Goal: Register for event/course

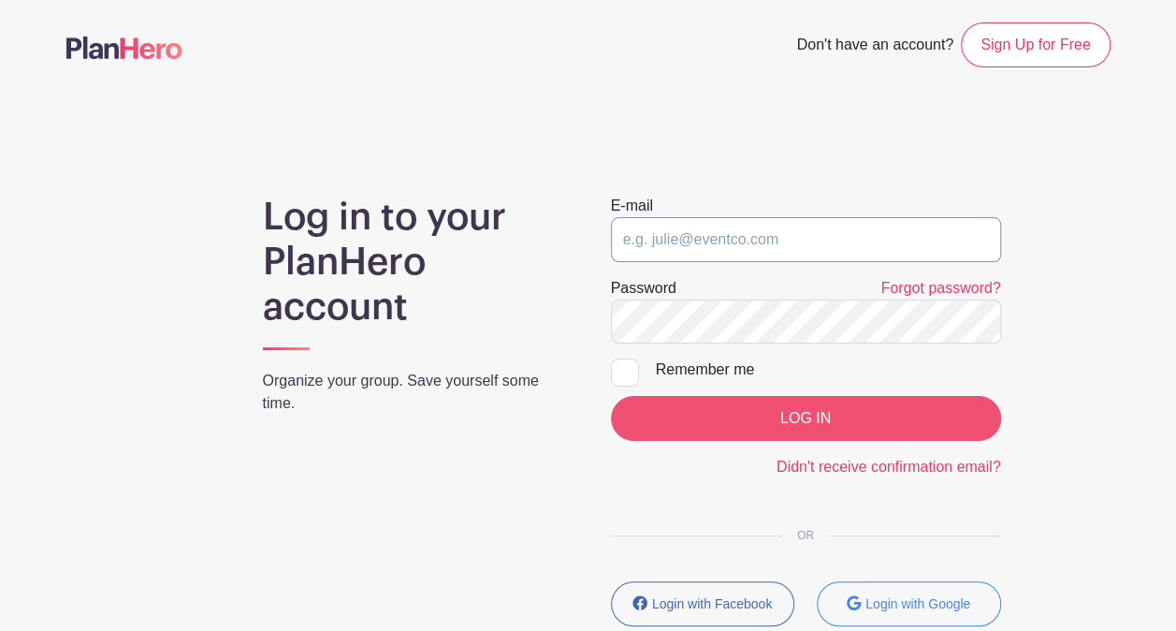
type input "[EMAIL_ADDRESS][DOMAIN_NAME]"
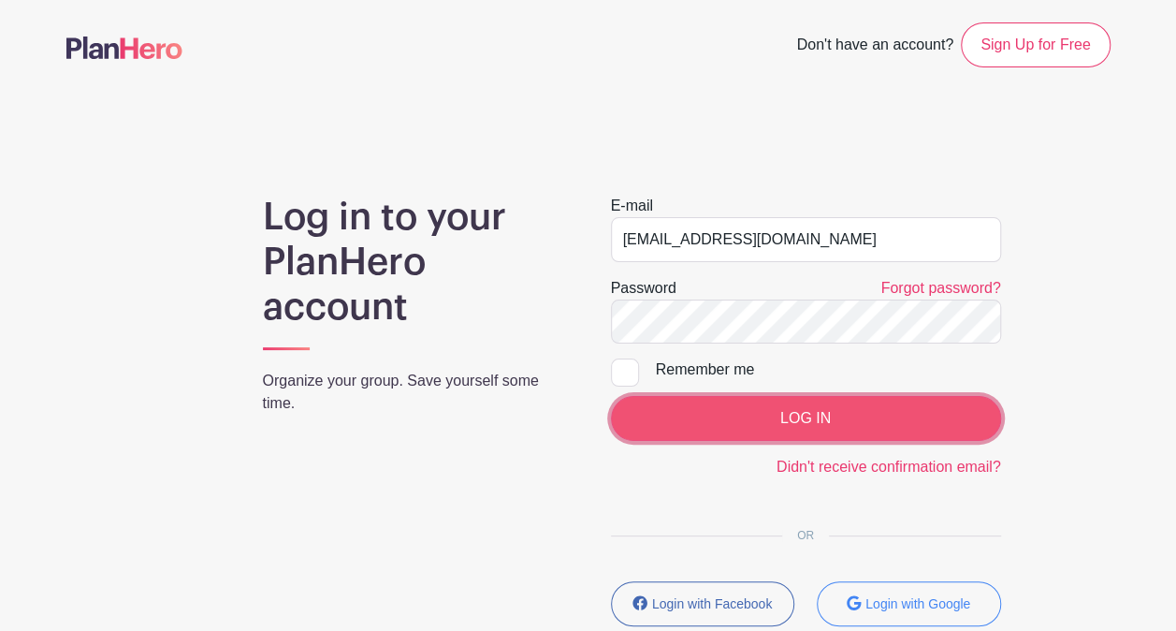
click at [860, 417] on input "LOG IN" at bounding box center [806, 418] width 390 height 45
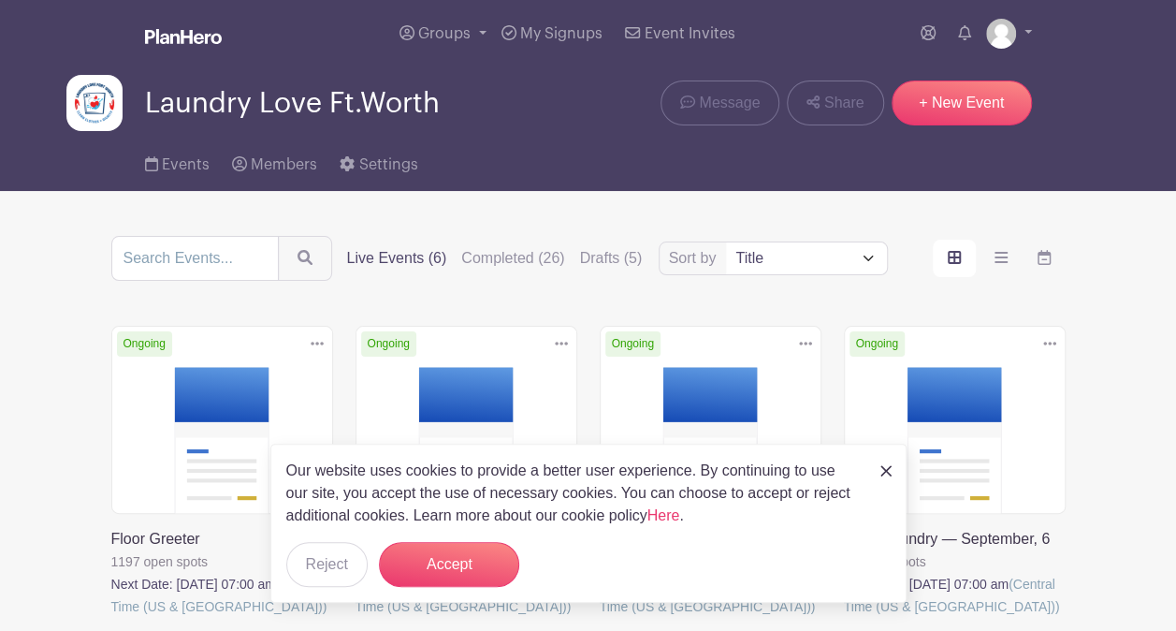
click at [844, 618] on link at bounding box center [844, 618] width 0 height 0
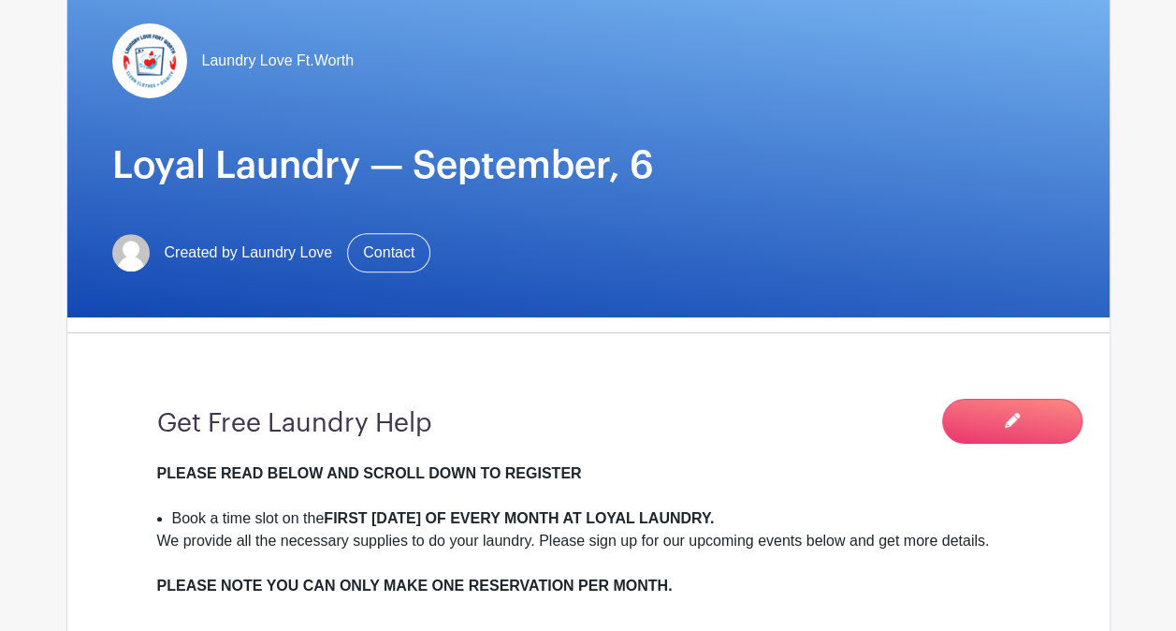
scroll to position [281, 0]
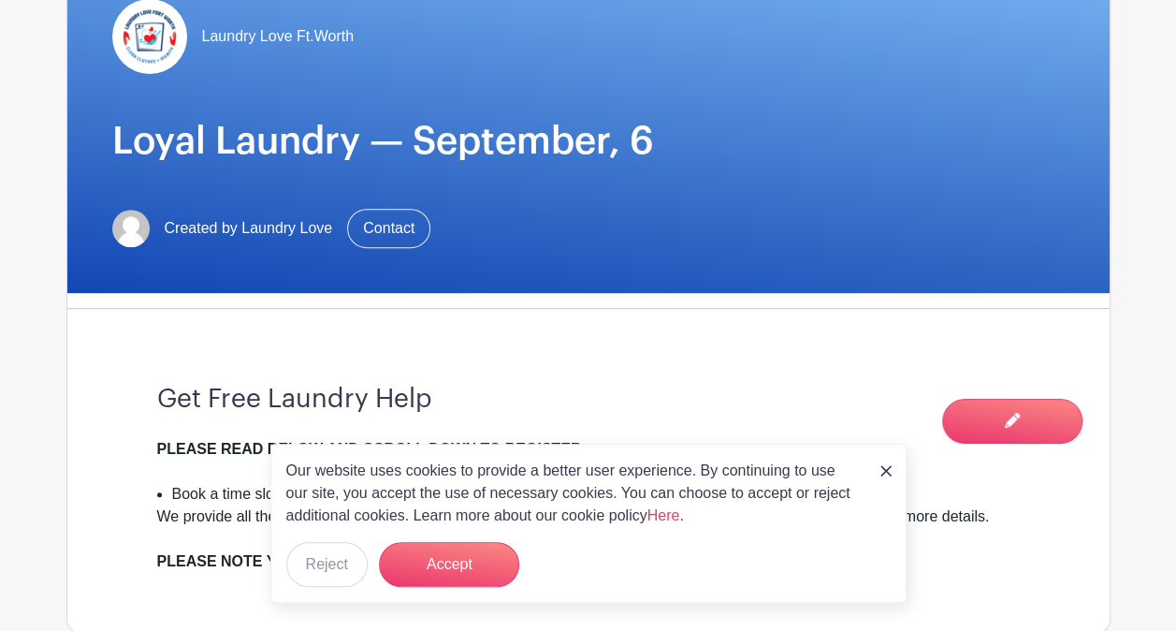
click at [911, 457] on div "PLEASE READ BELOW AND SCROLL DOWN TO REGISTER" at bounding box center [588, 460] width 863 height 45
click at [861, 77] on div "Laundry Love Ft.Worth Loyal Laundry — September, 6 Created by Laundry Love Cont…" at bounding box center [588, 123] width 1042 height 339
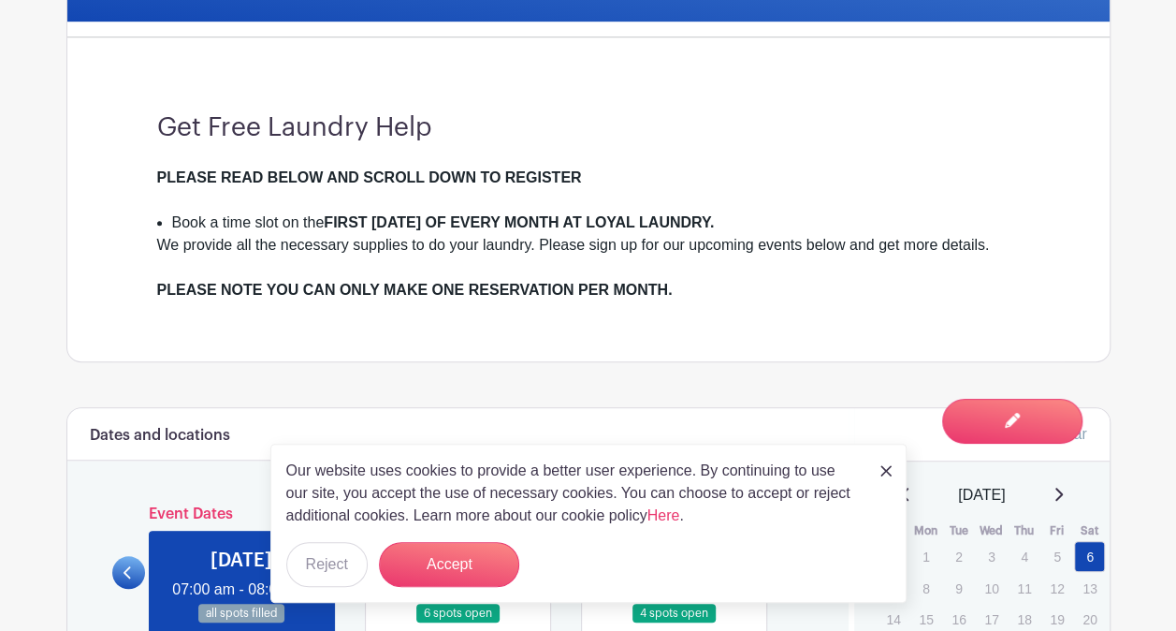
scroll to position [842, 0]
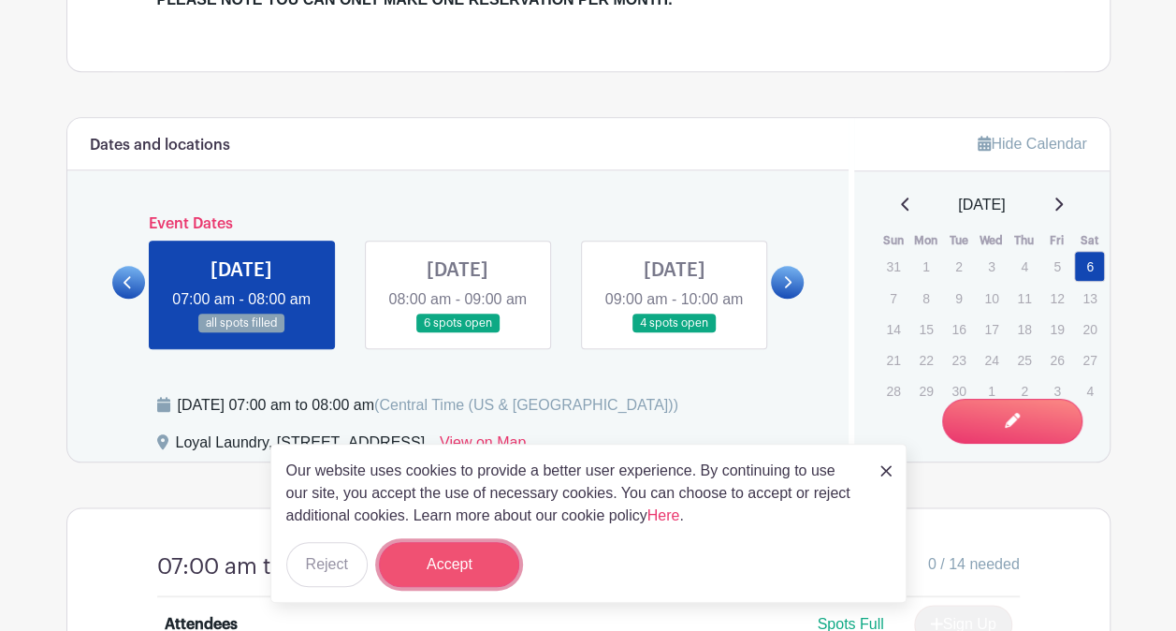
click at [431, 565] on button "Accept" at bounding box center [449, 564] width 140 height 45
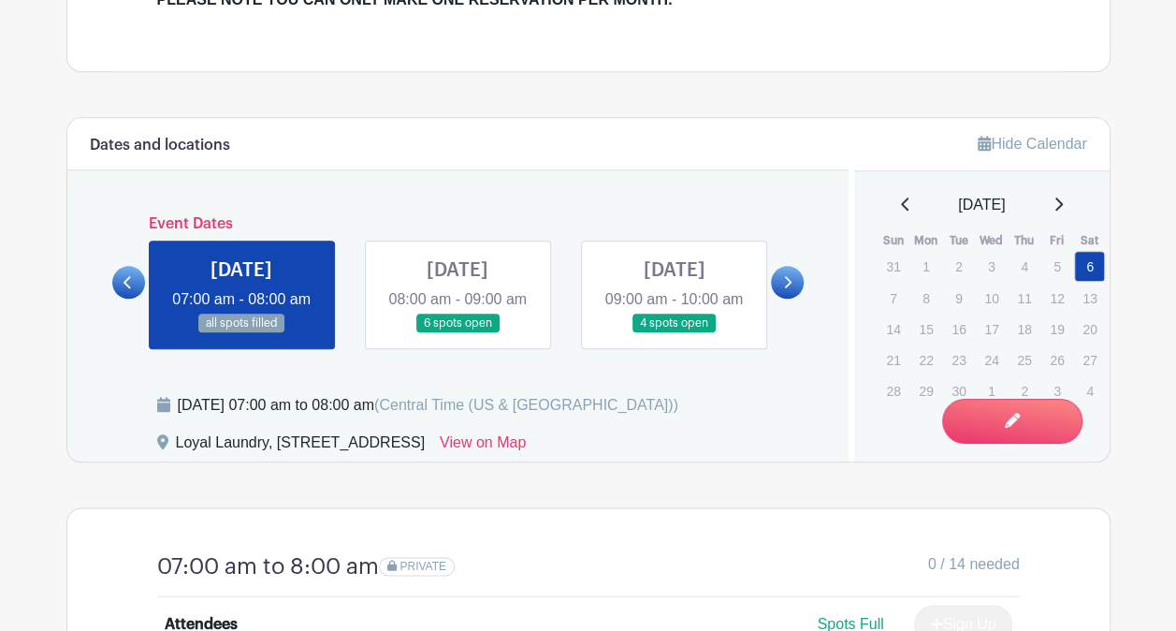
click at [787, 289] on icon at bounding box center [787, 282] width 8 height 14
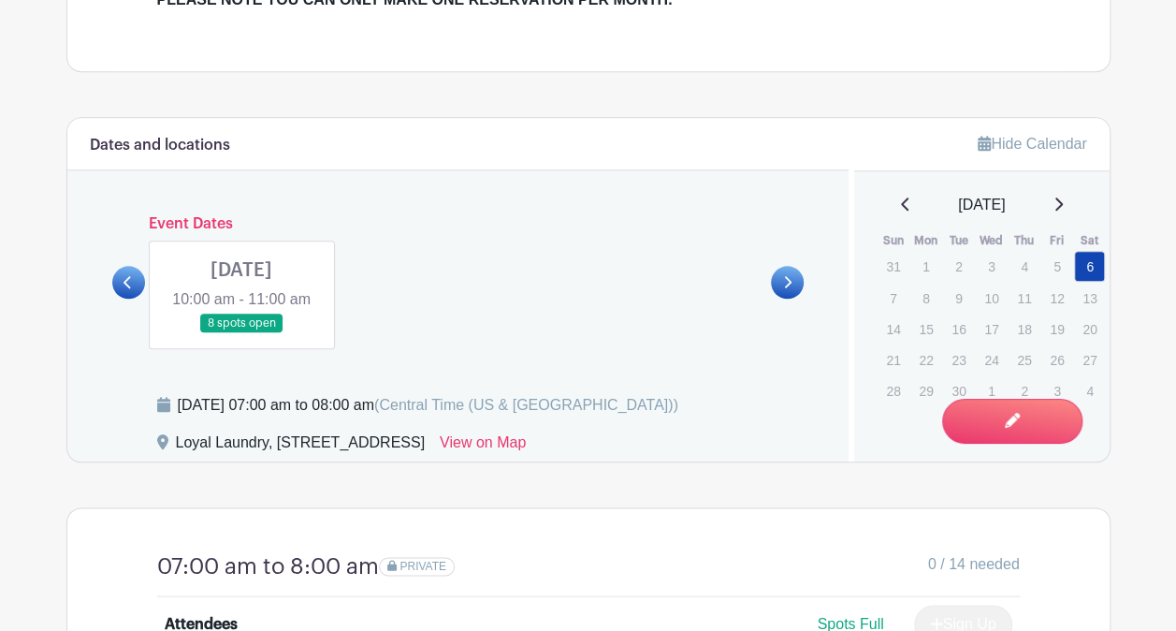
click at [241, 333] on link at bounding box center [241, 333] width 0 height 0
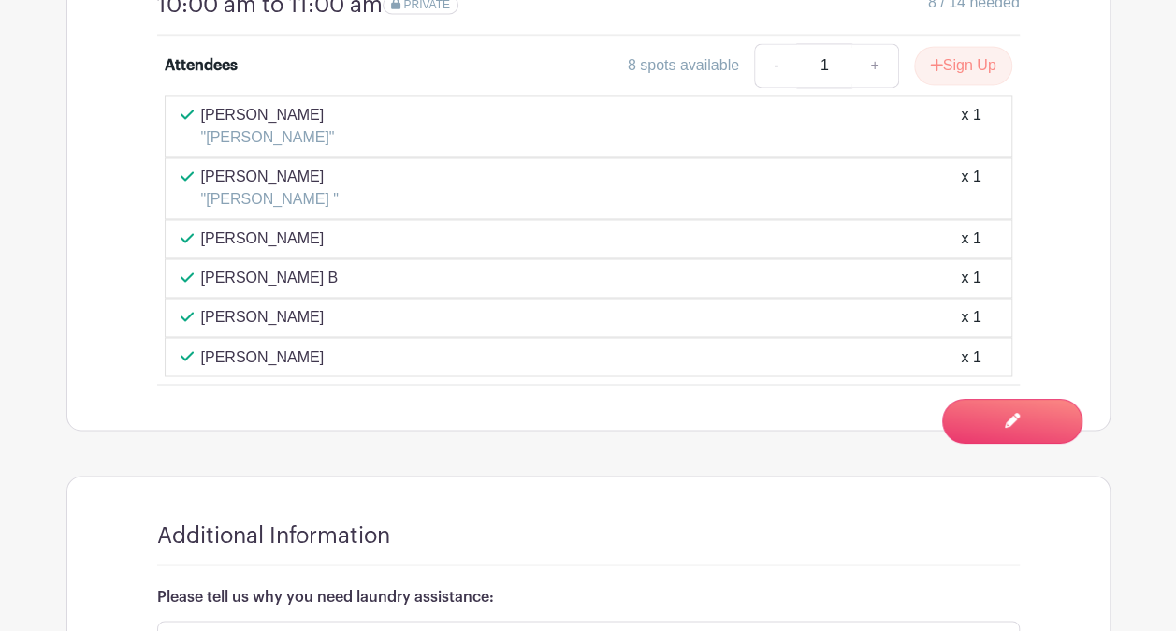
scroll to position [1310, 0]
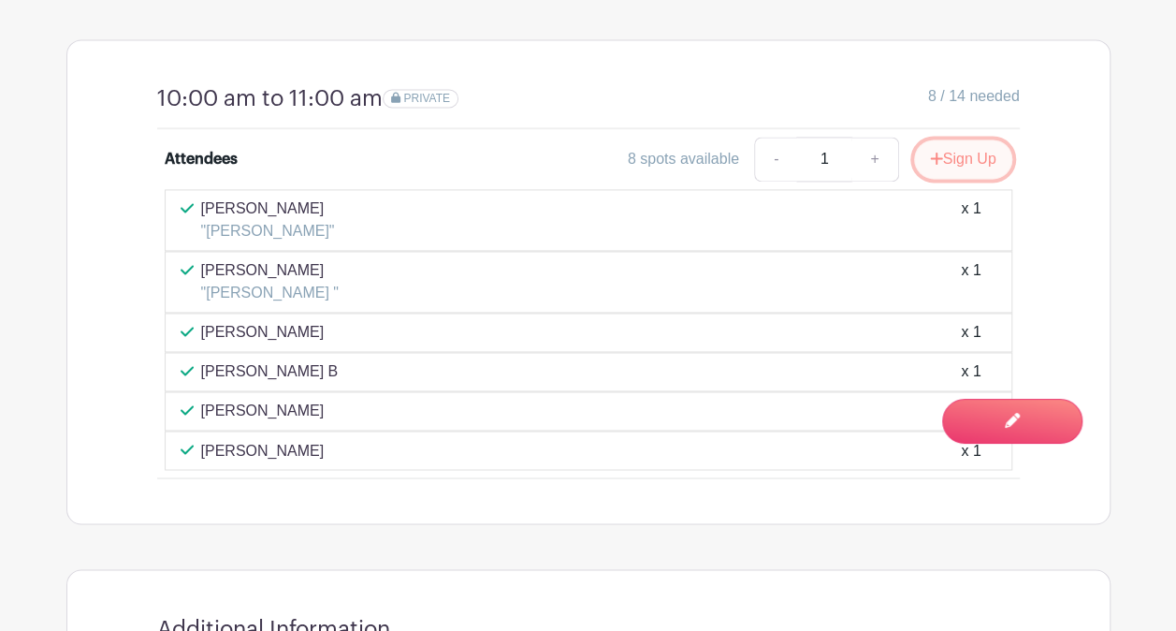
click at [970, 179] on button "Sign Up" at bounding box center [963, 158] width 98 height 39
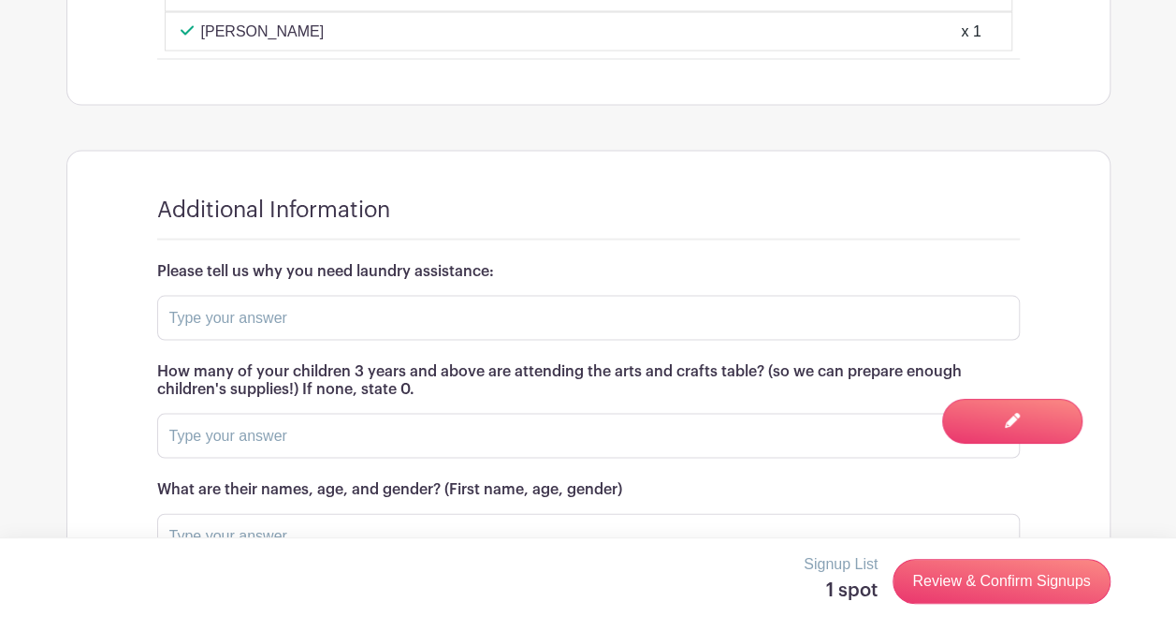
scroll to position [1684, 0]
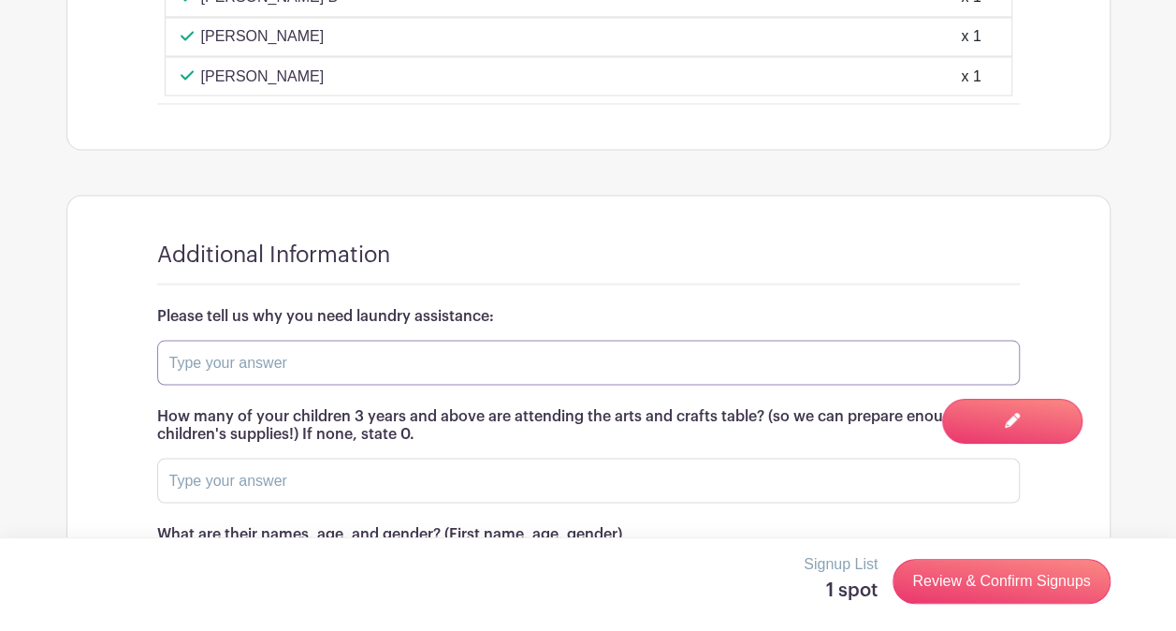
click at [425, 376] on input "text" at bounding box center [588, 362] width 863 height 45
type input "0"
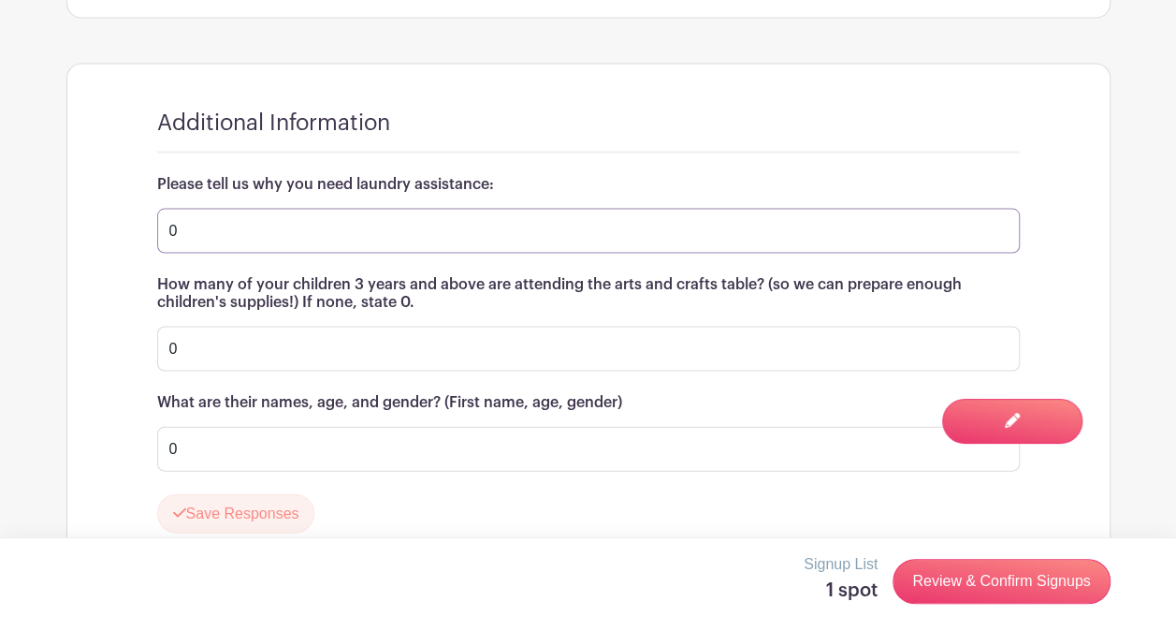
scroll to position [1913, 0]
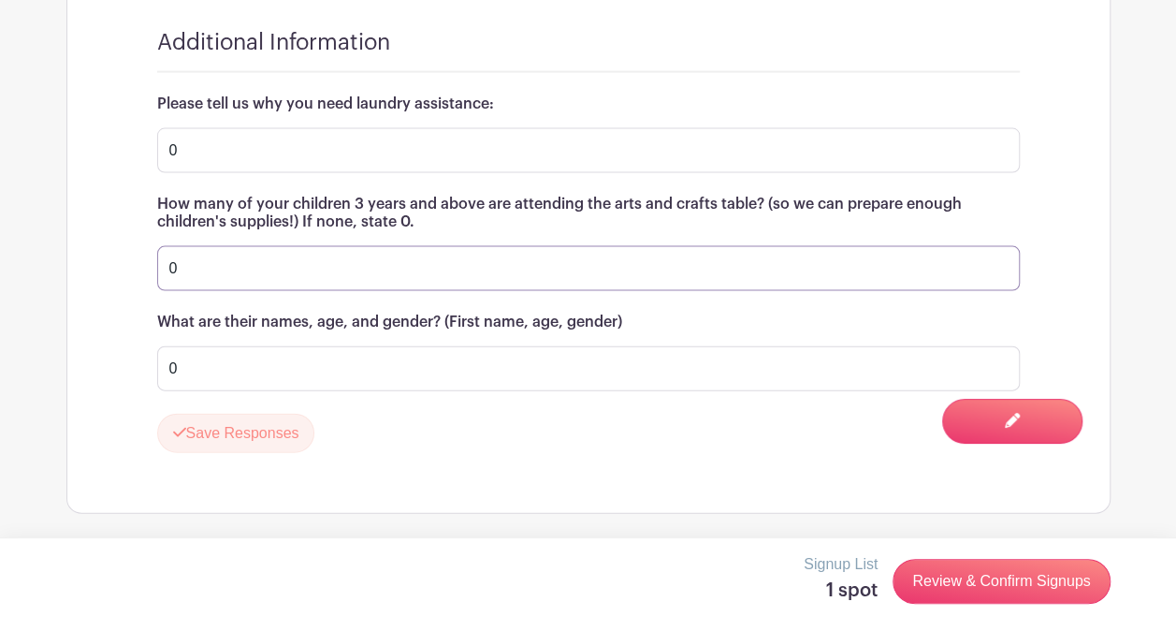
click at [291, 267] on input "0" at bounding box center [588, 268] width 863 height 45
type input "4"
type input "Syncere 12 b- Savannah 9 g- Sinovia 8 g- Saria 5 g -"
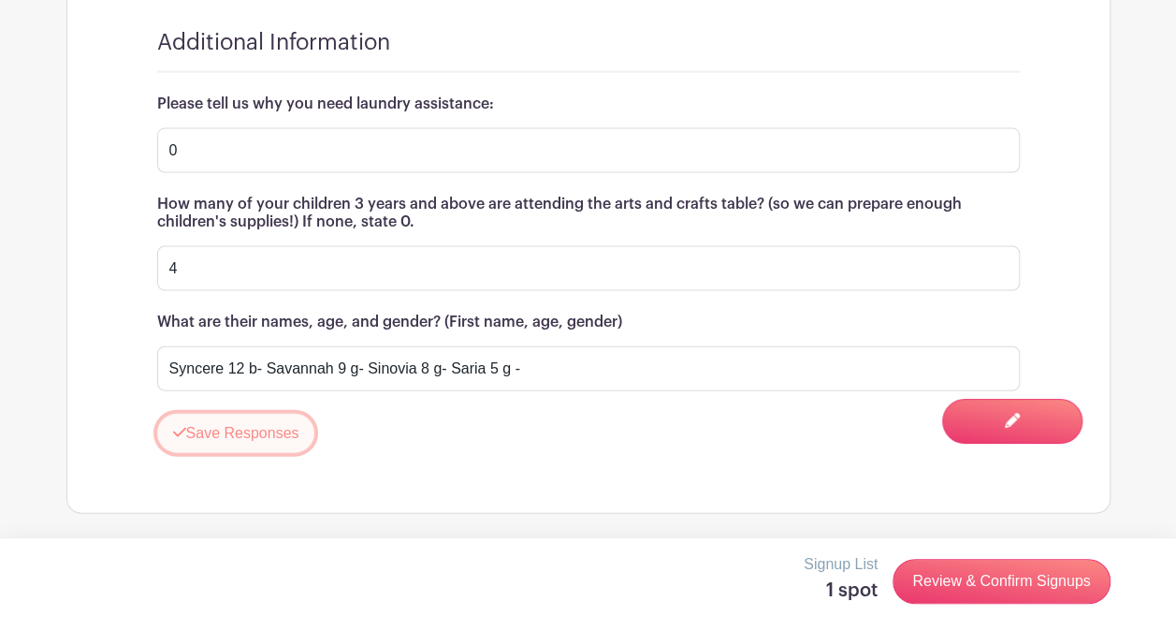
click at [219, 443] on button "Save Responses" at bounding box center [236, 433] width 158 height 39
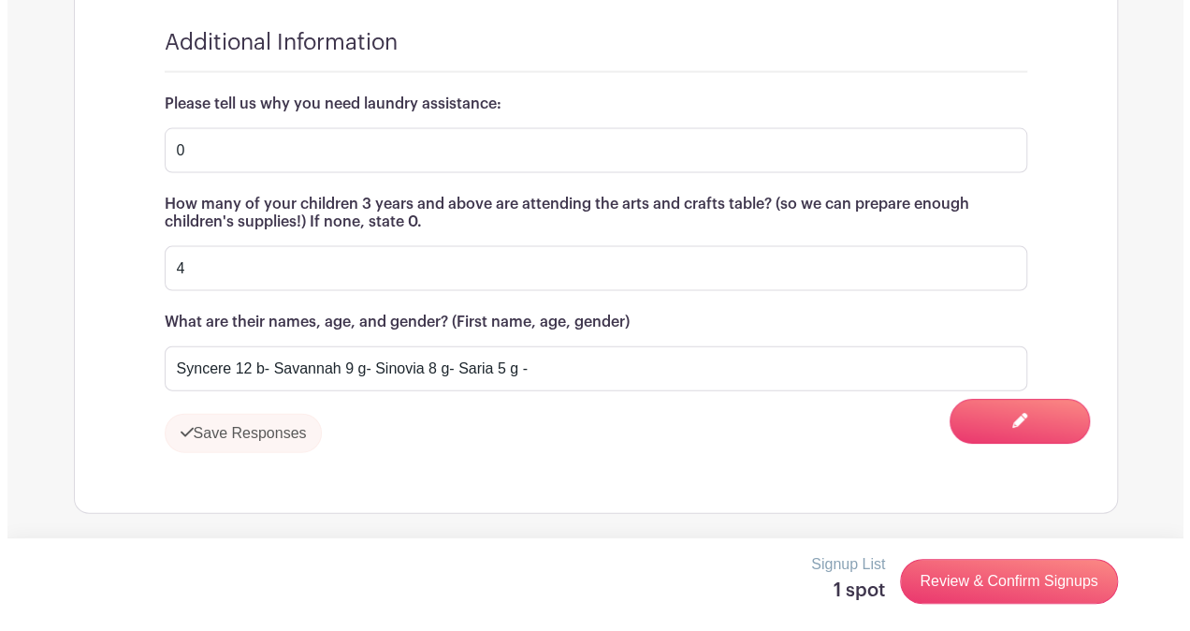
scroll to position [1858, 0]
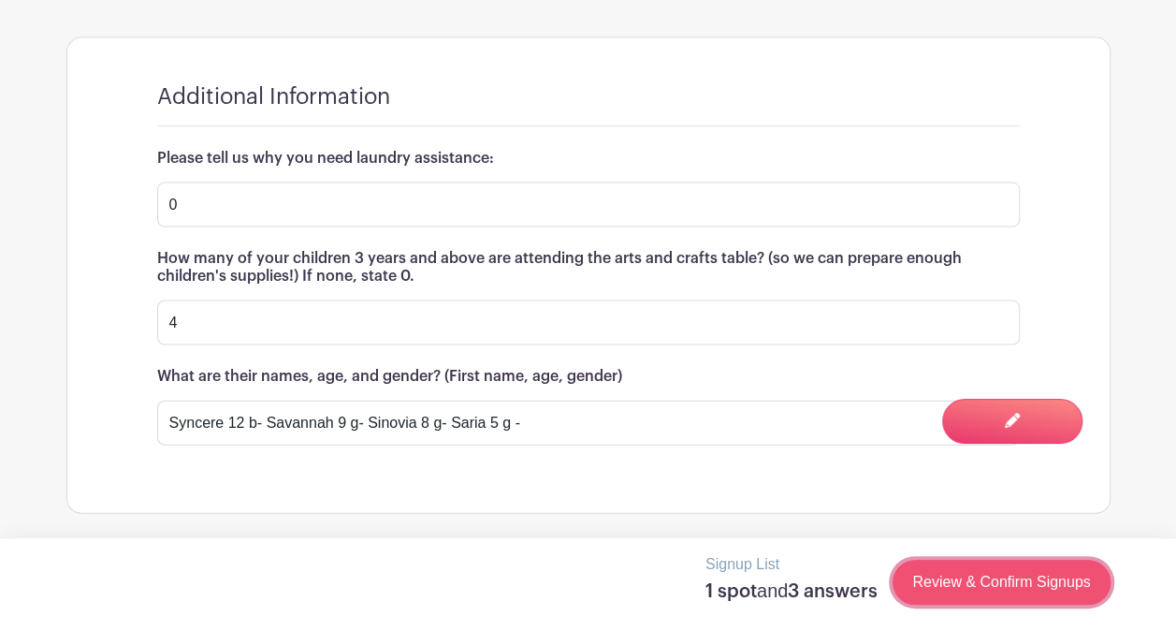
click at [1046, 581] on link "Review & Confirm Signups" at bounding box center [1001, 582] width 217 height 45
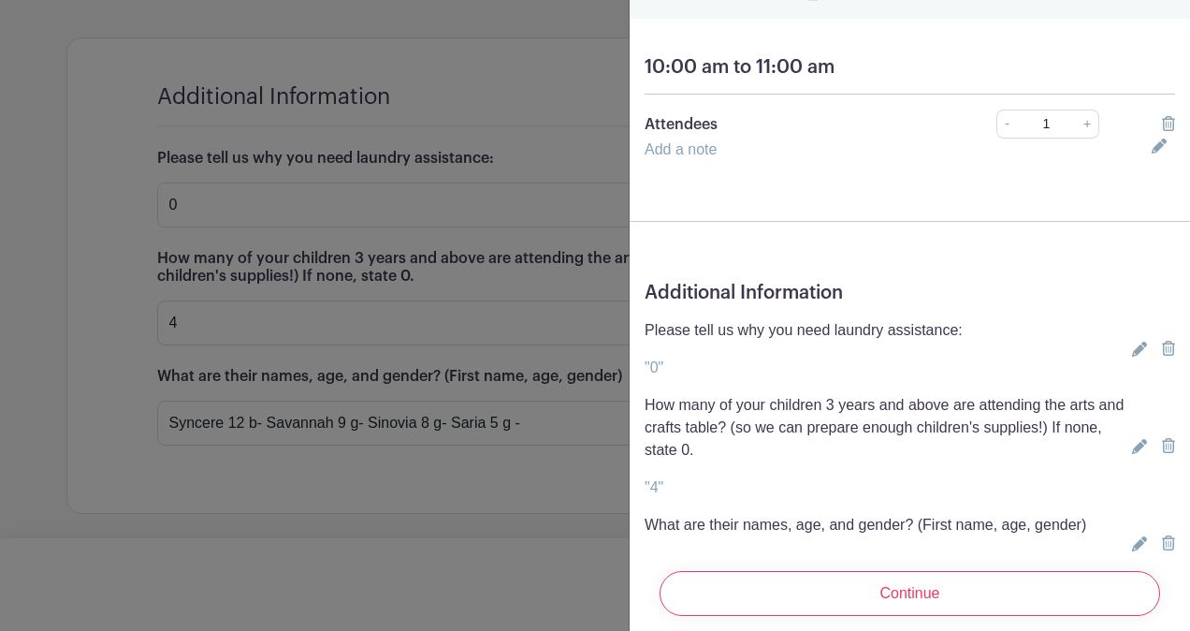
scroll to position [213, 0]
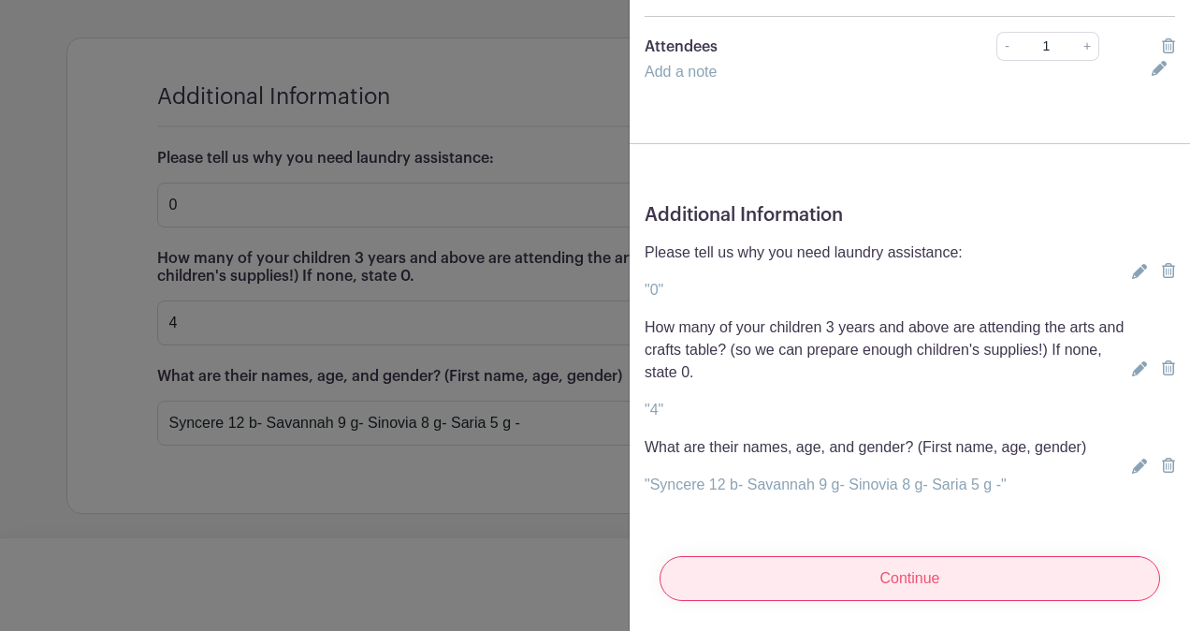
click at [863, 560] on input "Continue" at bounding box center [910, 578] width 501 height 45
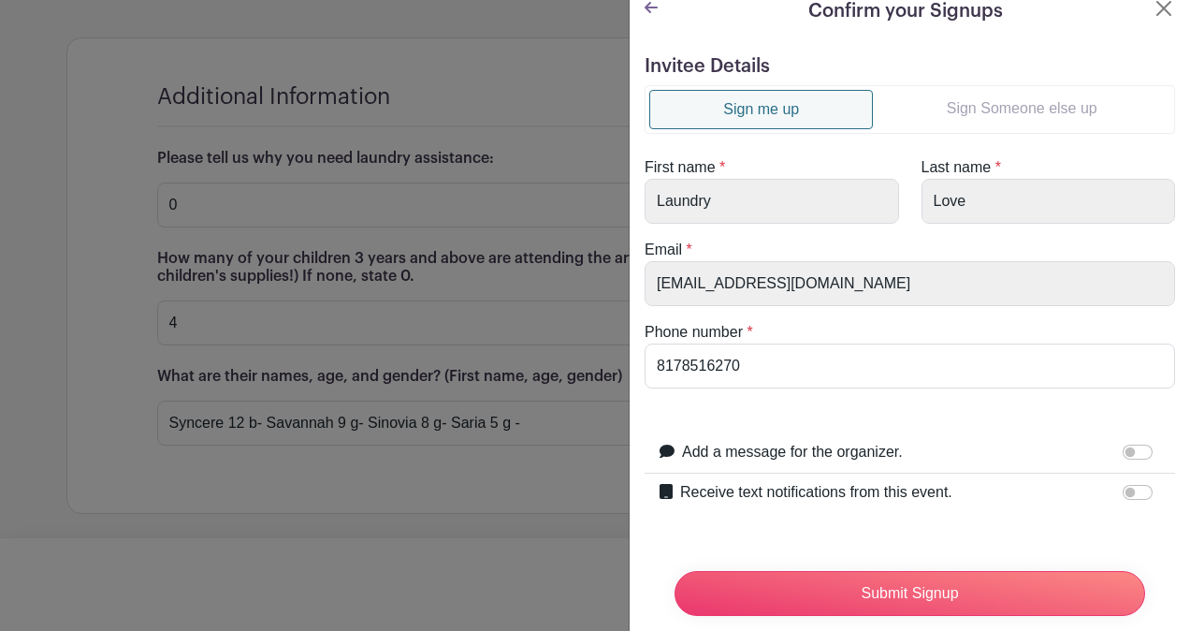
scroll to position [0, 0]
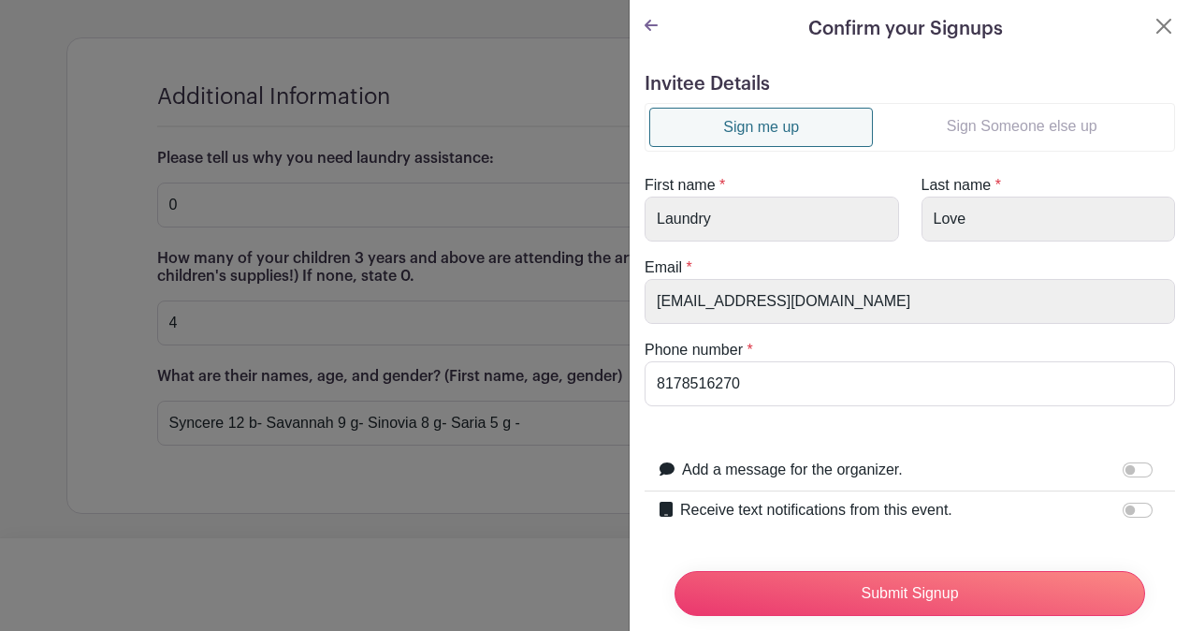
click at [1014, 116] on link "Sign Someone else up" at bounding box center [1022, 126] width 298 height 37
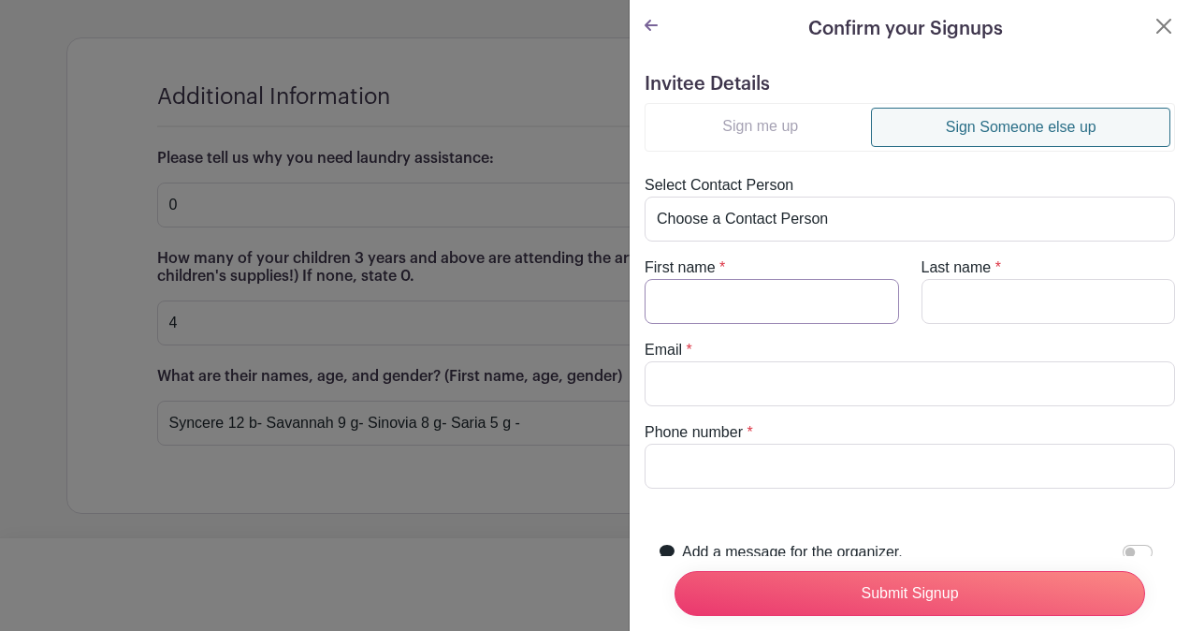
drag, startPoint x: 790, startPoint y: 297, endPoint x: 790, endPoint y: 311, distance: 14.0
click at [790, 311] on input "First name" at bounding box center [772, 301] width 255 height 45
type input "Danyeda"
type input "[PERSON_NAME]"
type input "[EMAIL_ADDRESS][DOMAIN_NAME]"
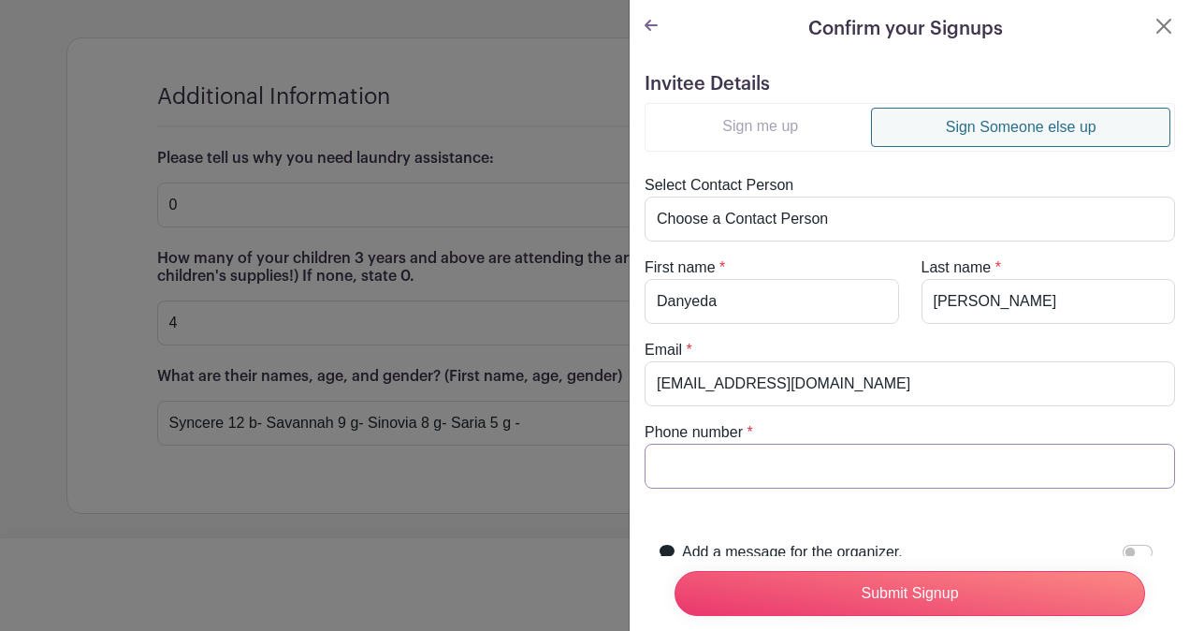
click at [893, 453] on input "Phone number" at bounding box center [910, 466] width 531 height 45
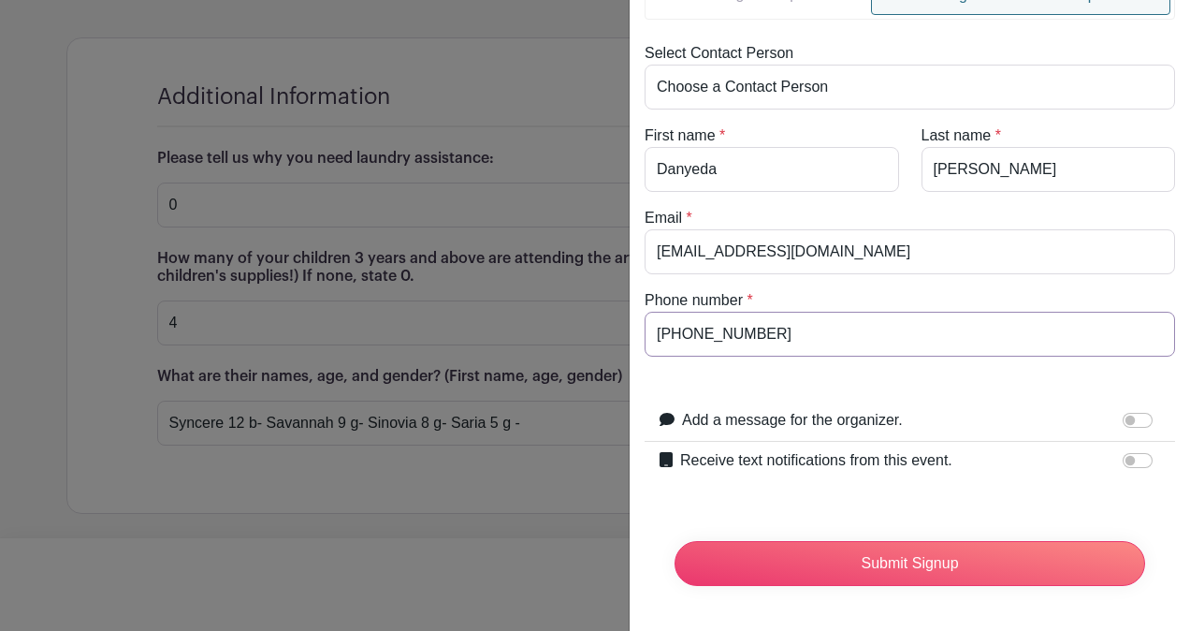
type input "[PHONE_NUMBER]"
click at [1128, 453] on input "Receive text notifications from this event." at bounding box center [1138, 460] width 30 height 15
checkbox input "true"
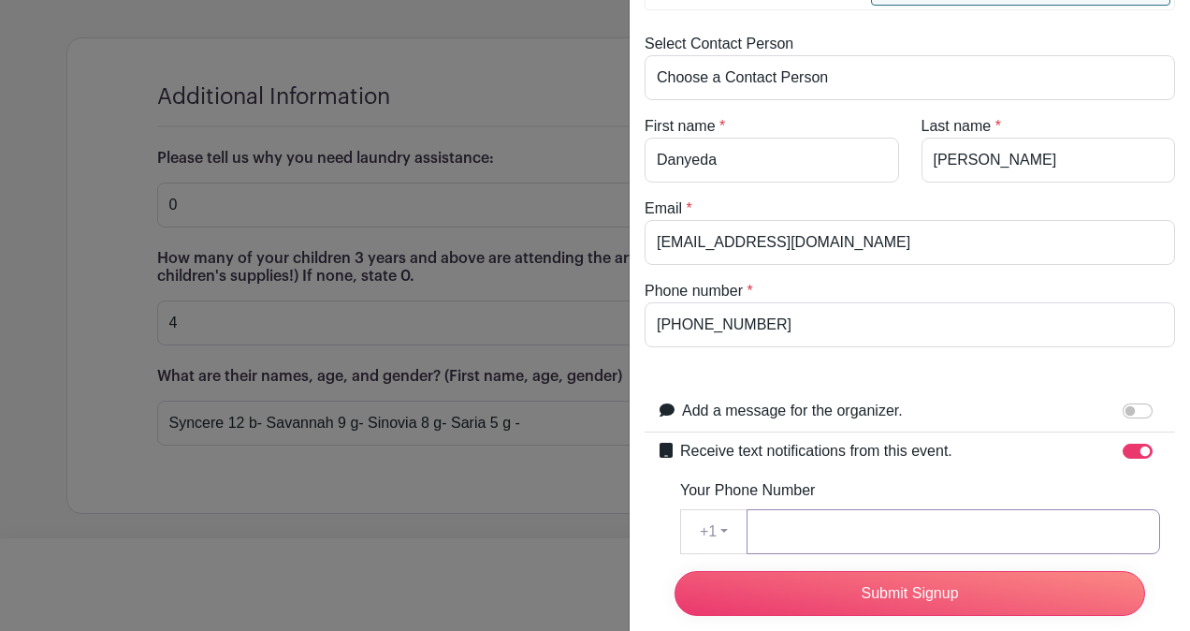
click at [977, 533] on input "Your Phone Number" at bounding box center [954, 531] width 414 height 45
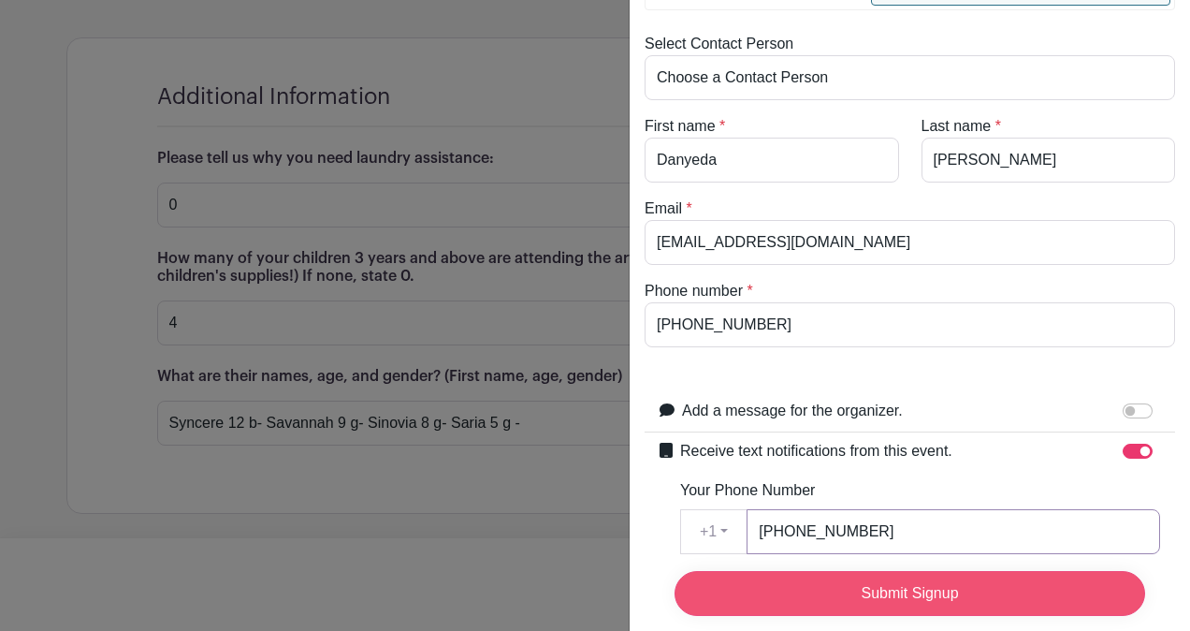
type input "[PHONE_NUMBER]"
click at [953, 575] on input "Submit Signup" at bounding box center [910, 593] width 471 height 45
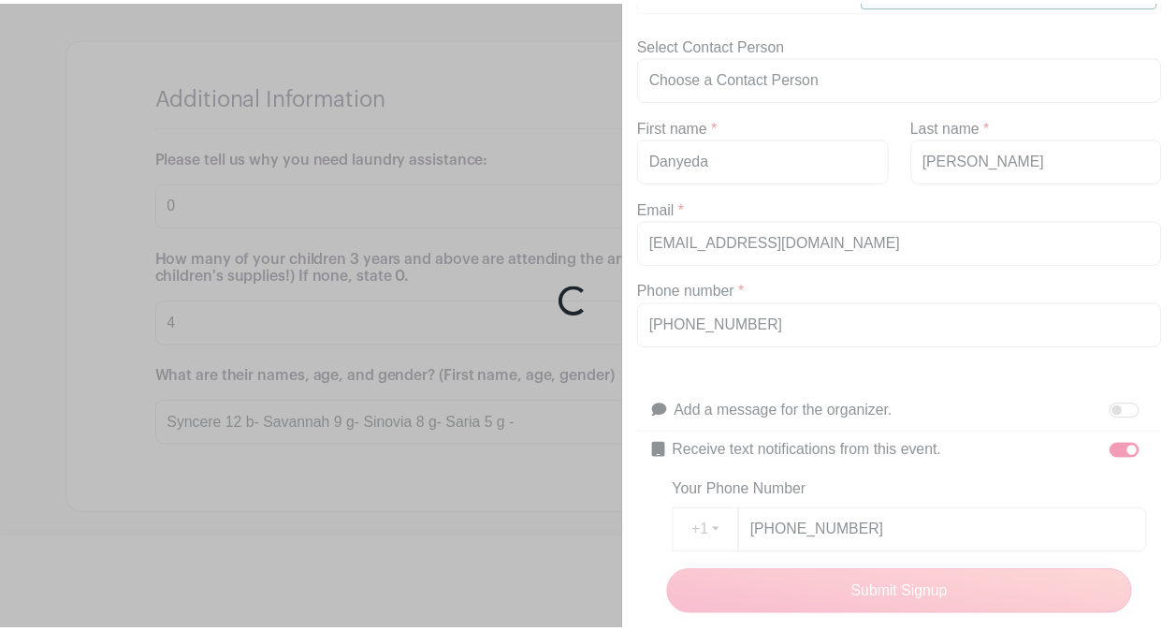
scroll to position [1898, 0]
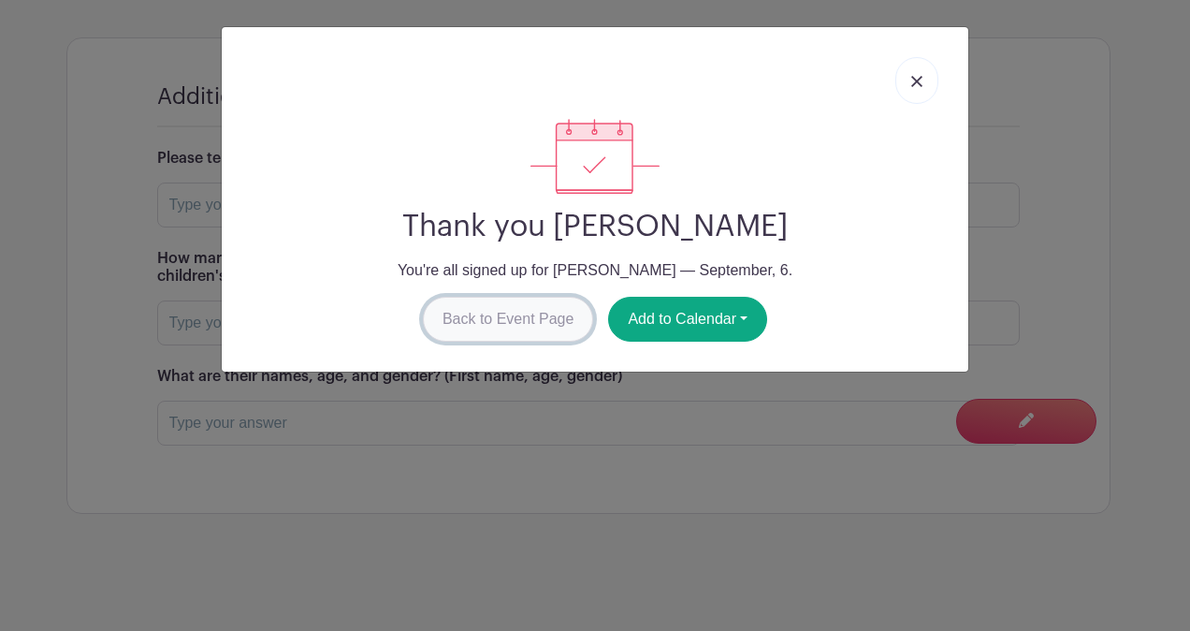
click at [528, 307] on link "Back to Event Page" at bounding box center [508, 319] width 171 height 45
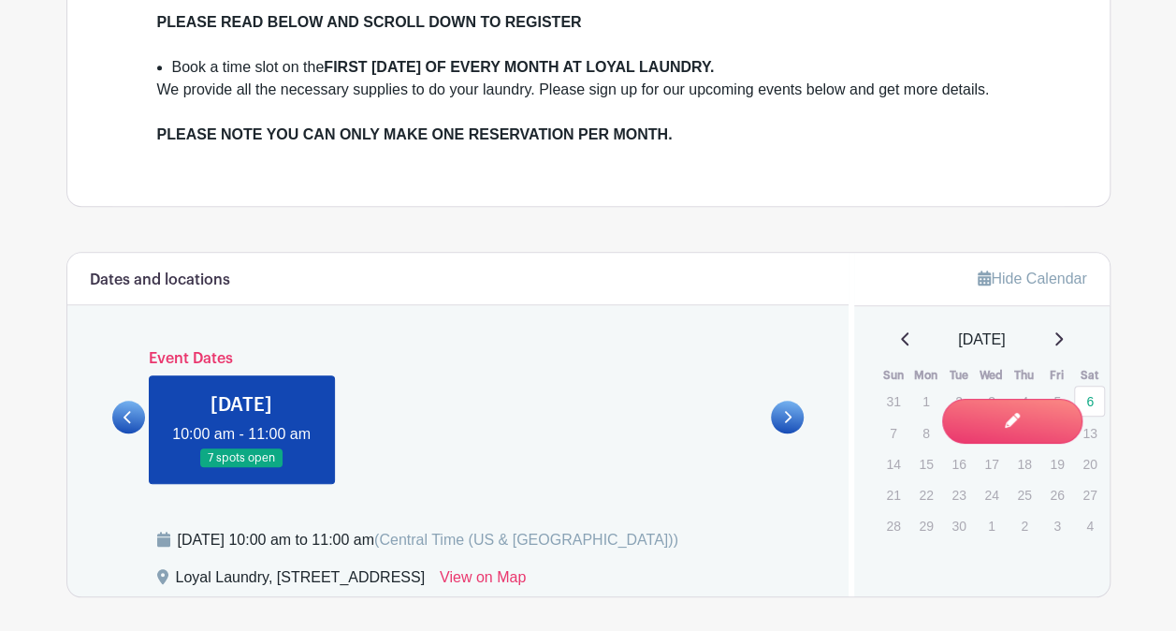
scroll to position [962, 0]
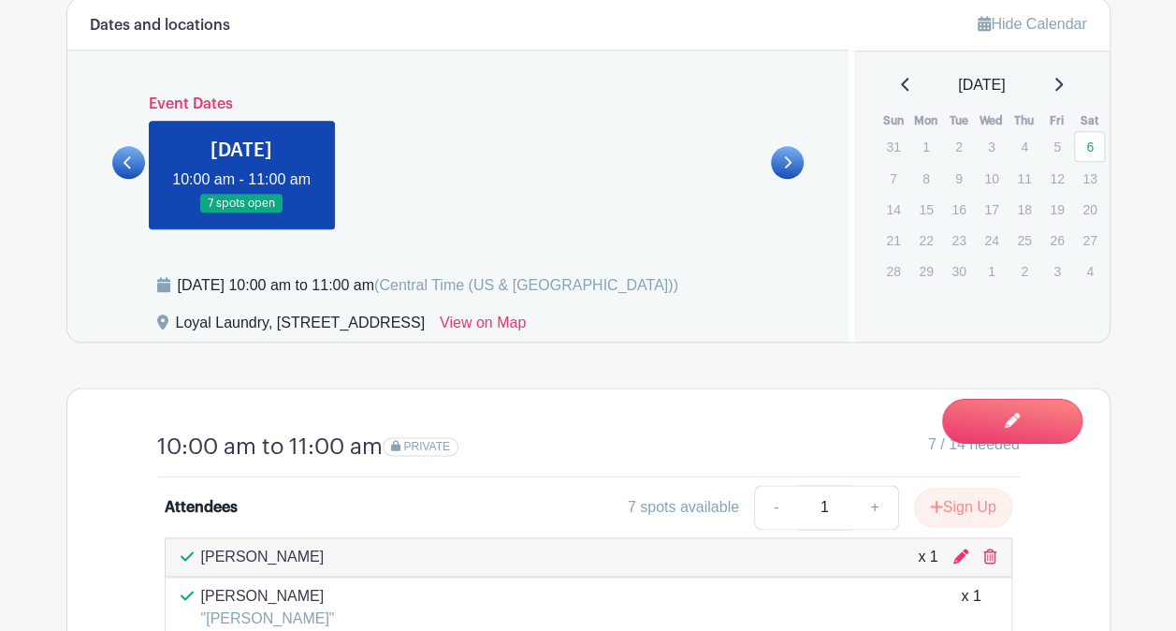
click at [133, 169] on link at bounding box center [128, 162] width 33 height 33
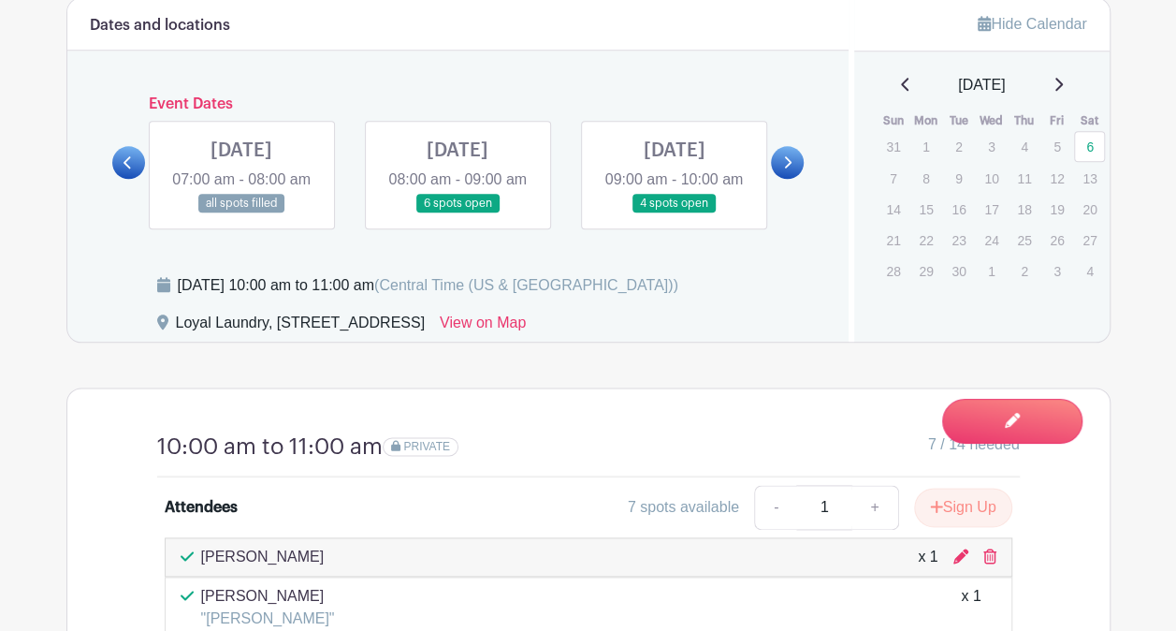
click at [674, 213] on link at bounding box center [674, 213] width 0 height 0
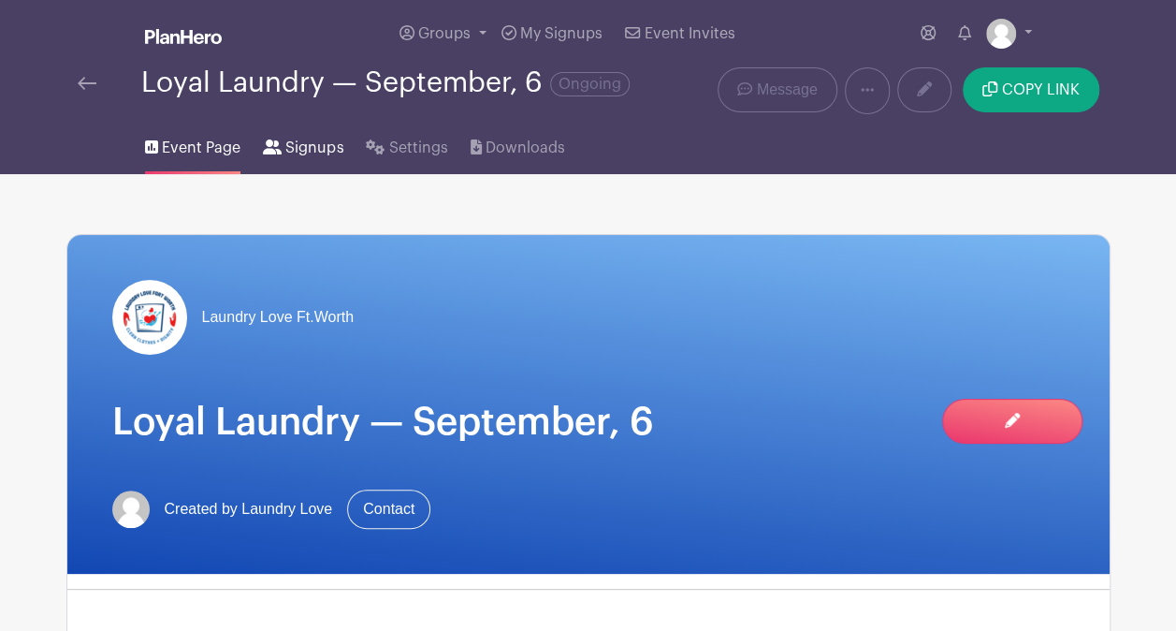
click at [302, 148] on span "Signups" at bounding box center [314, 148] width 58 height 22
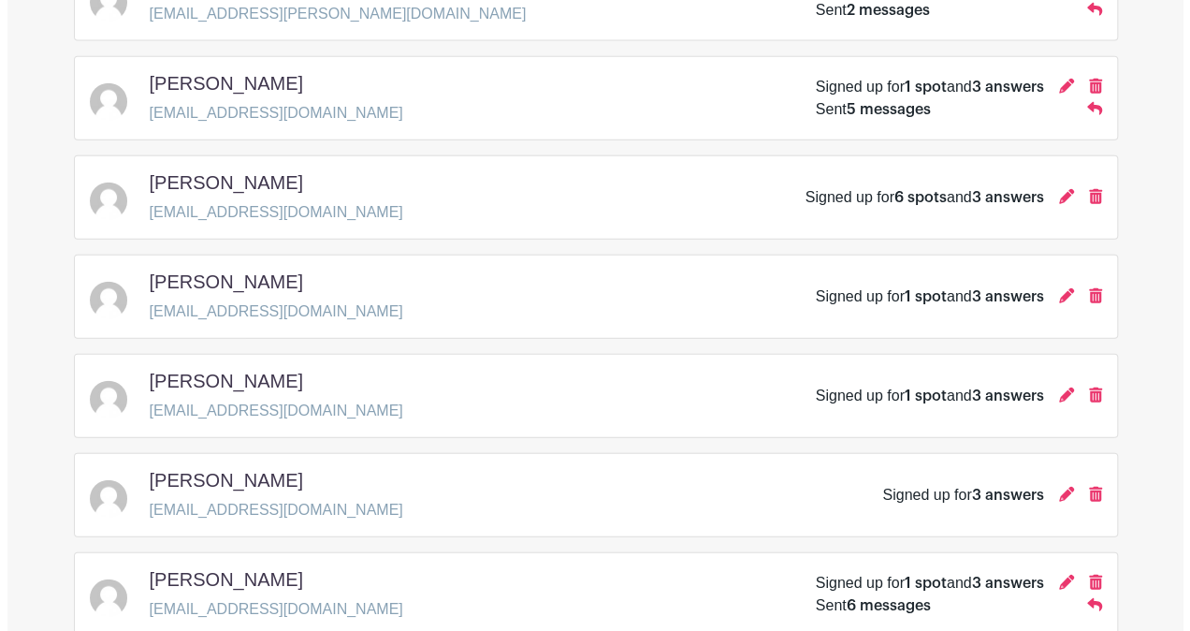
scroll to position [2246, 0]
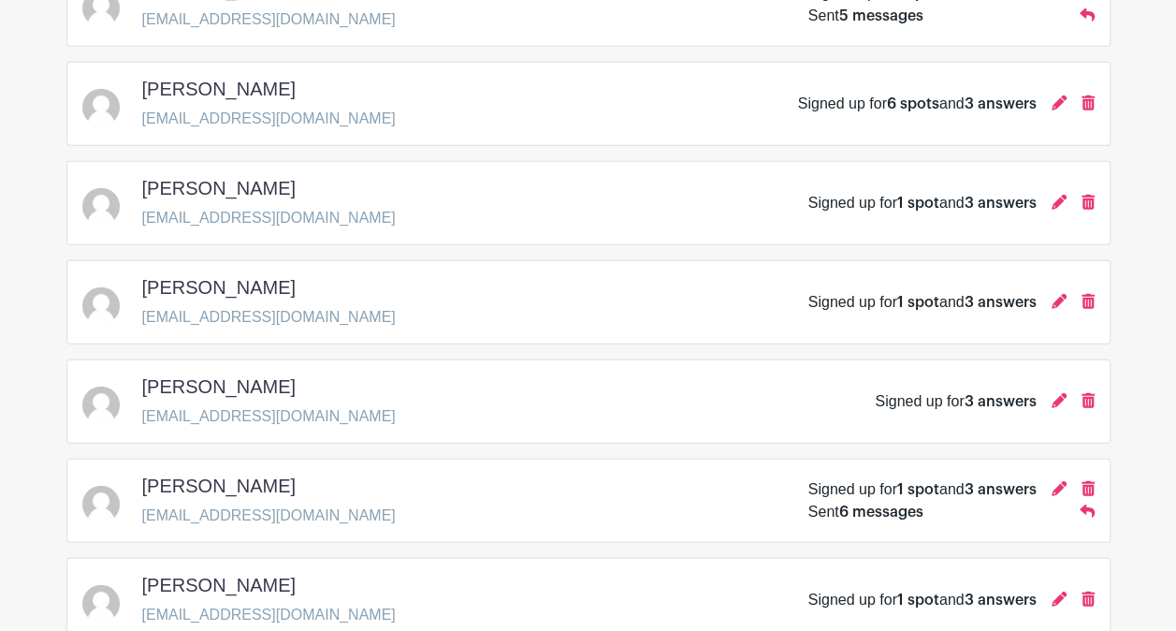
click at [1047, 93] on div "Signed up for 6 spots and 3 answers" at bounding box center [946, 104] width 297 height 22
click at [1058, 95] on icon at bounding box center [1059, 102] width 15 height 15
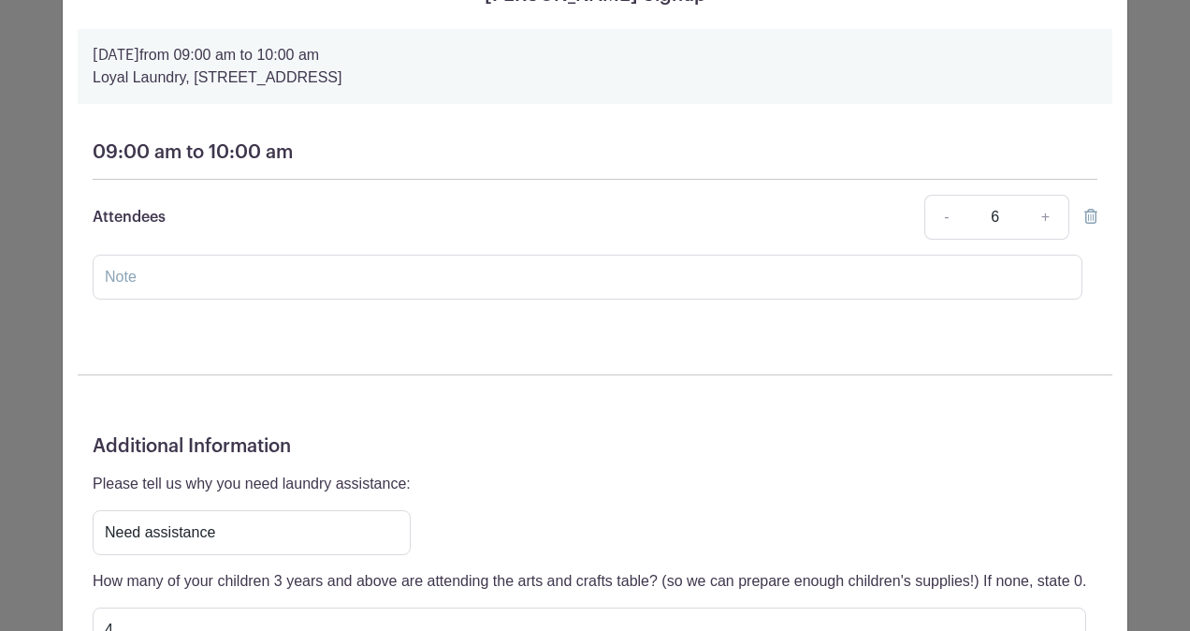
scroll to position [75, 0]
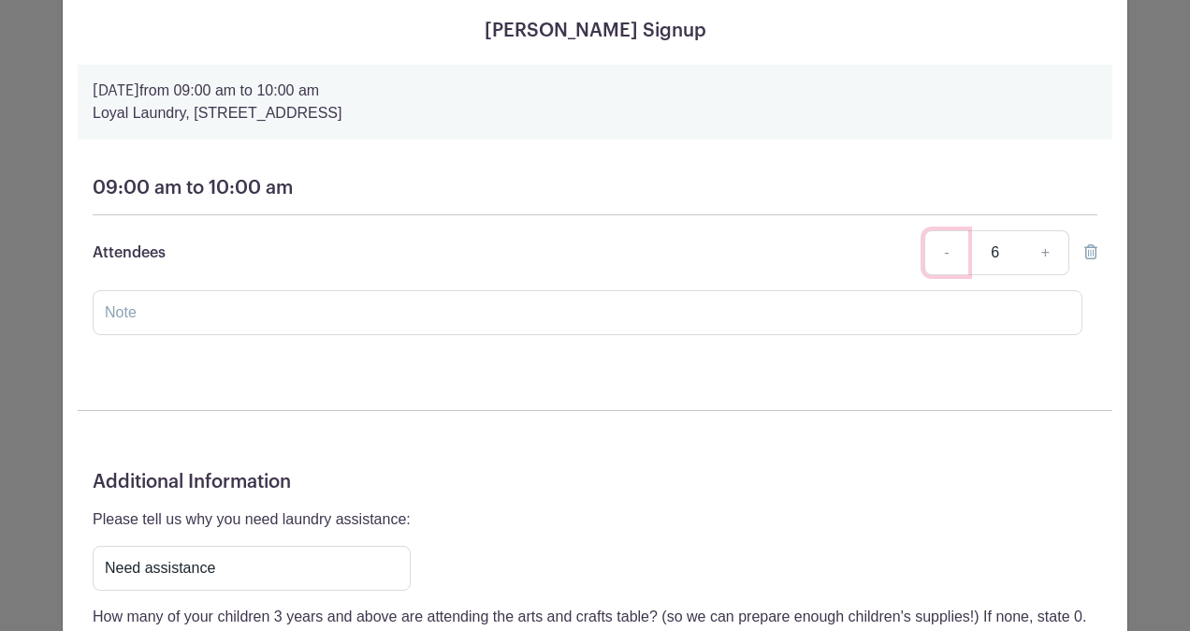
click at [945, 243] on link "-" at bounding box center [945, 252] width 43 height 45
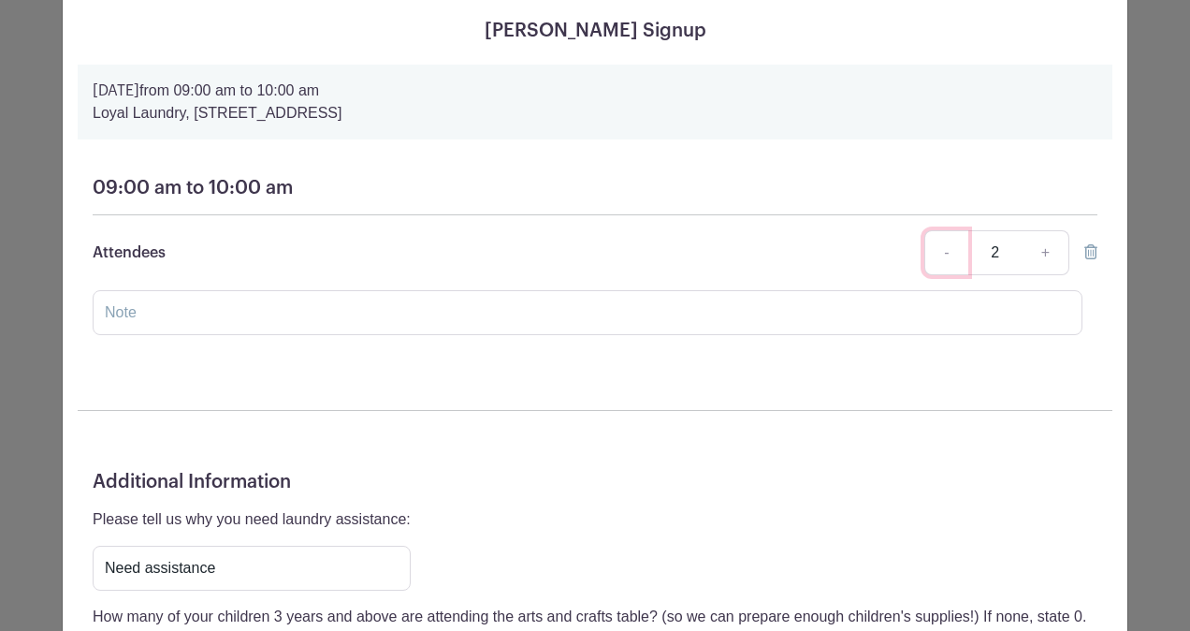
type input "1"
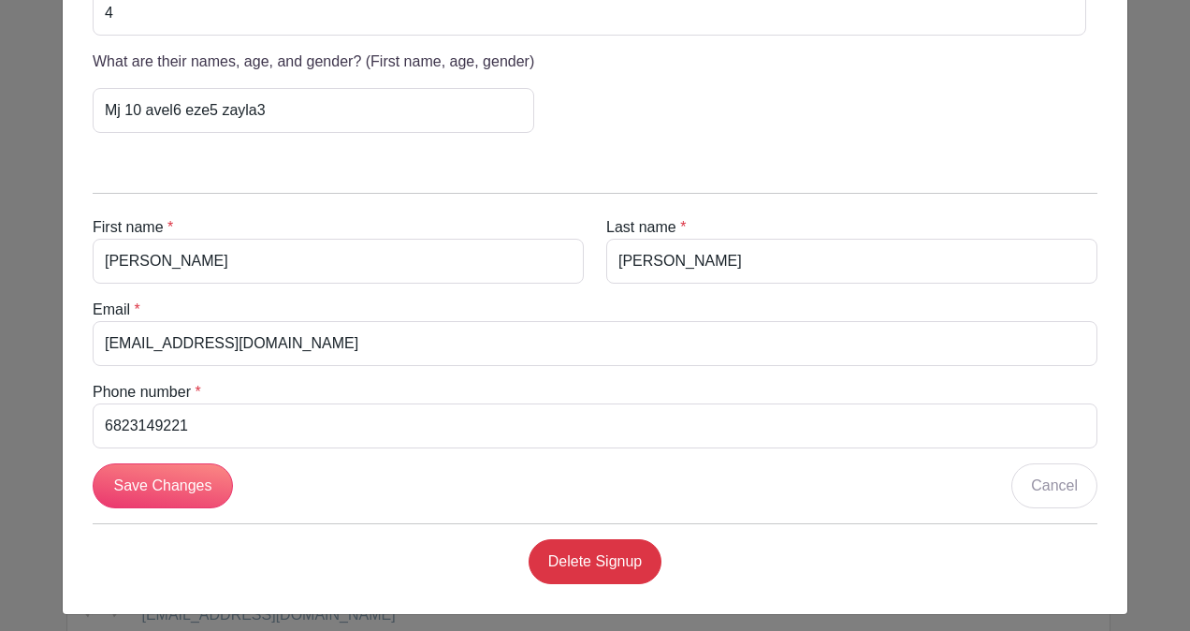
scroll to position [730, 0]
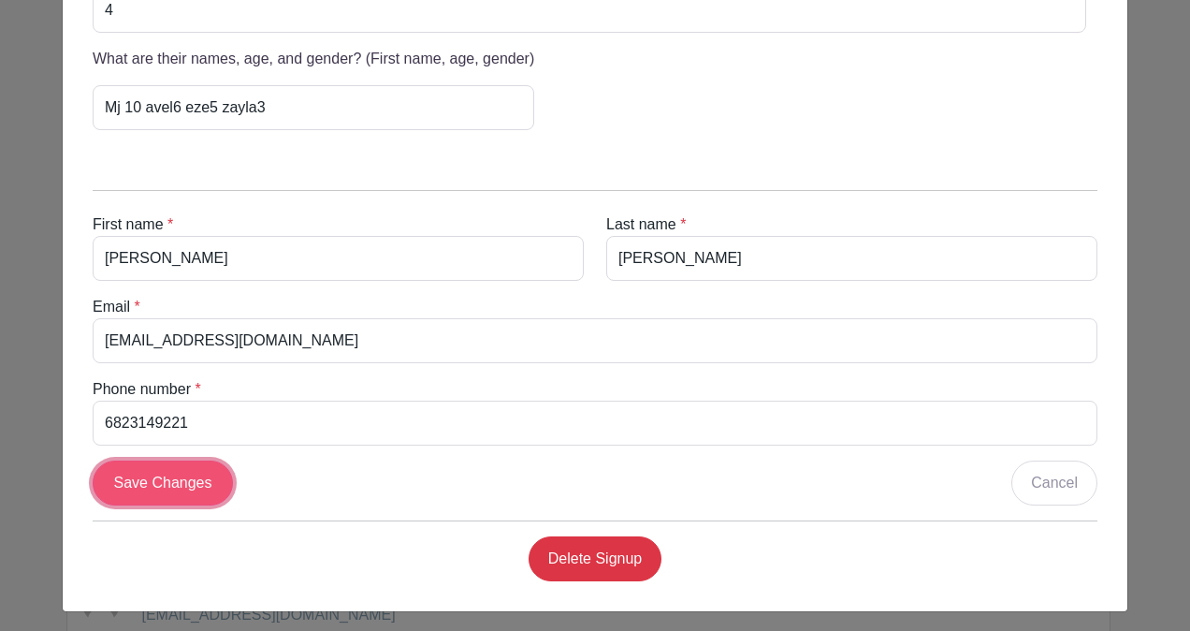
click at [140, 464] on input "Save Changes" at bounding box center [163, 482] width 140 height 45
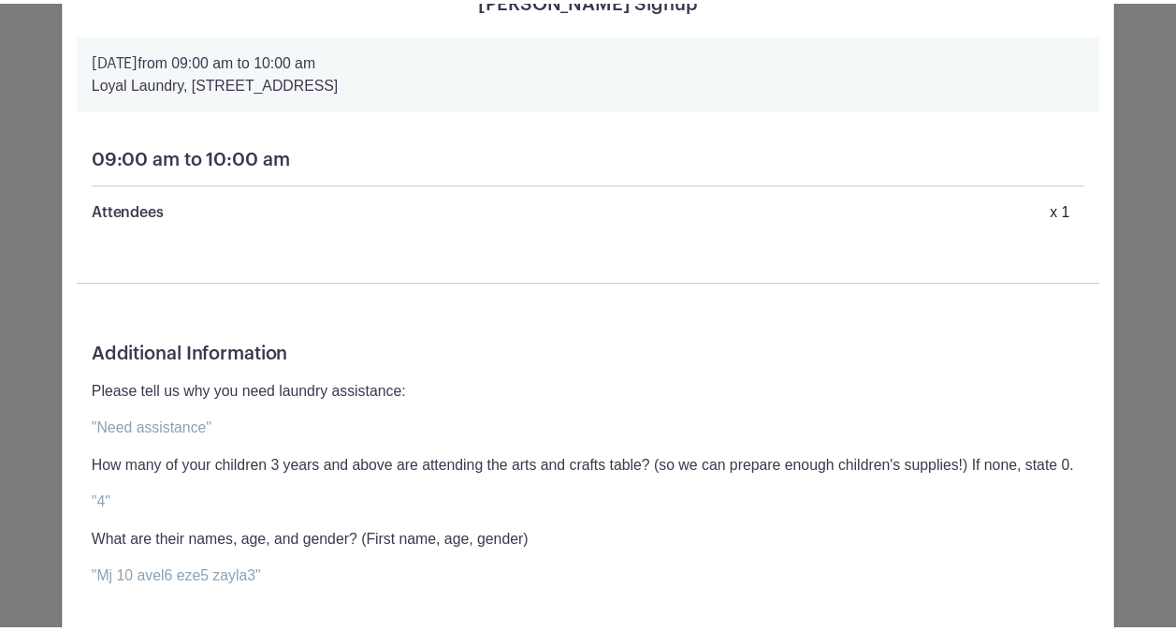
scroll to position [0, 0]
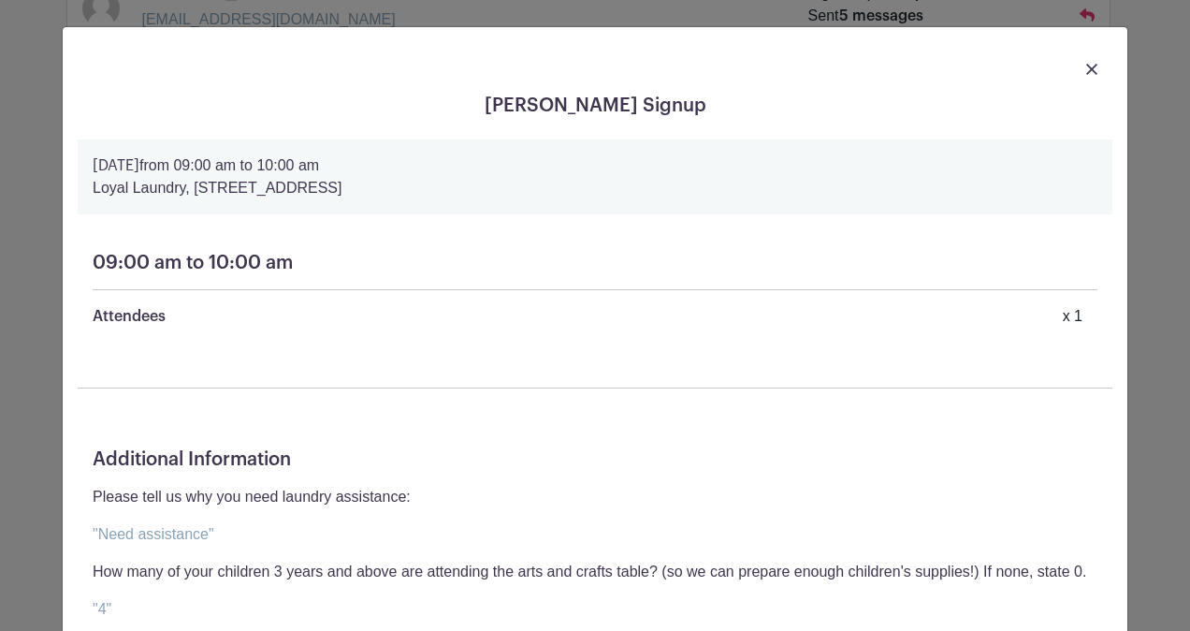
click at [1097, 60] on div at bounding box center [595, 68] width 1035 height 52
click at [1086, 69] on img at bounding box center [1091, 69] width 11 height 11
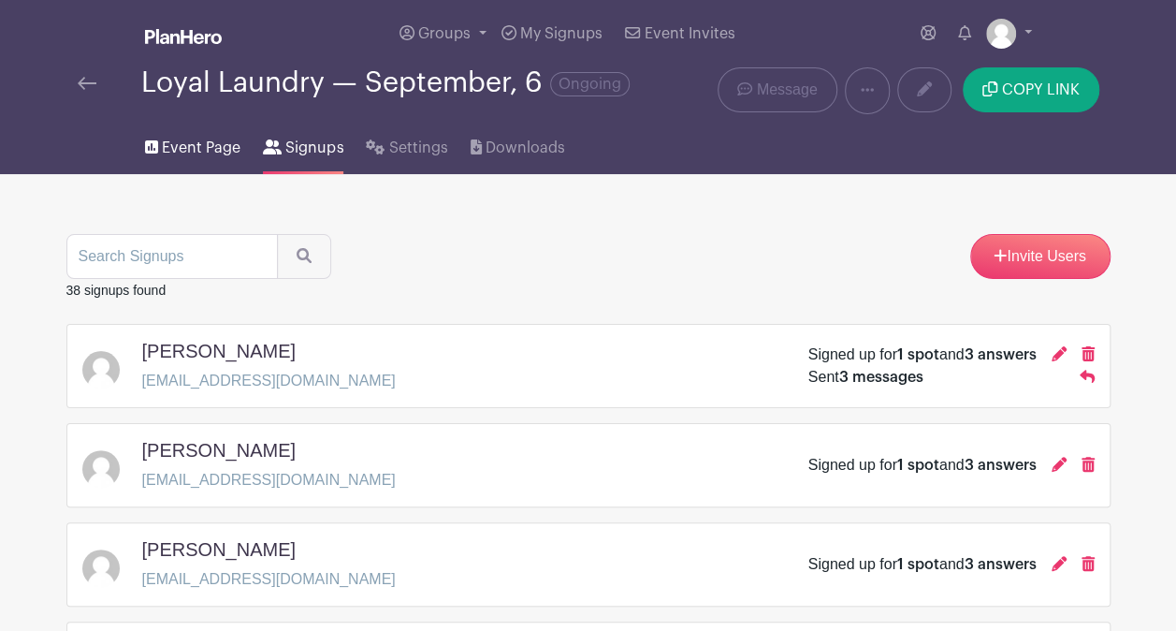
click at [196, 141] on span "Event Page" at bounding box center [201, 148] width 79 height 22
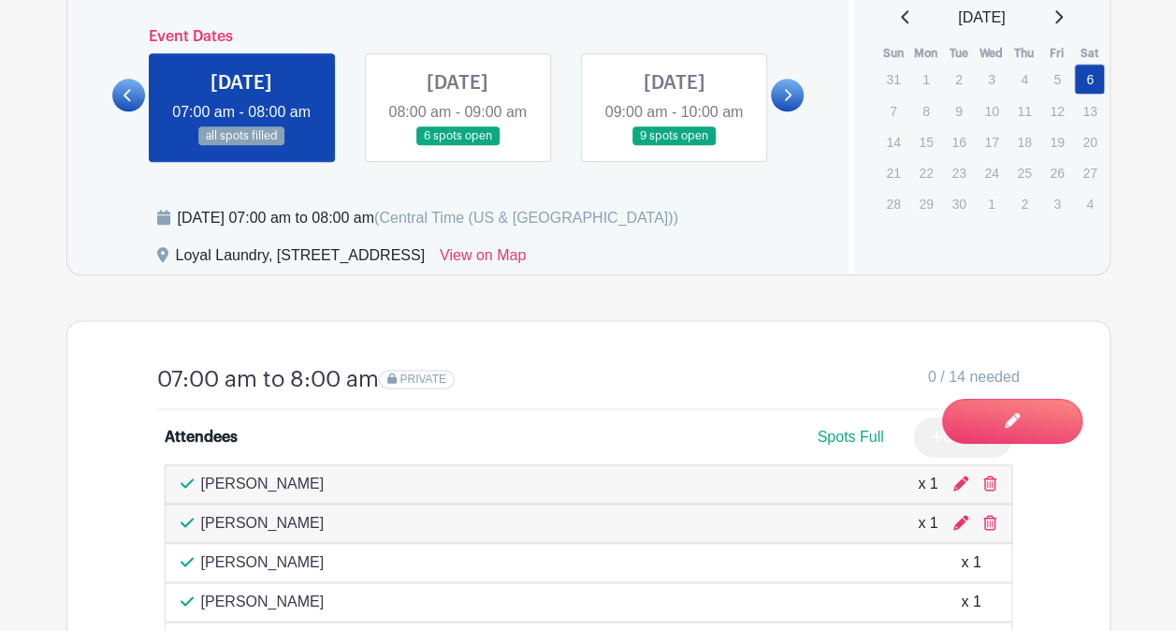
click at [674, 146] on link at bounding box center [674, 146] width 0 height 0
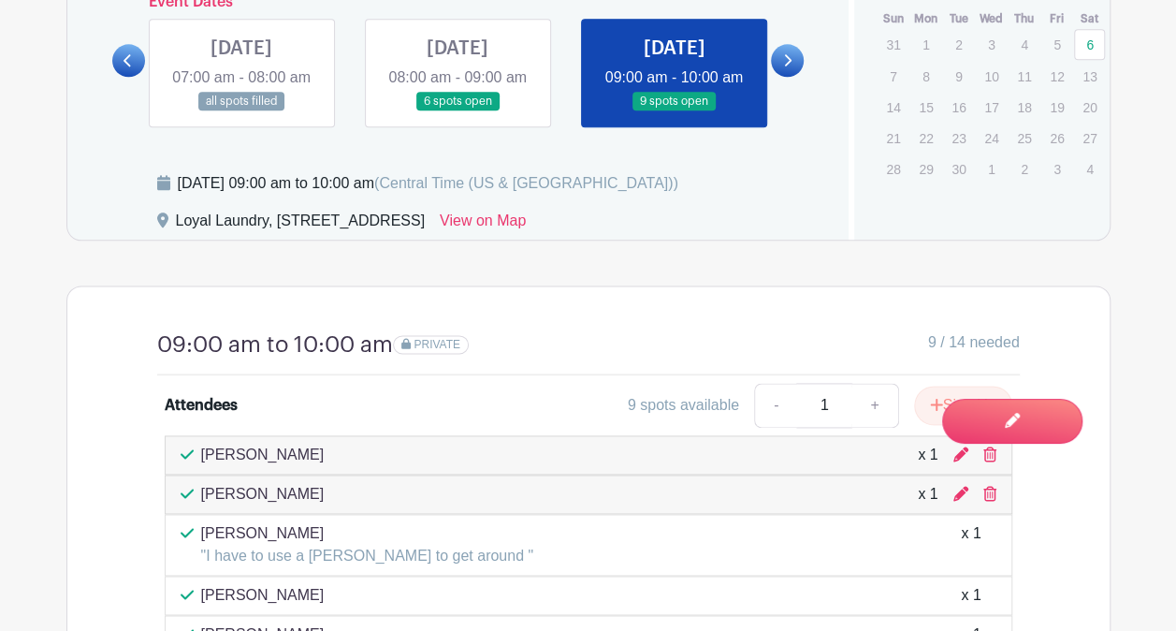
scroll to position [1029, 0]
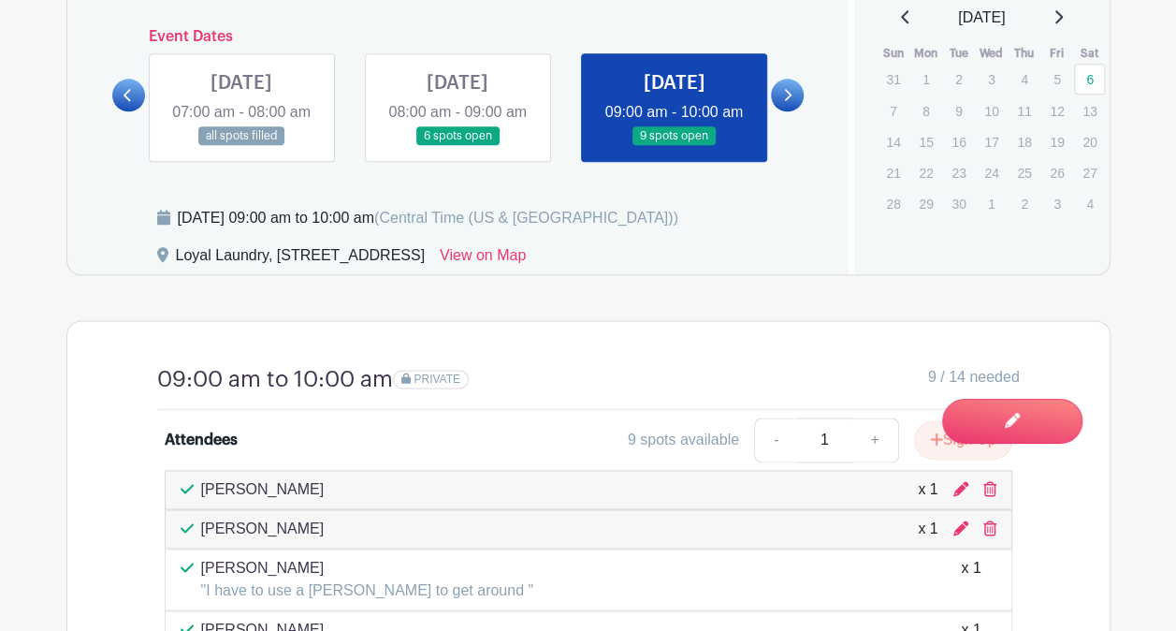
click at [458, 146] on link at bounding box center [458, 146] width 0 height 0
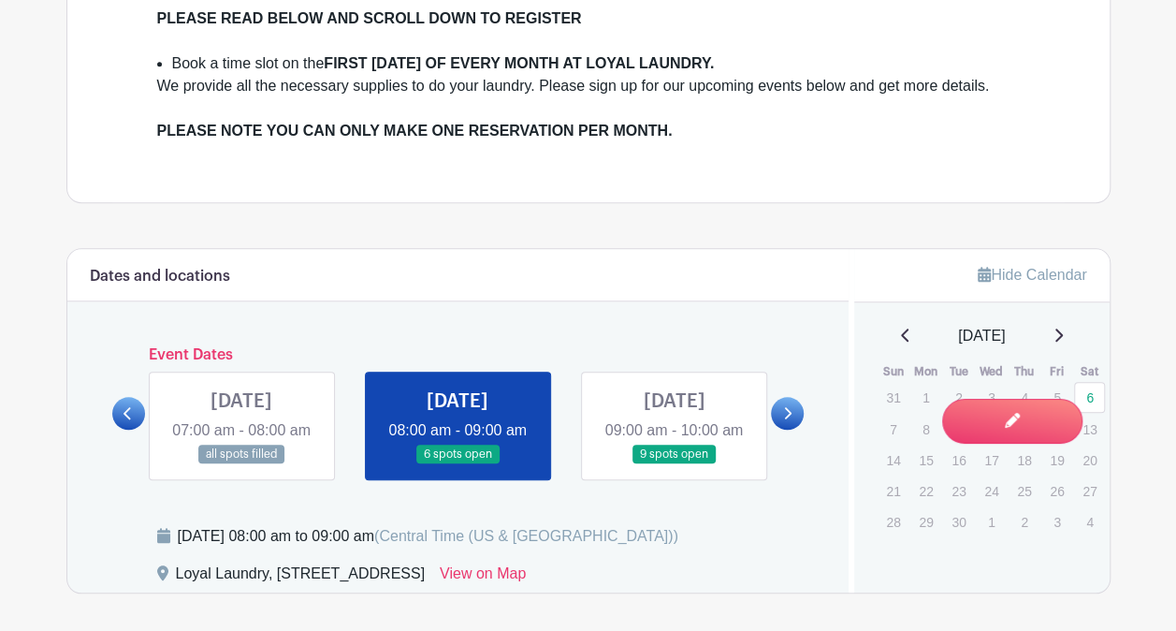
scroll to position [655, 0]
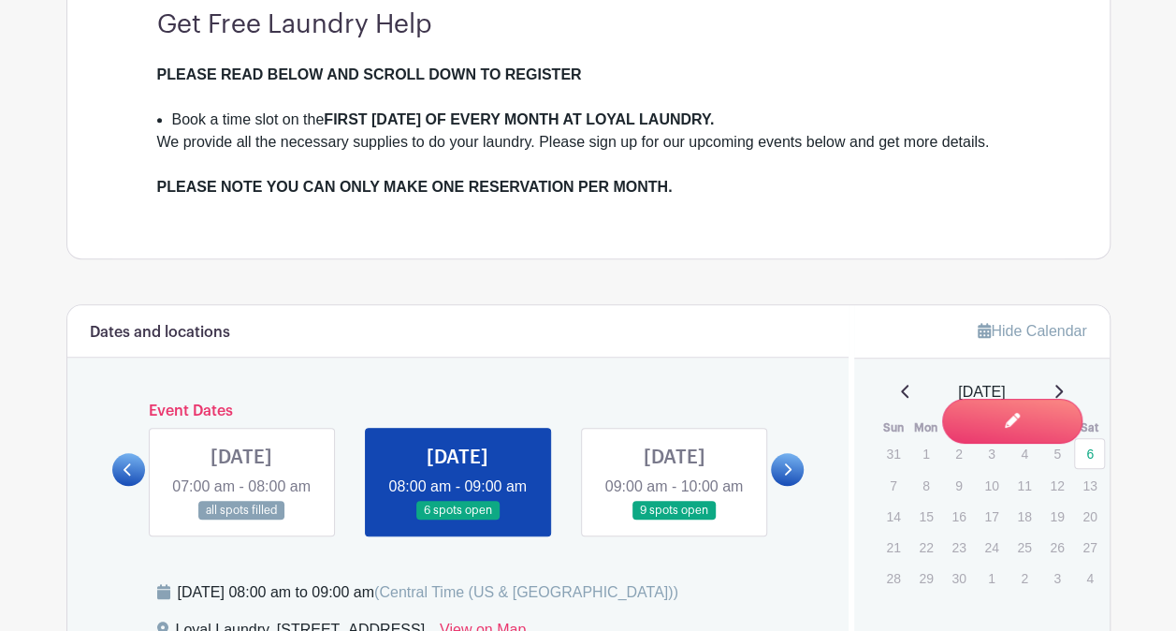
click at [793, 484] on link at bounding box center [787, 469] width 33 height 33
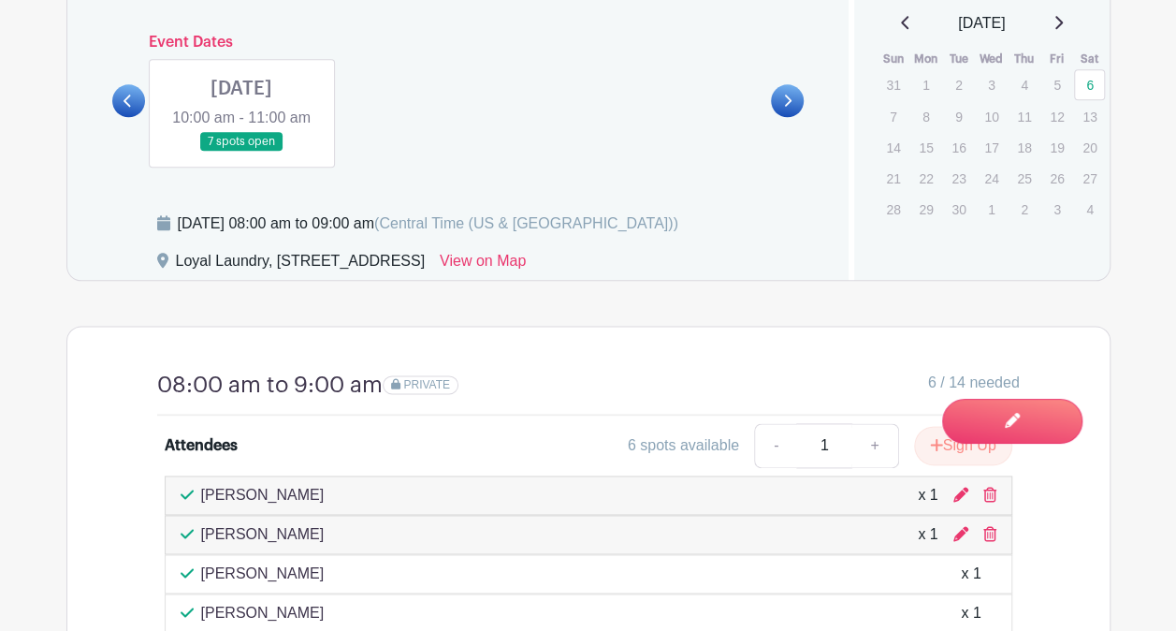
scroll to position [1029, 0]
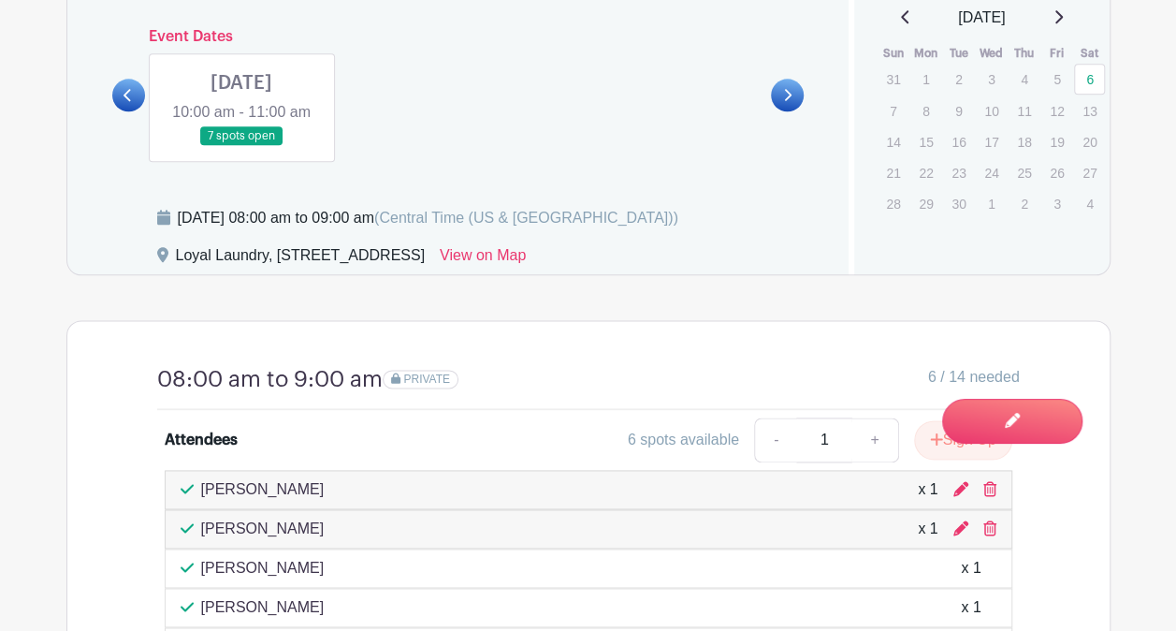
click at [241, 146] on link at bounding box center [241, 146] width 0 height 0
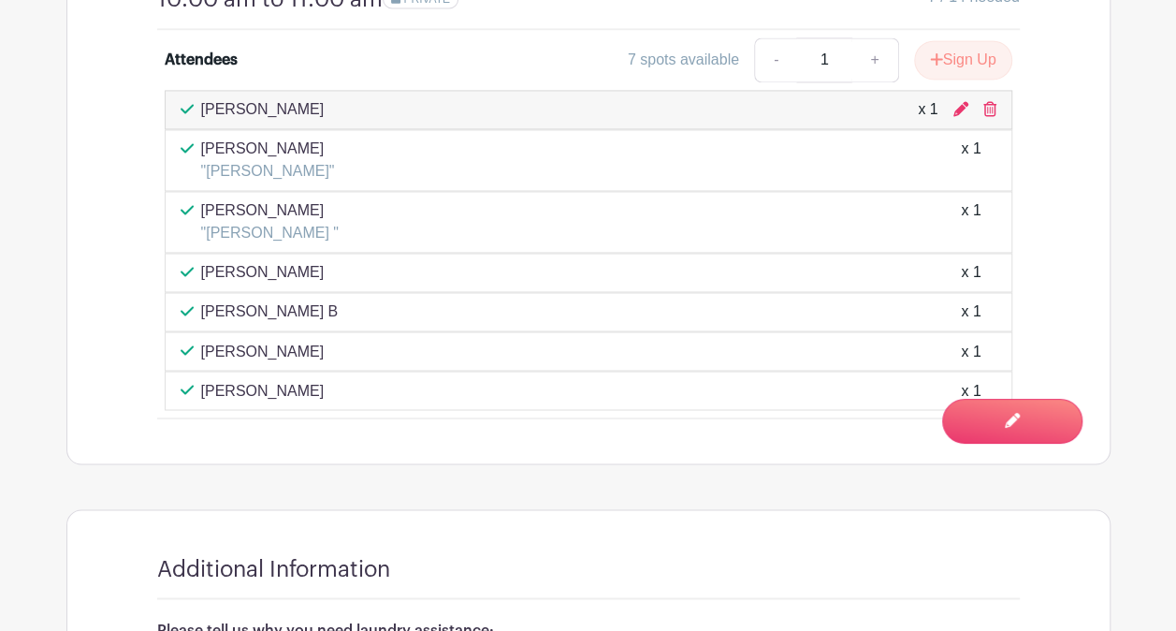
scroll to position [1310, 0]
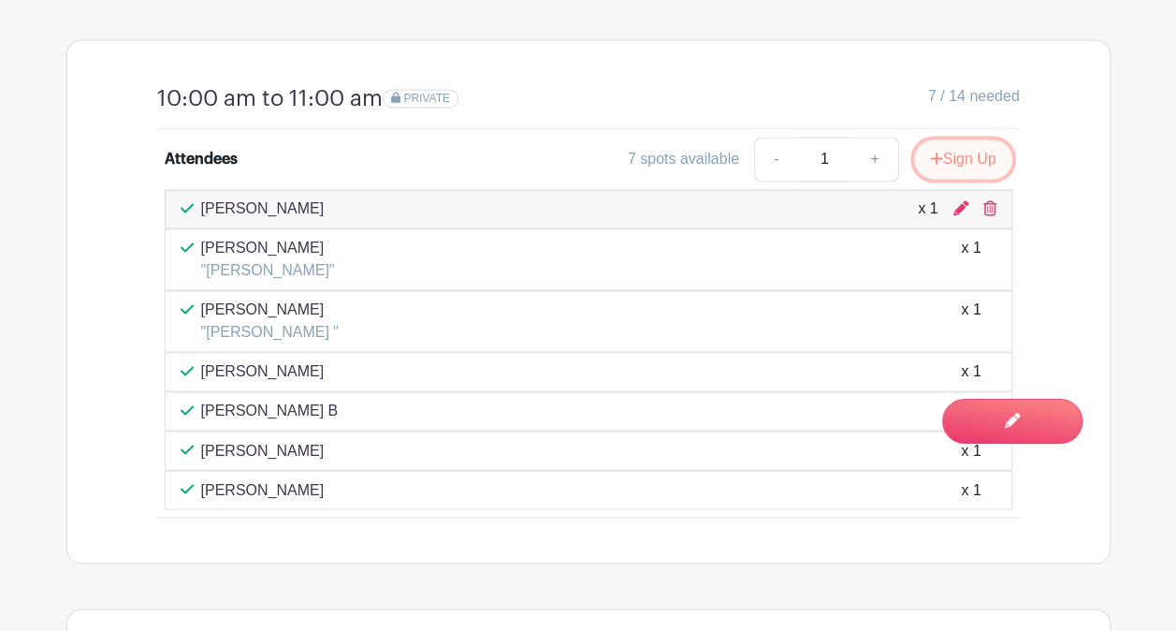
click at [952, 174] on button "Sign Up" at bounding box center [963, 158] width 98 height 39
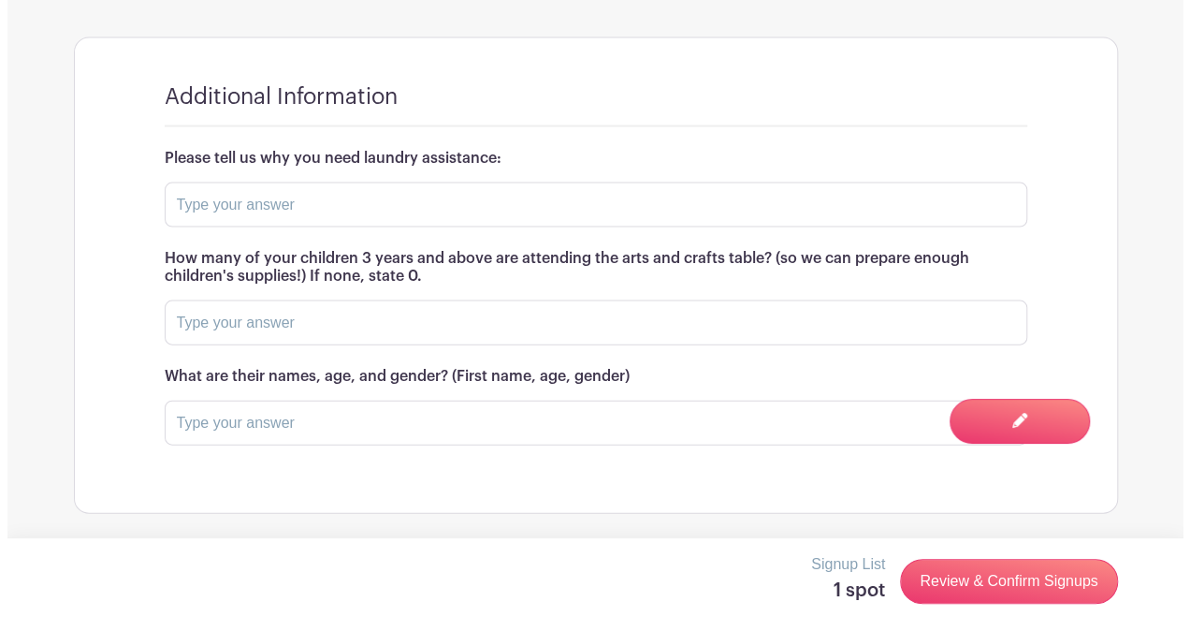
scroll to position [1898, 0]
click at [233, 205] on input "text" at bounding box center [588, 204] width 863 height 45
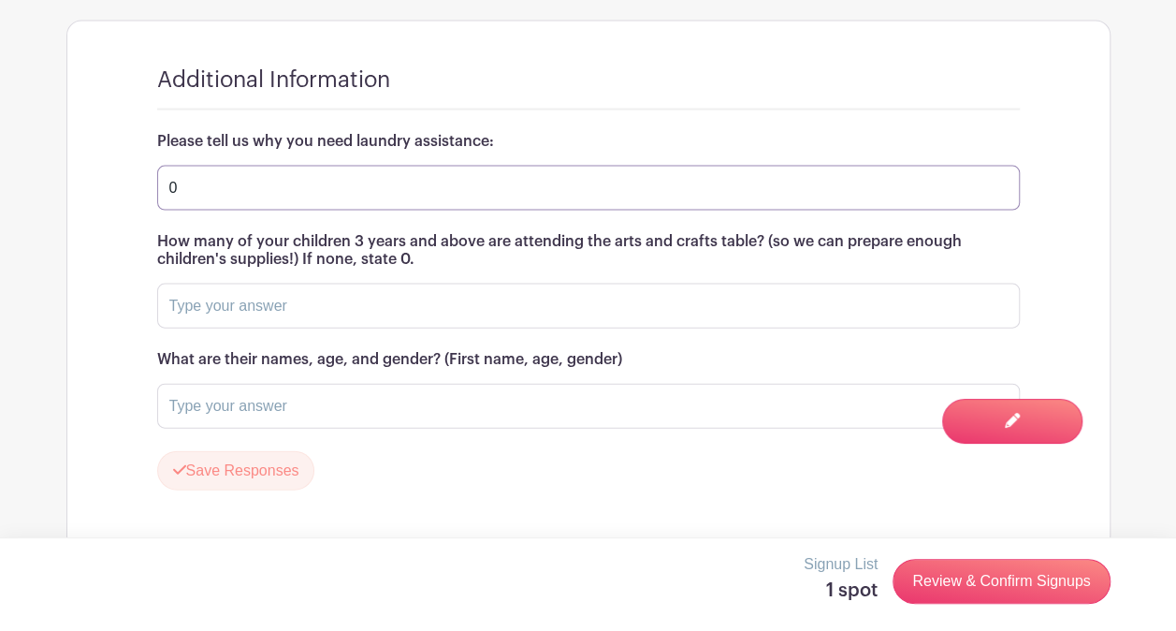
type input "0"
click at [247, 490] on button "Save Responses" at bounding box center [236, 470] width 158 height 39
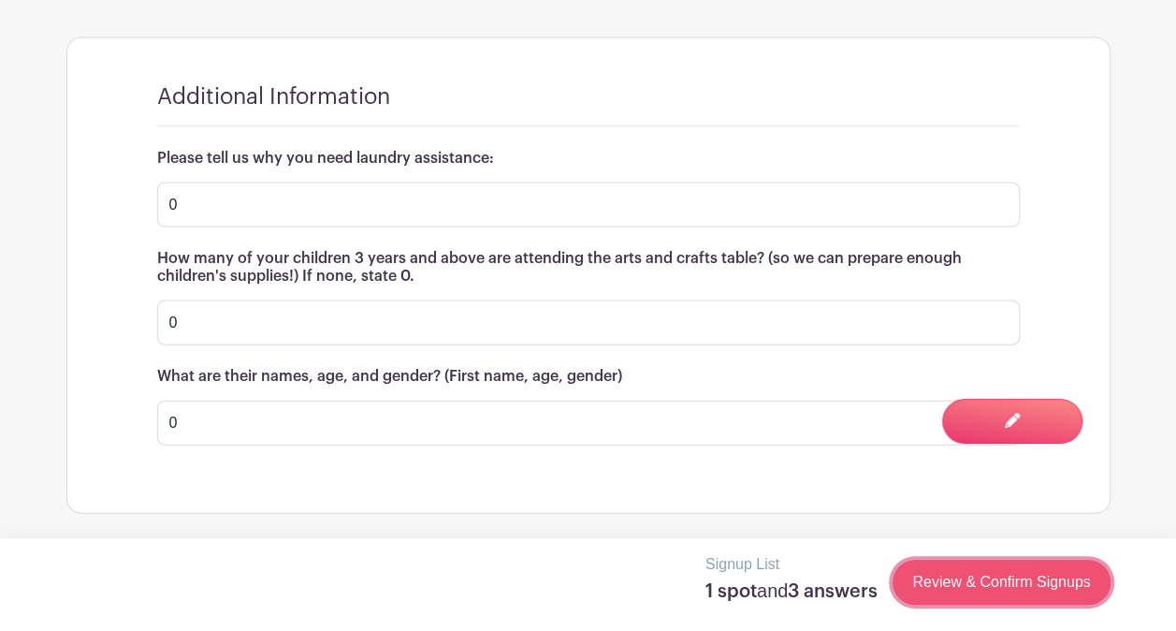
click at [986, 579] on link "Review & Confirm Signups" at bounding box center [1001, 582] width 217 height 45
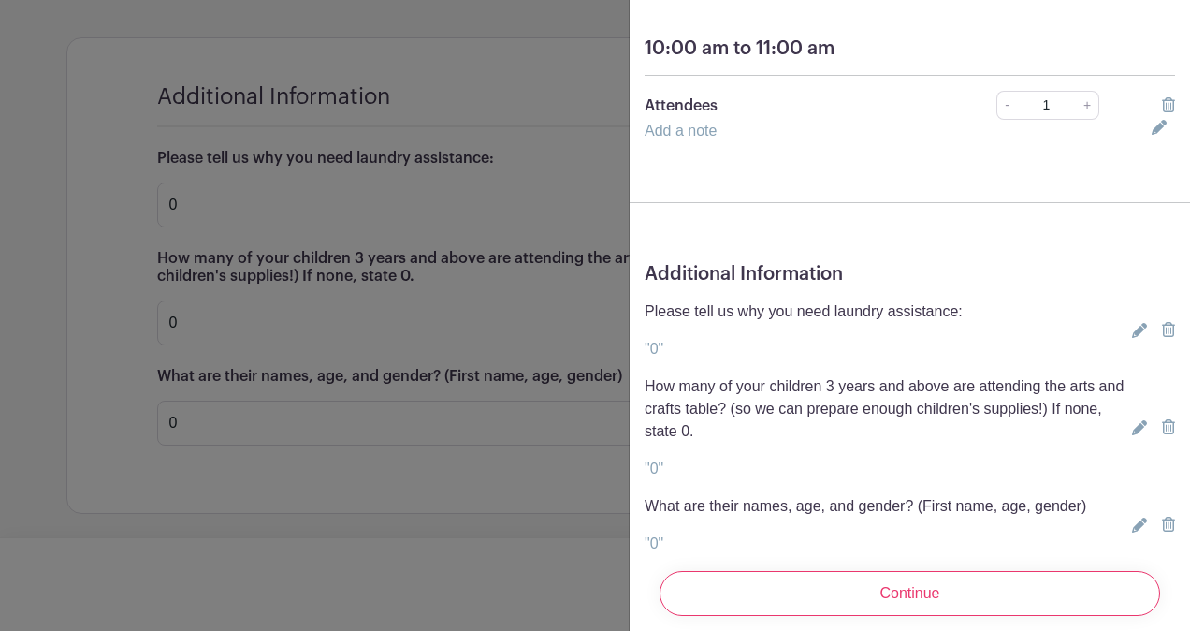
scroll to position [213, 0]
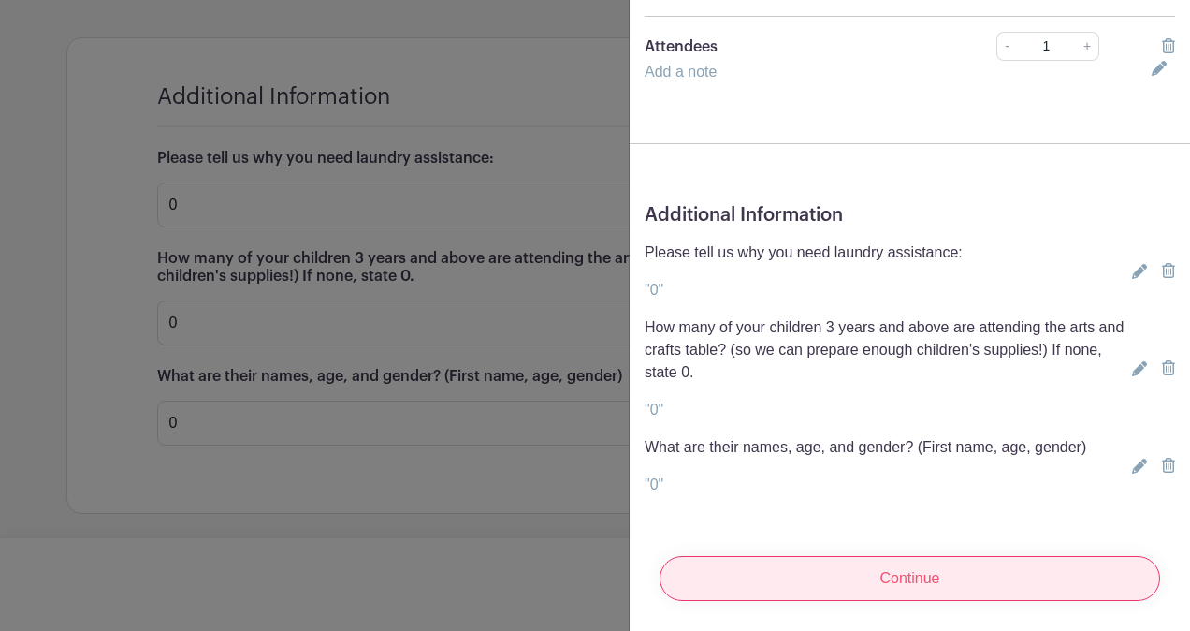
click at [956, 565] on input "Continue" at bounding box center [910, 578] width 501 height 45
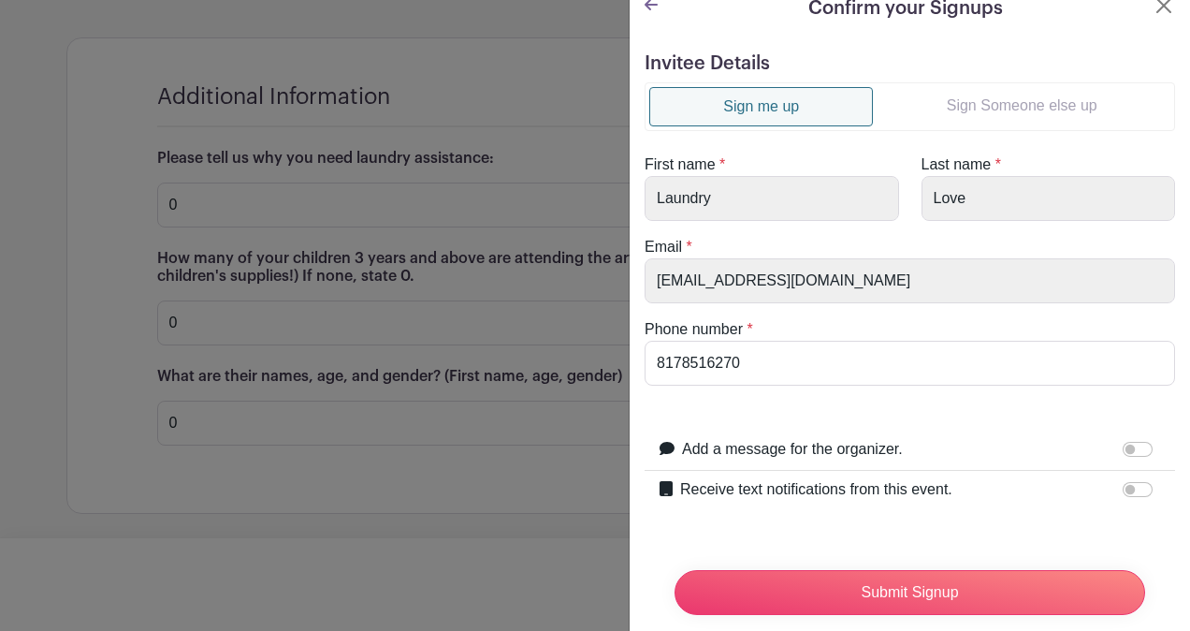
scroll to position [0, 0]
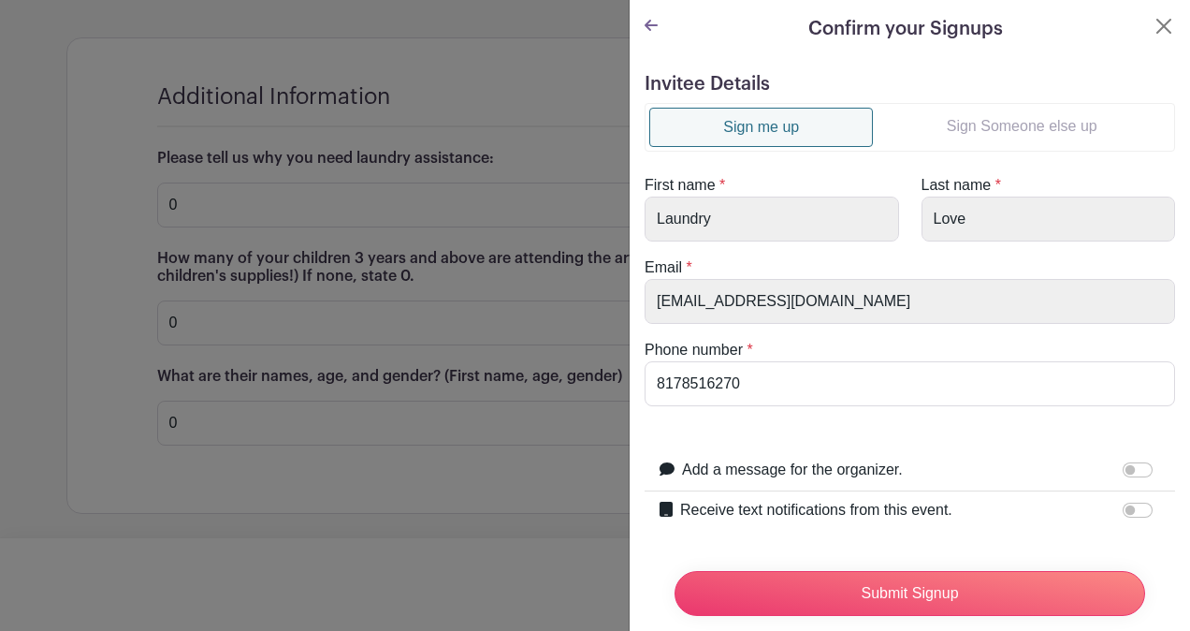
click at [1035, 133] on link "Sign Someone else up" at bounding box center [1022, 126] width 298 height 37
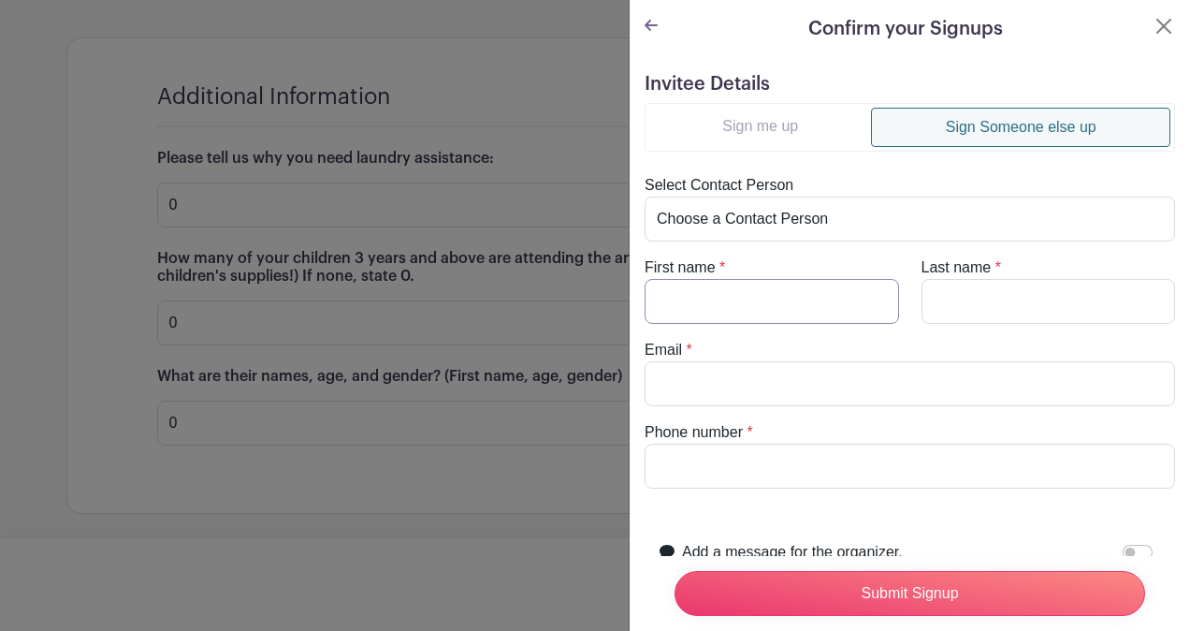
click at [776, 305] on input "First name" at bounding box center [772, 301] width 255 height 45
type input "[PERSON_NAME]"
type input "Shakir"
click at [867, 374] on input "Email" at bounding box center [910, 383] width 531 height 45
type input "[EMAIL_ADDRESS][DOMAIN_NAME]"
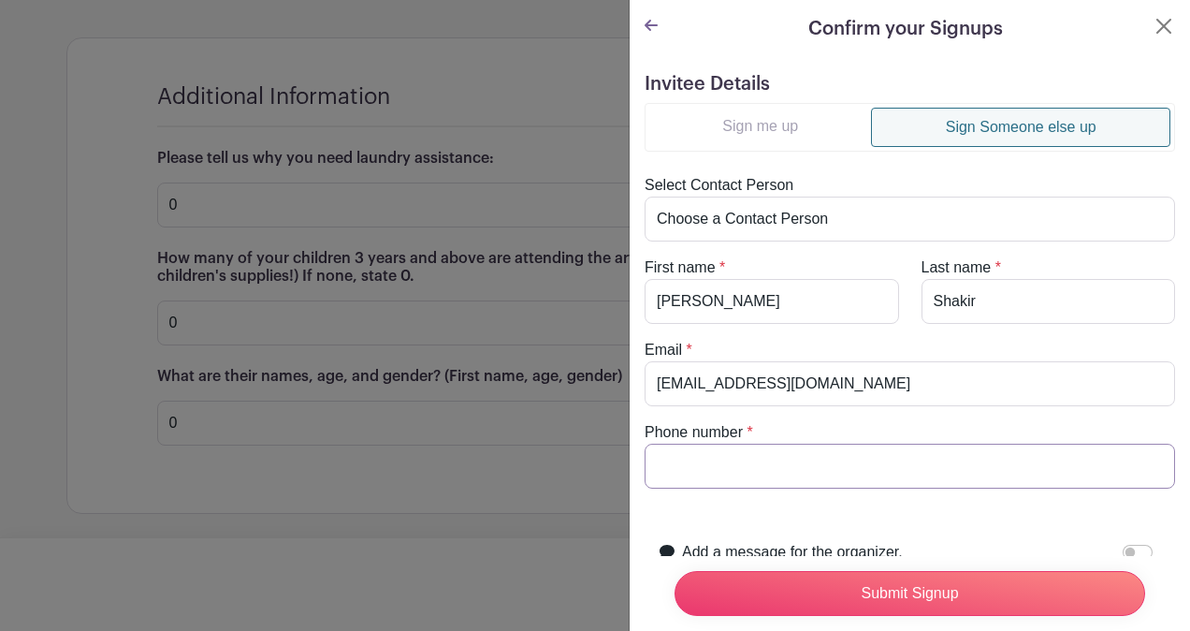
click at [793, 460] on input "Phone number" at bounding box center [910, 466] width 531 height 45
type input "[PHONE_NUMBER]"
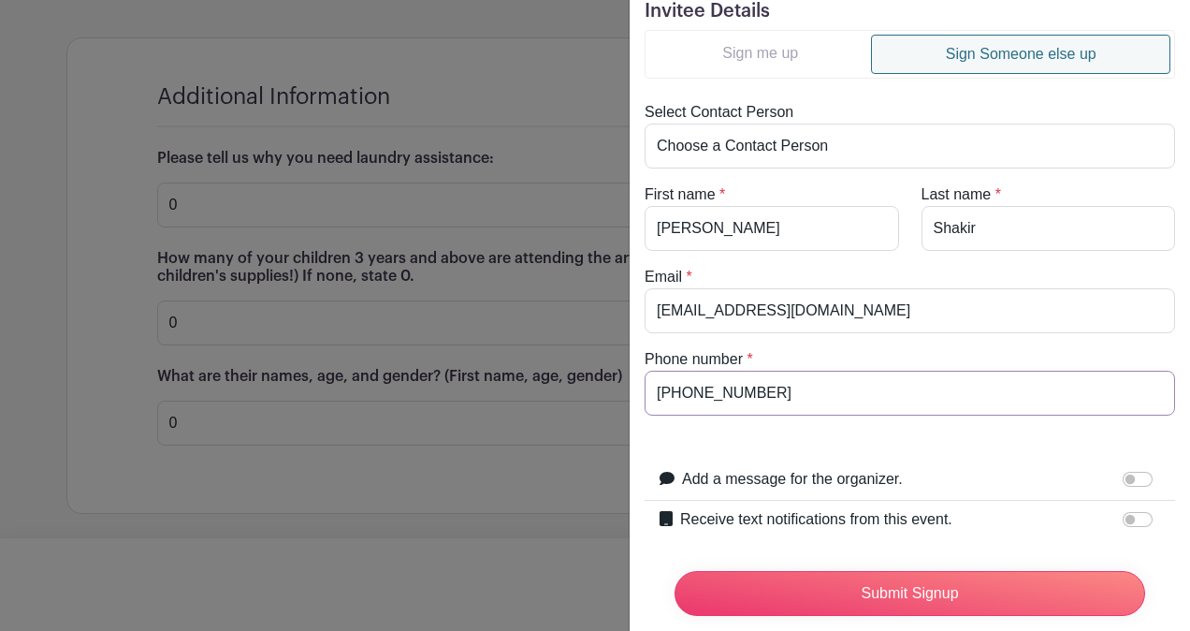
scroll to position [141, 0]
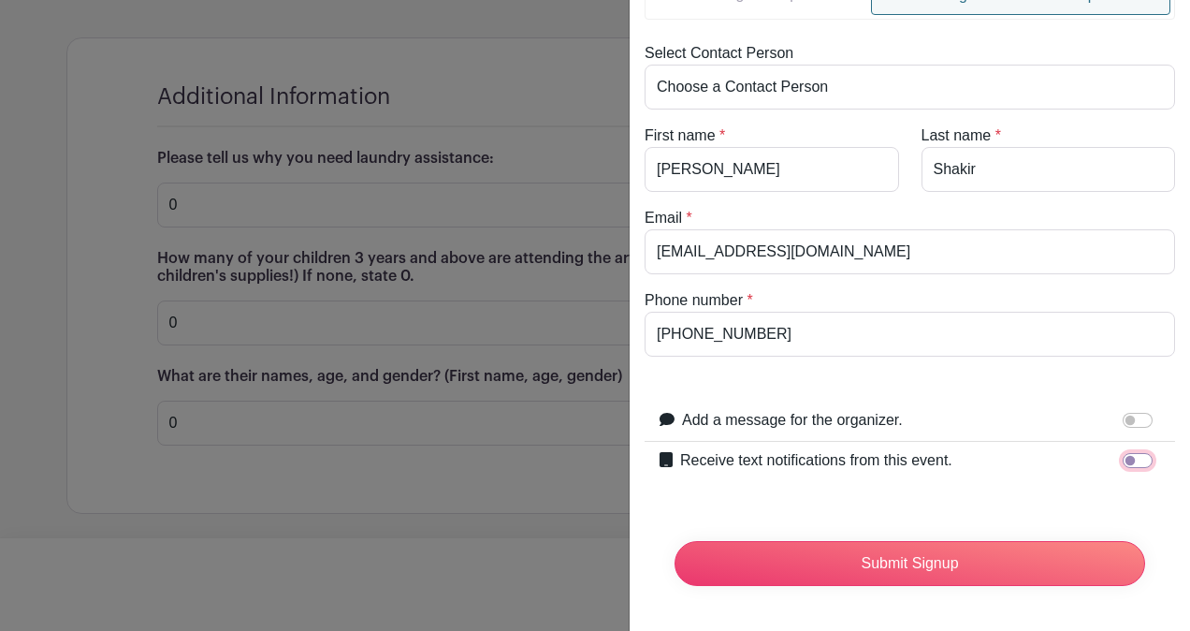
click at [1125, 453] on input "Receive text notifications from this event." at bounding box center [1138, 460] width 30 height 15
checkbox input "true"
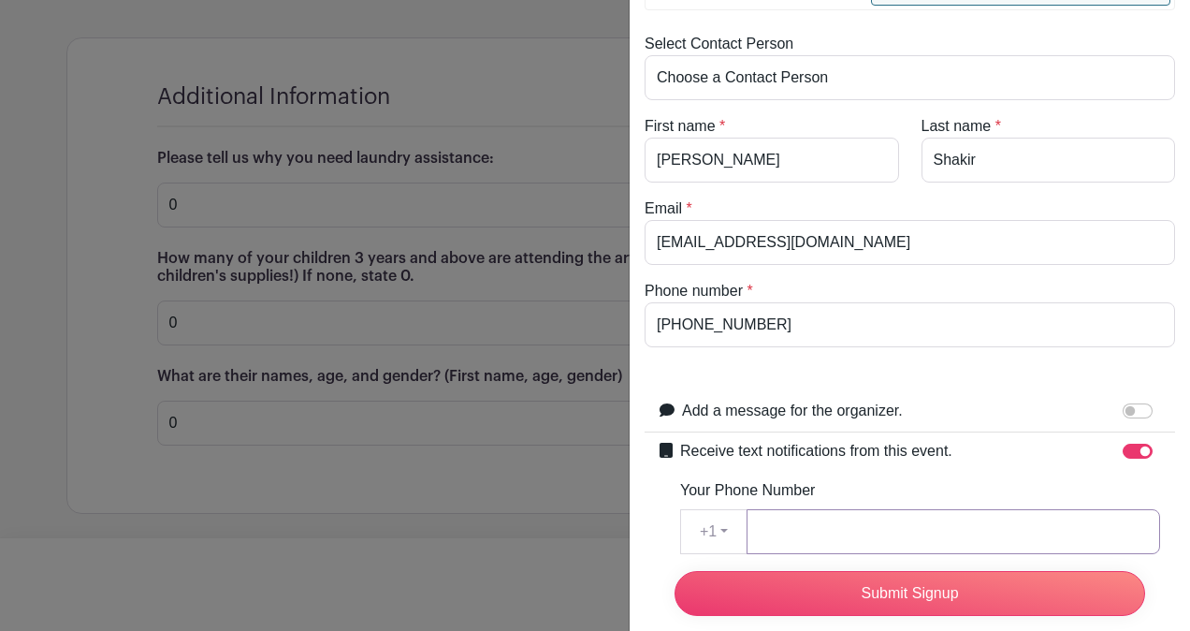
click at [904, 528] on input "Your Phone Number" at bounding box center [954, 531] width 414 height 45
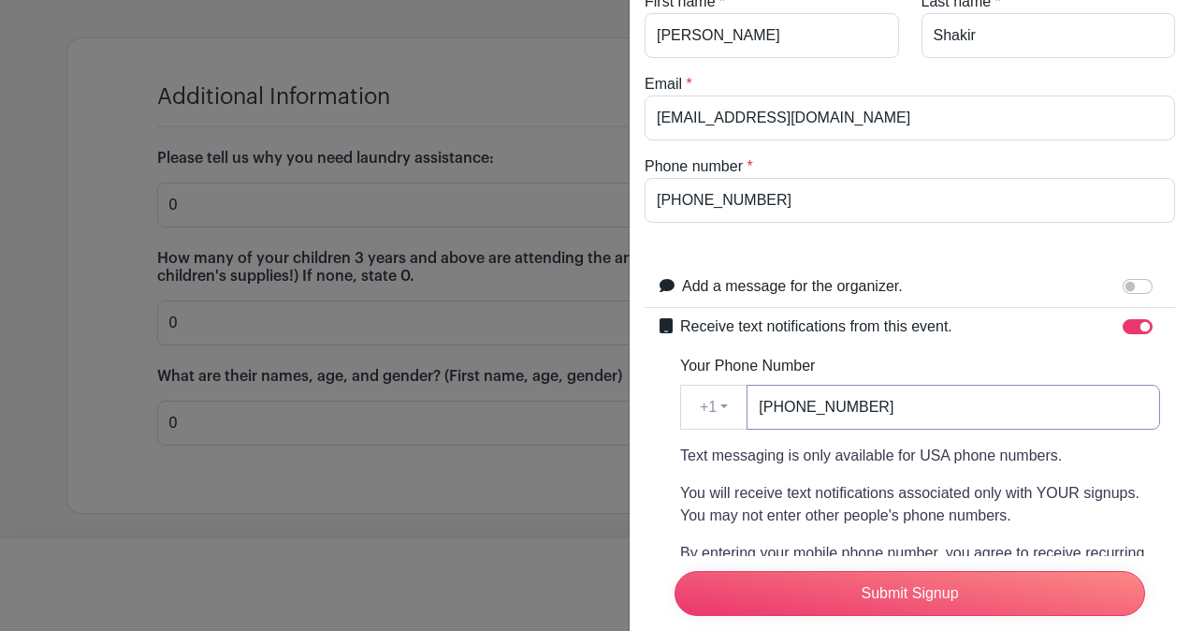
scroll to position [492, 0]
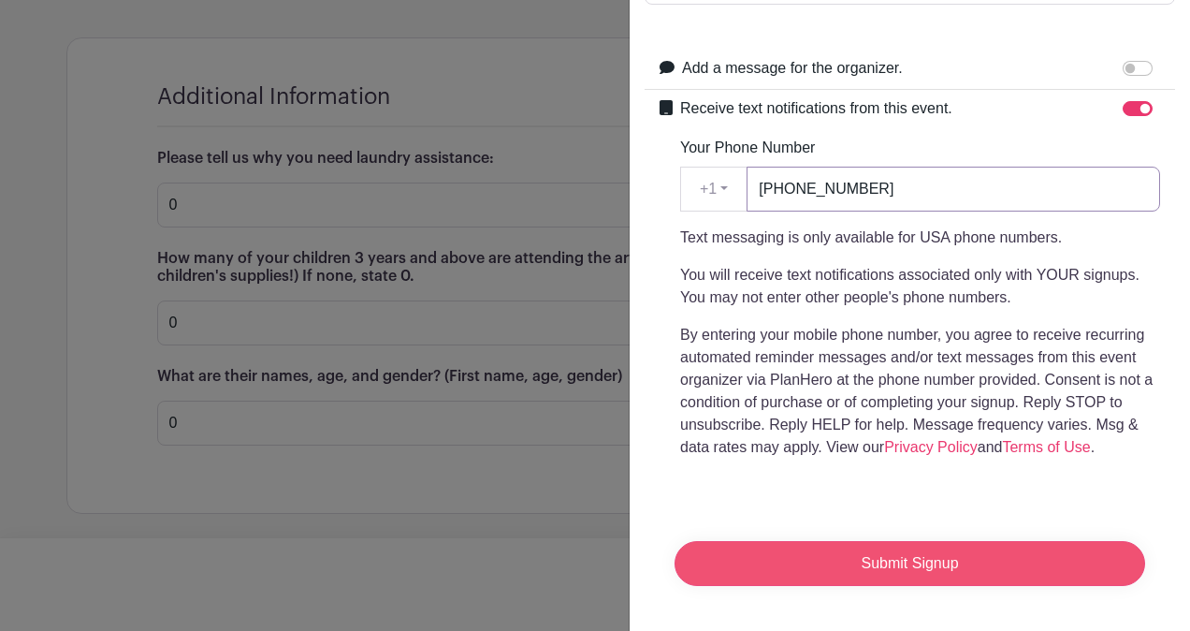
type input "[PHONE_NUMBER]"
click at [904, 548] on input "Submit Signup" at bounding box center [910, 563] width 471 height 45
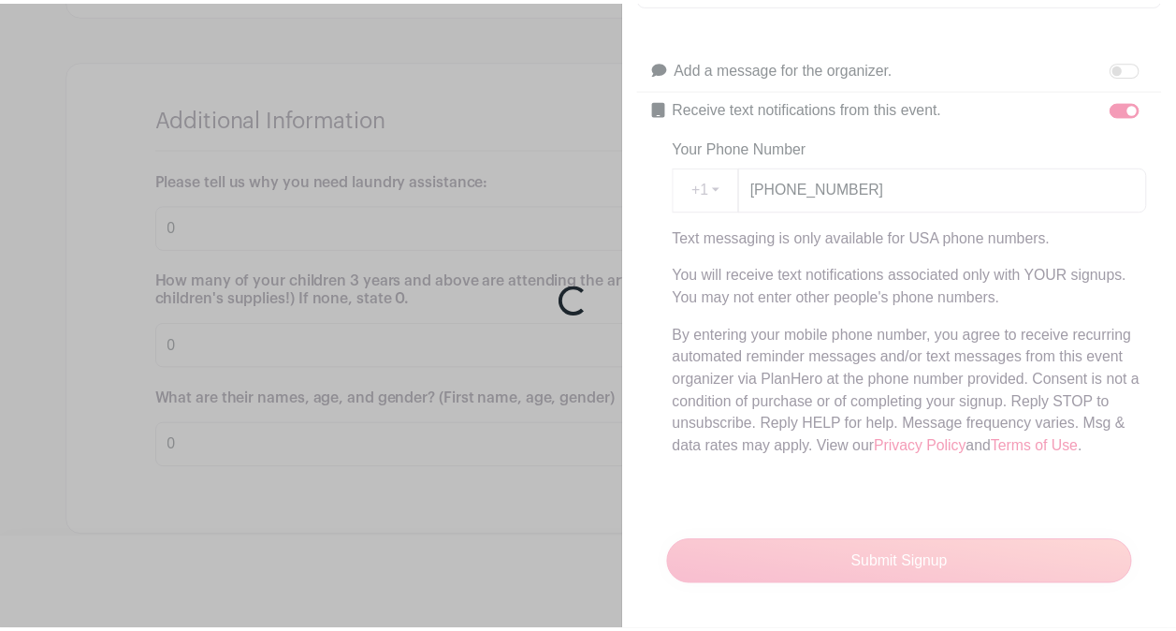
scroll to position [1936, 0]
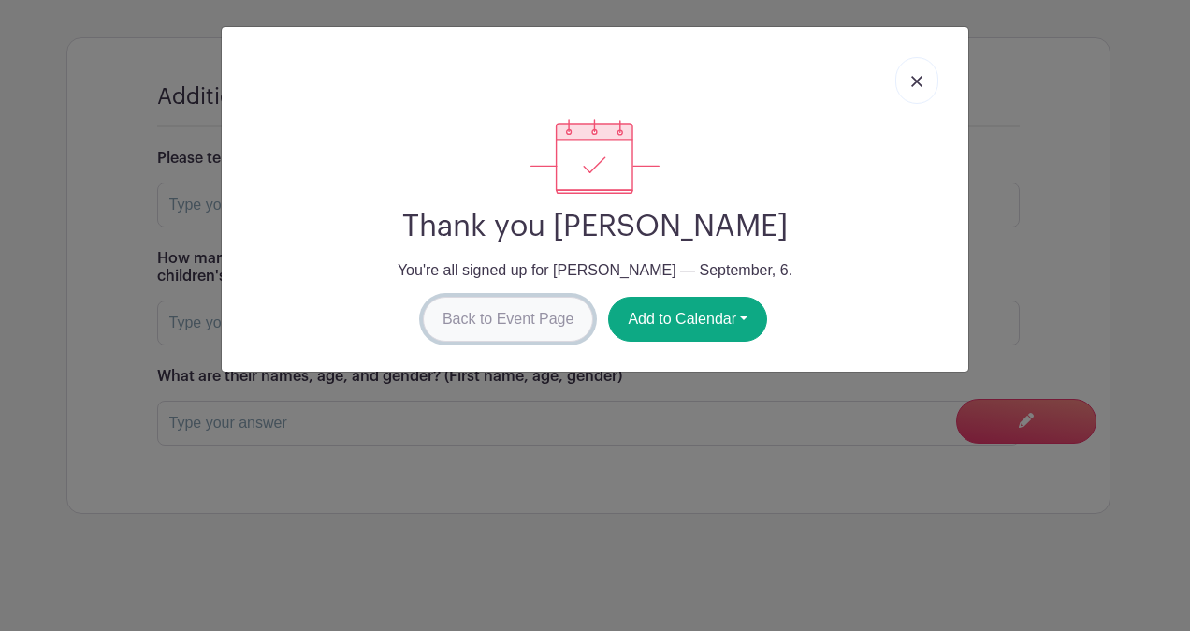
click at [520, 318] on link "Back to Event Page" at bounding box center [508, 319] width 171 height 45
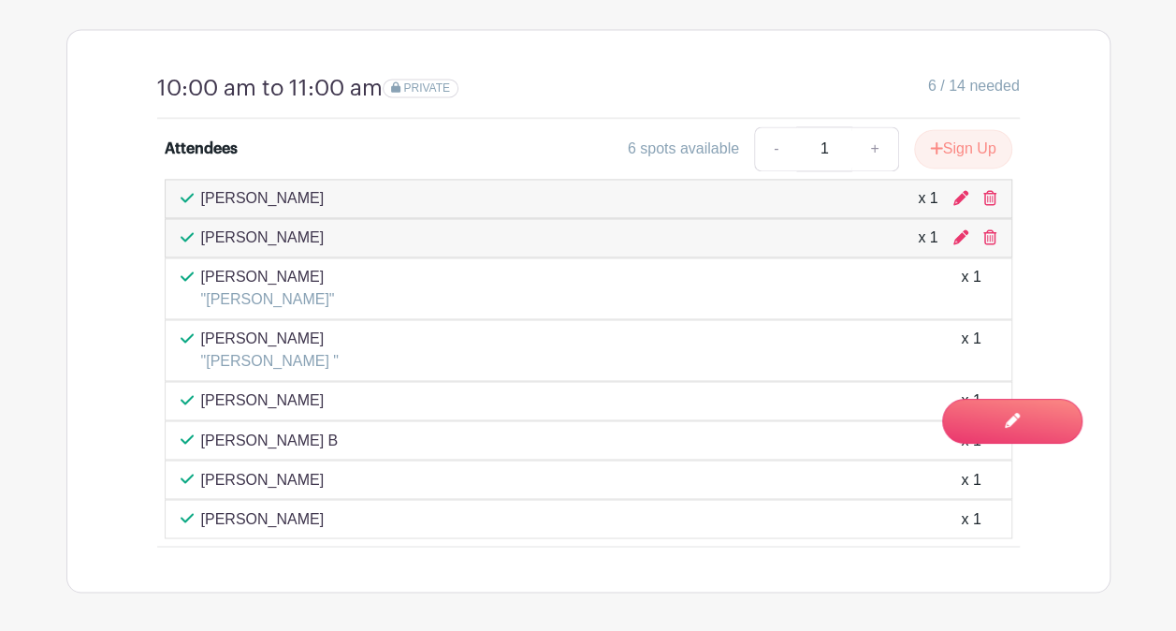
scroll to position [1281, 0]
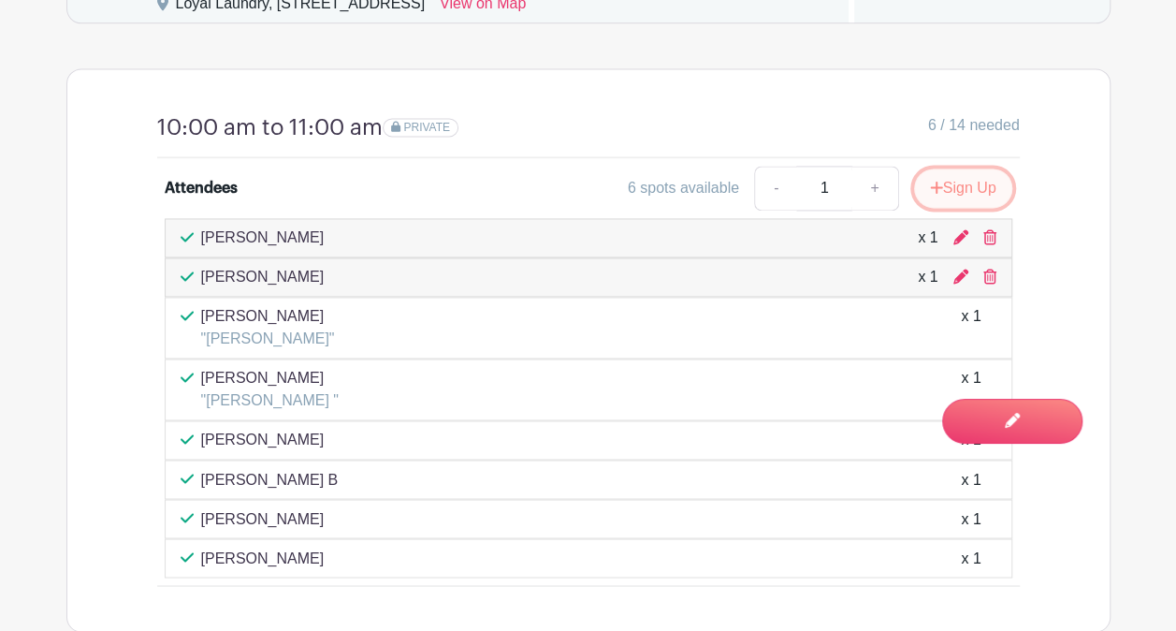
click at [990, 208] on button "Sign Up" at bounding box center [963, 187] width 98 height 39
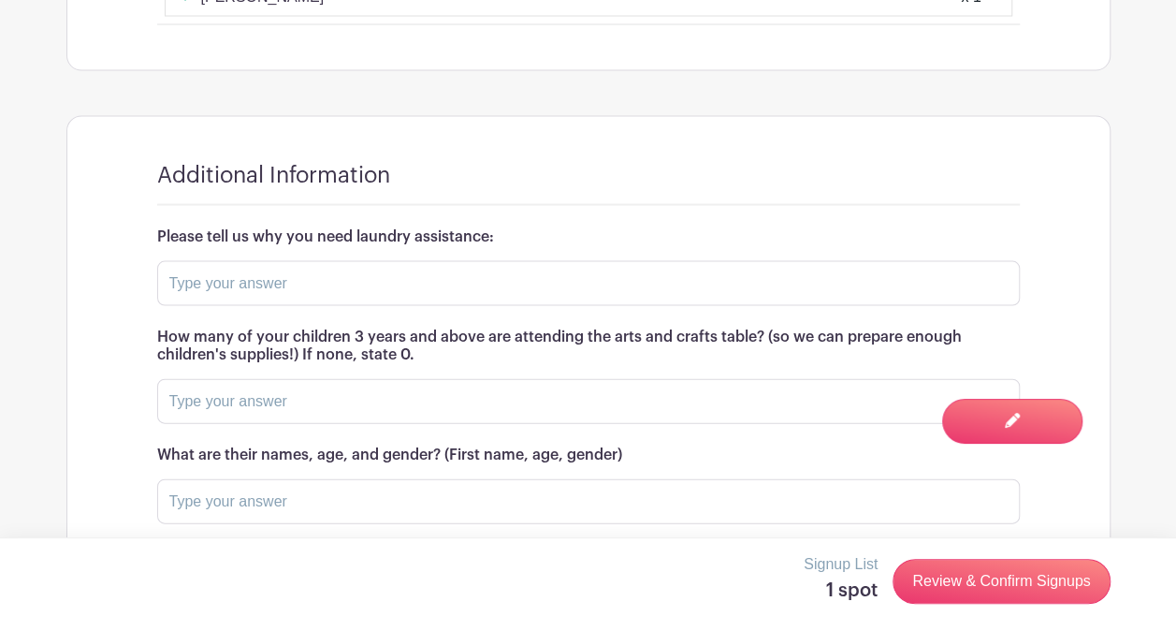
scroll to position [1842, 0]
click at [365, 299] on input "text" at bounding box center [588, 282] width 863 height 45
type input "0"
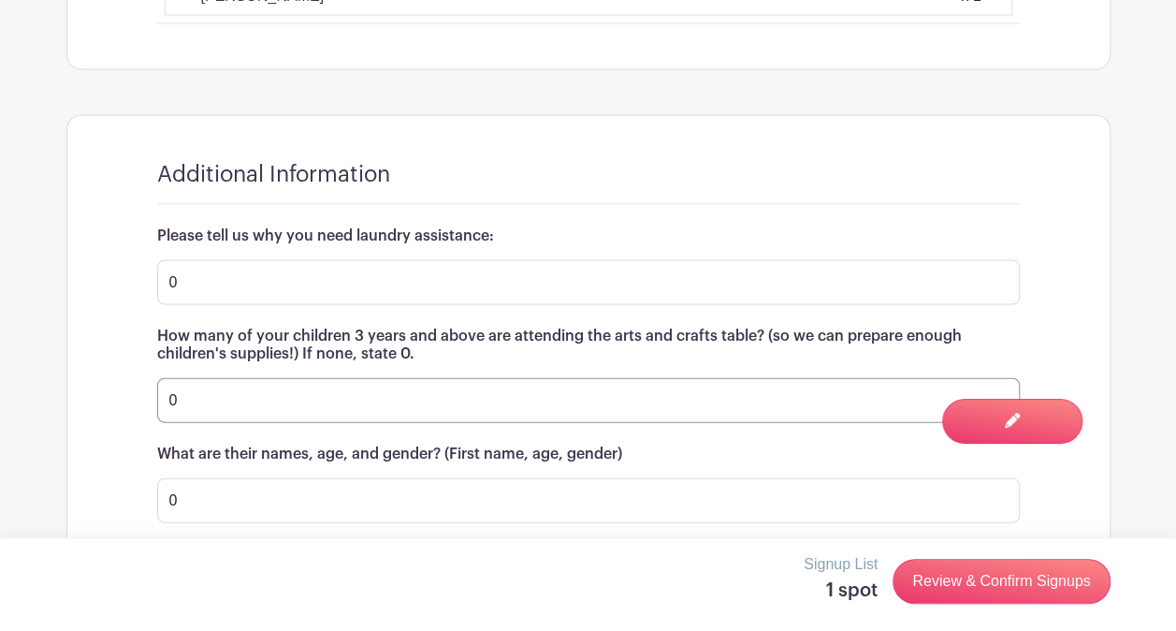
click at [400, 415] on input "0" at bounding box center [588, 400] width 863 height 45
type input "1"
type input "Sanai"
click at [157, 545] on button "Save Responses" at bounding box center [236, 564] width 158 height 39
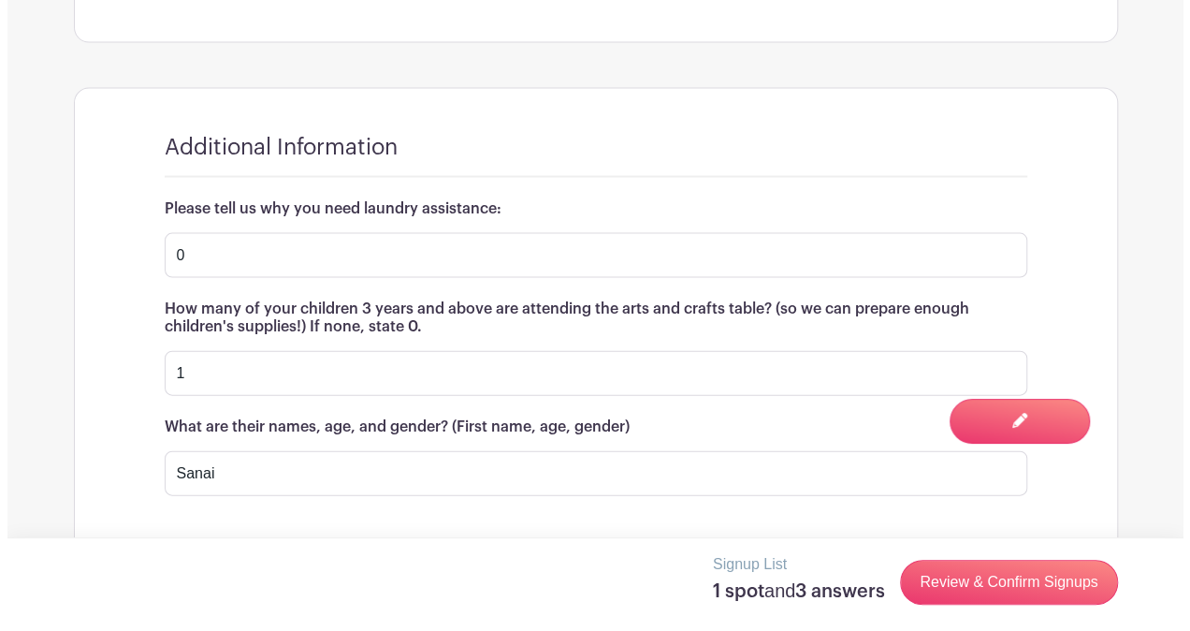
scroll to position [1936, 0]
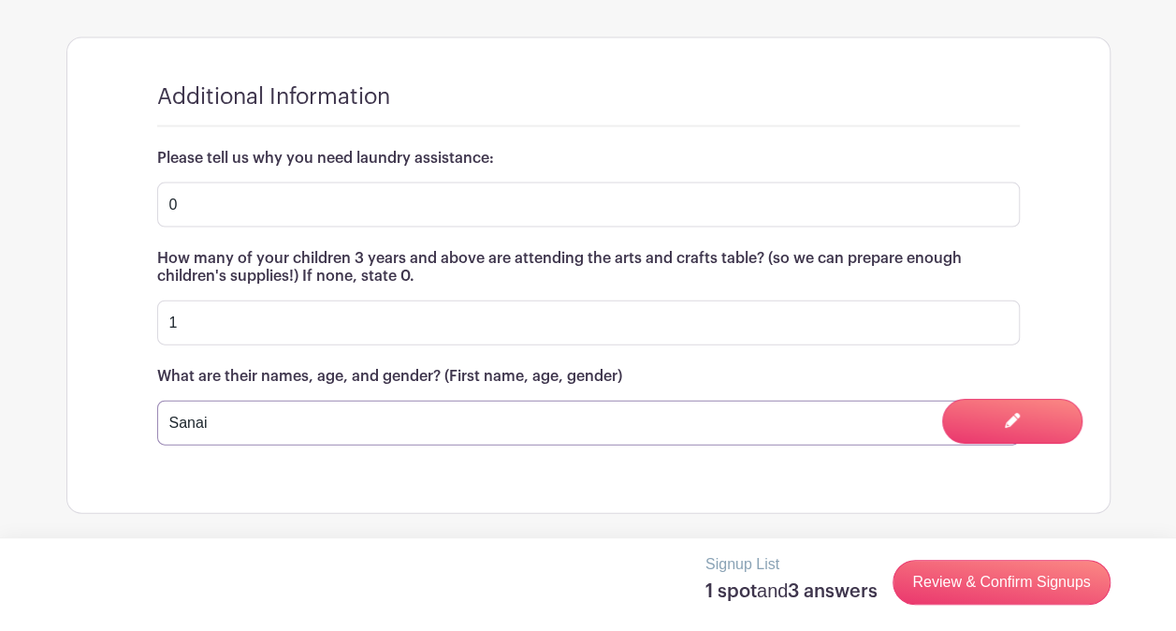
click at [383, 416] on input "Sanai" at bounding box center [588, 422] width 863 height 45
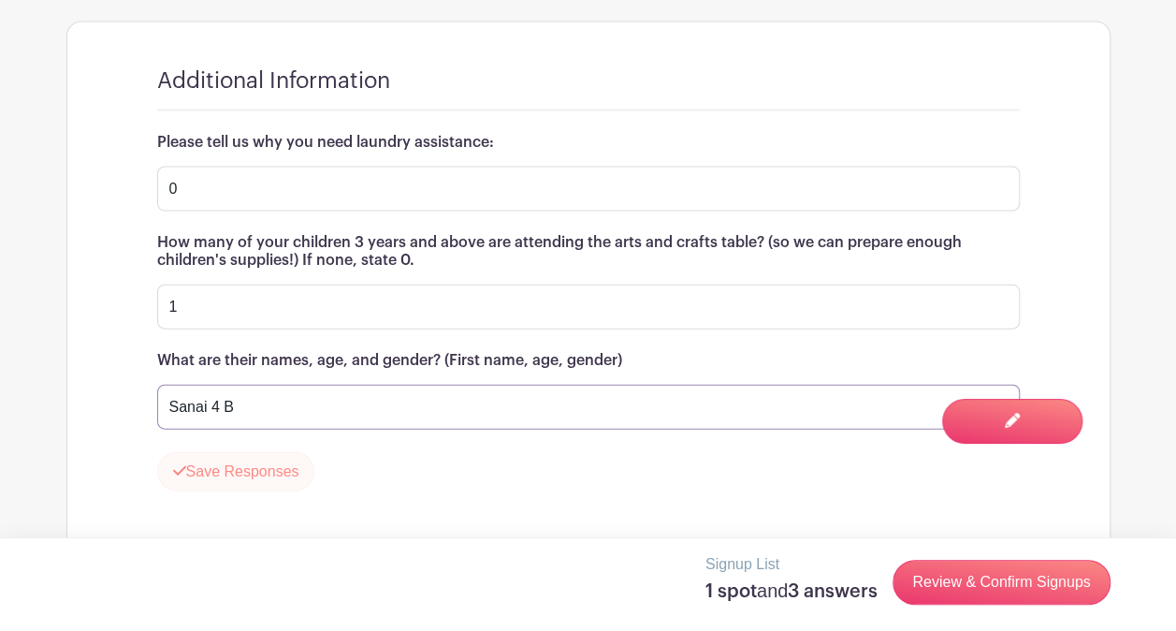
type input "Sanai 4 B"
click at [268, 491] on button "Save Responses" at bounding box center [236, 471] width 158 height 39
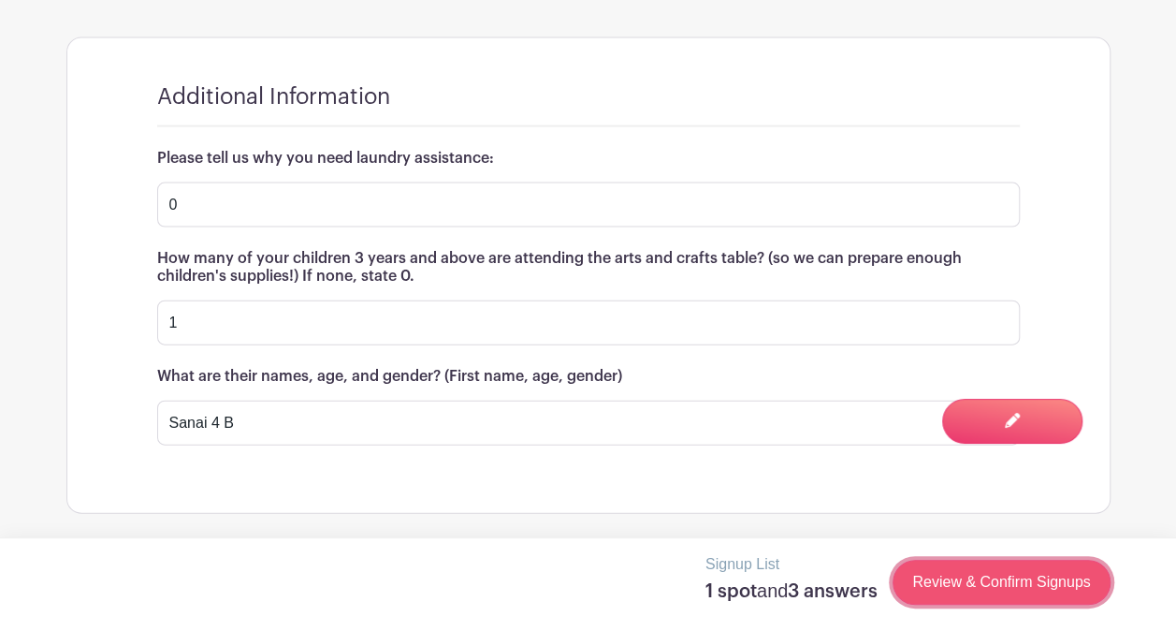
click at [998, 594] on link "Review & Confirm Signups" at bounding box center [1001, 582] width 217 height 45
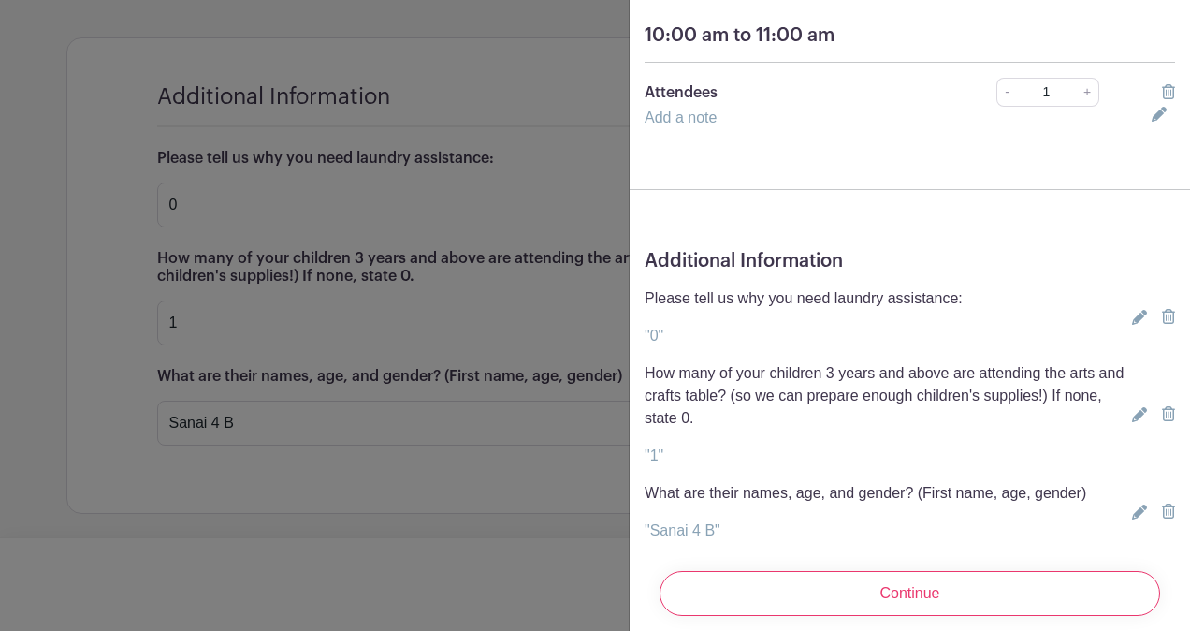
scroll to position [213, 0]
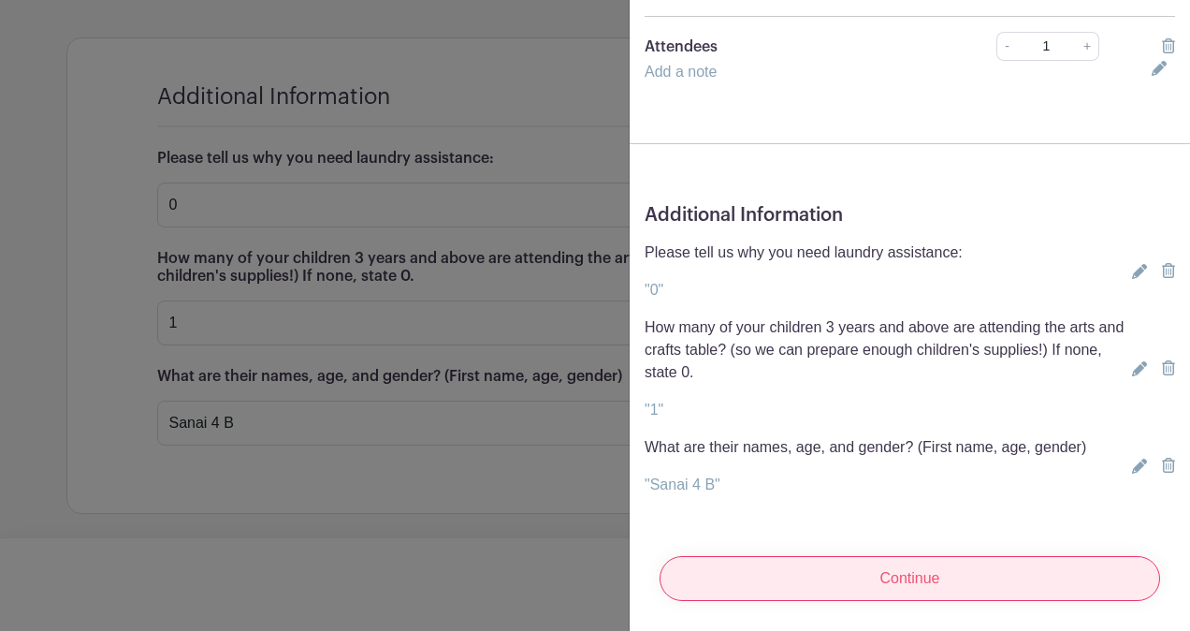
click at [973, 563] on input "Continue" at bounding box center [910, 578] width 501 height 45
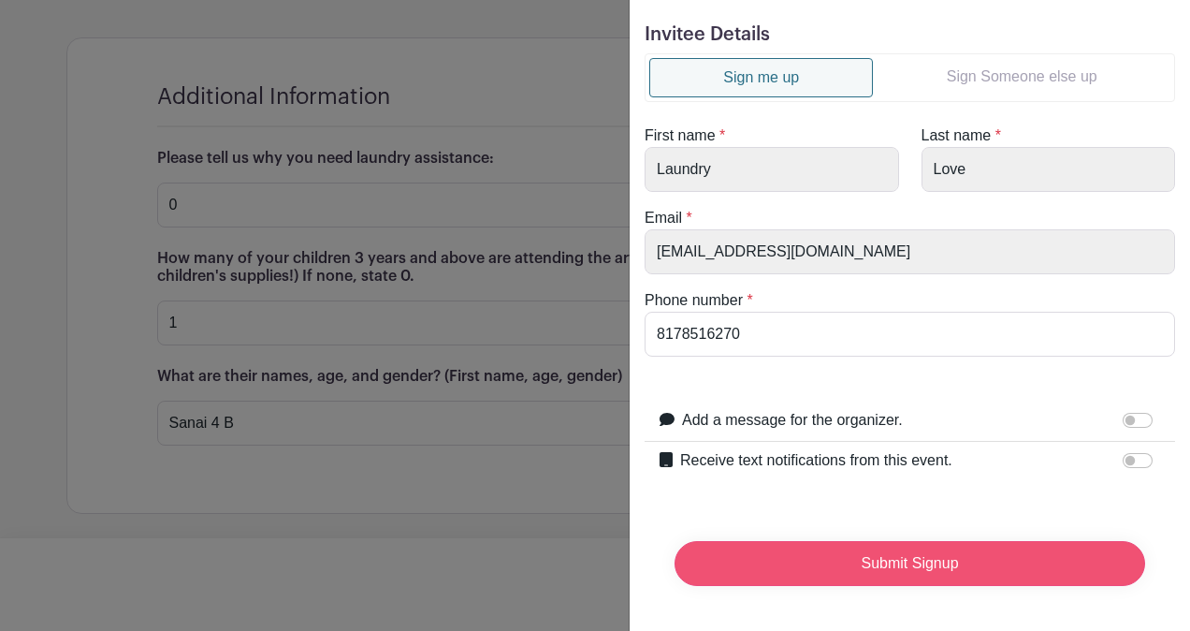
scroll to position [60, 0]
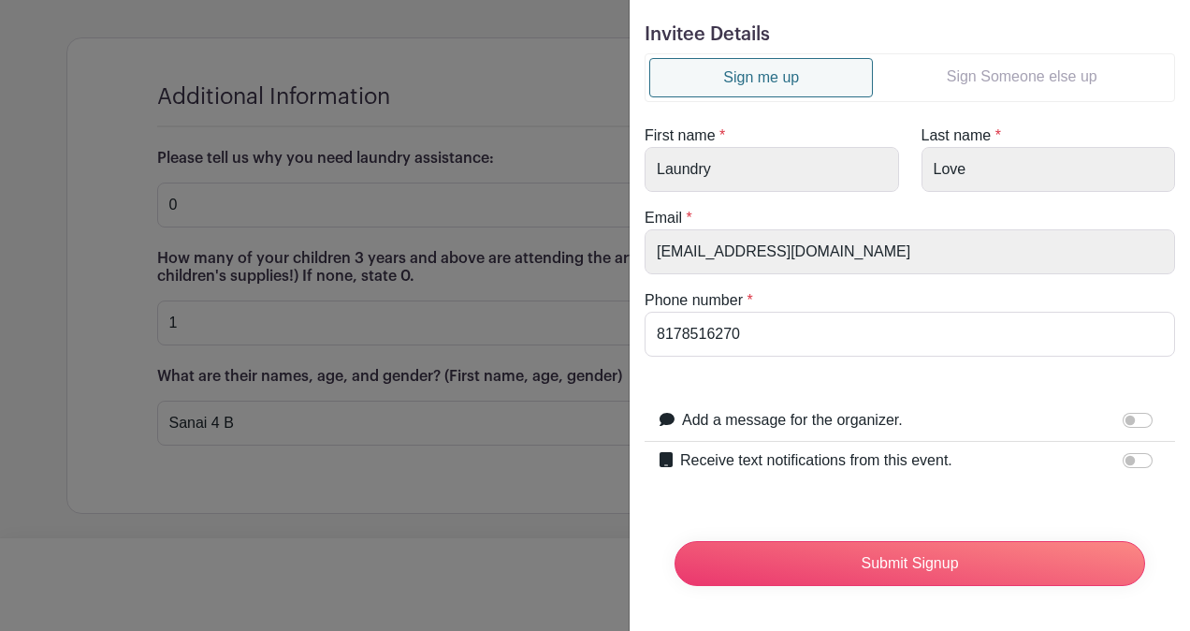
click at [1039, 62] on link "Sign Someone else up" at bounding box center [1022, 76] width 298 height 37
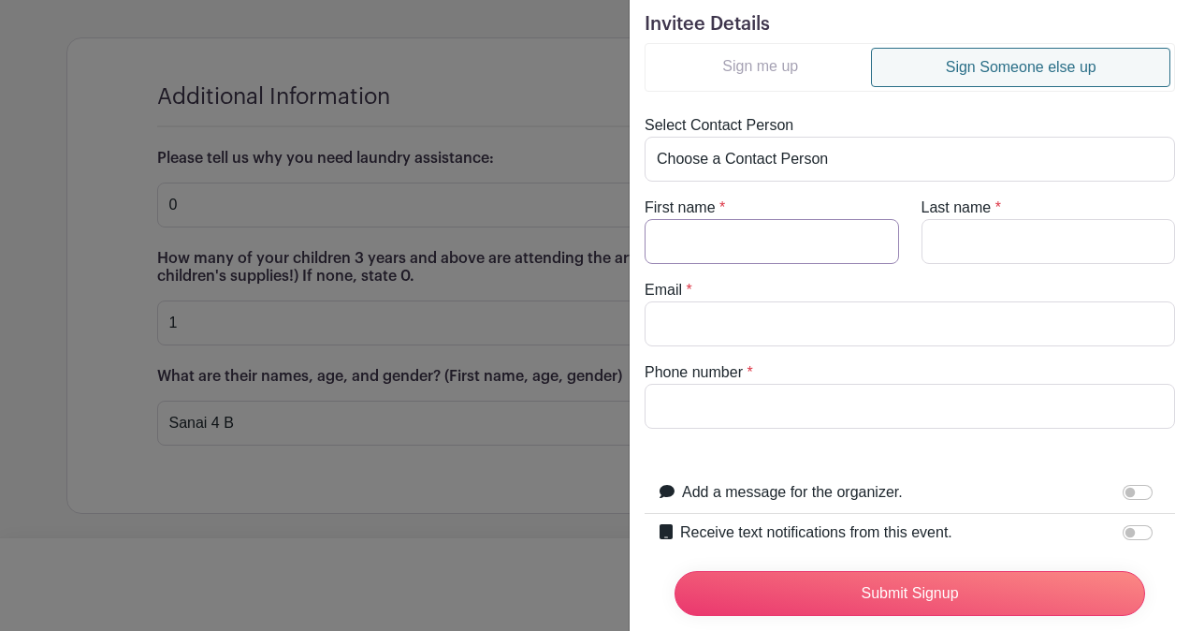
click at [810, 233] on input "First name" at bounding box center [772, 241] width 255 height 45
type input "[PERSON_NAME]"
type input "Derry"
click at [818, 336] on input "Email" at bounding box center [910, 323] width 531 height 45
type input "[EMAIL_ADDRESS][DOMAIN_NAME]"
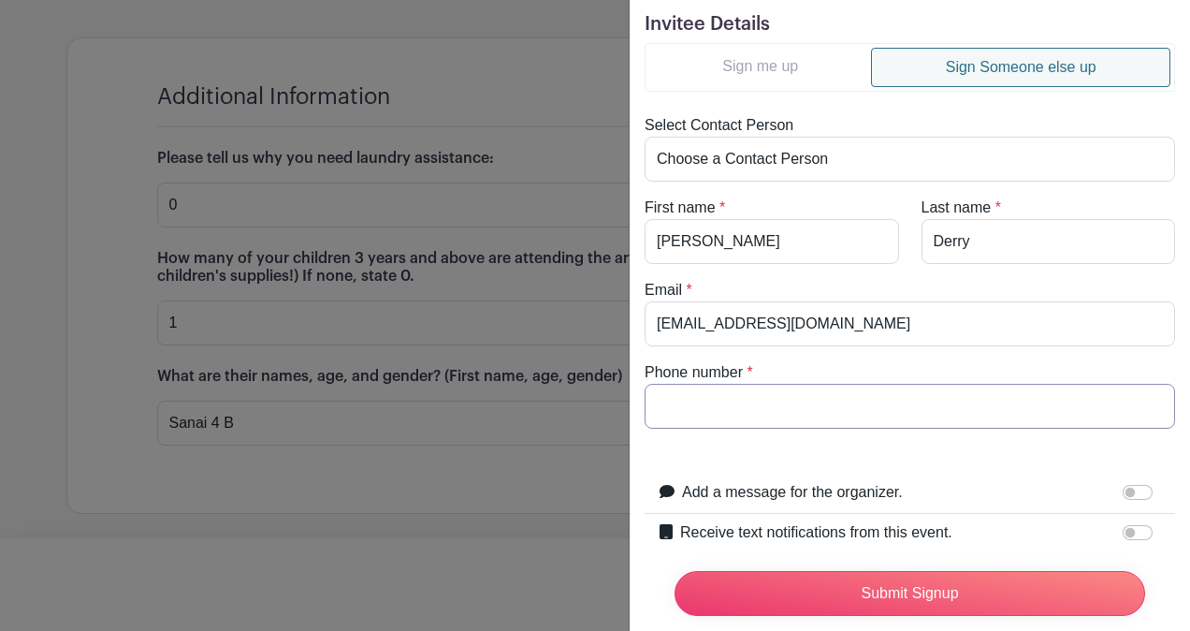
click at [801, 412] on input "Phone number" at bounding box center [910, 406] width 531 height 45
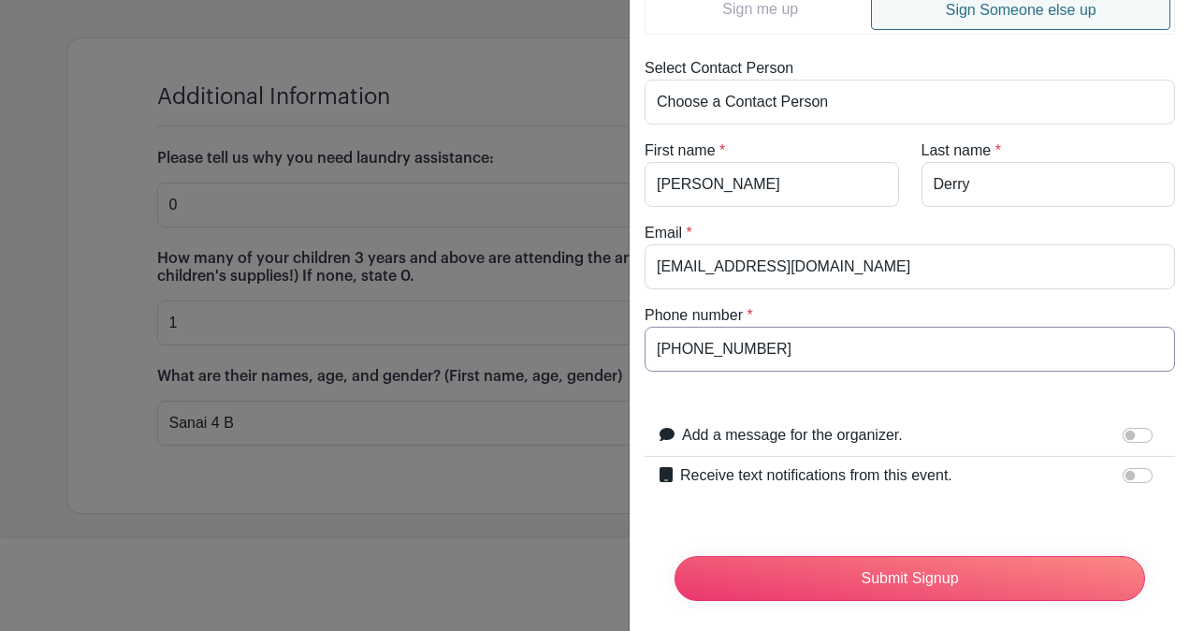
scroll to position [141, 0]
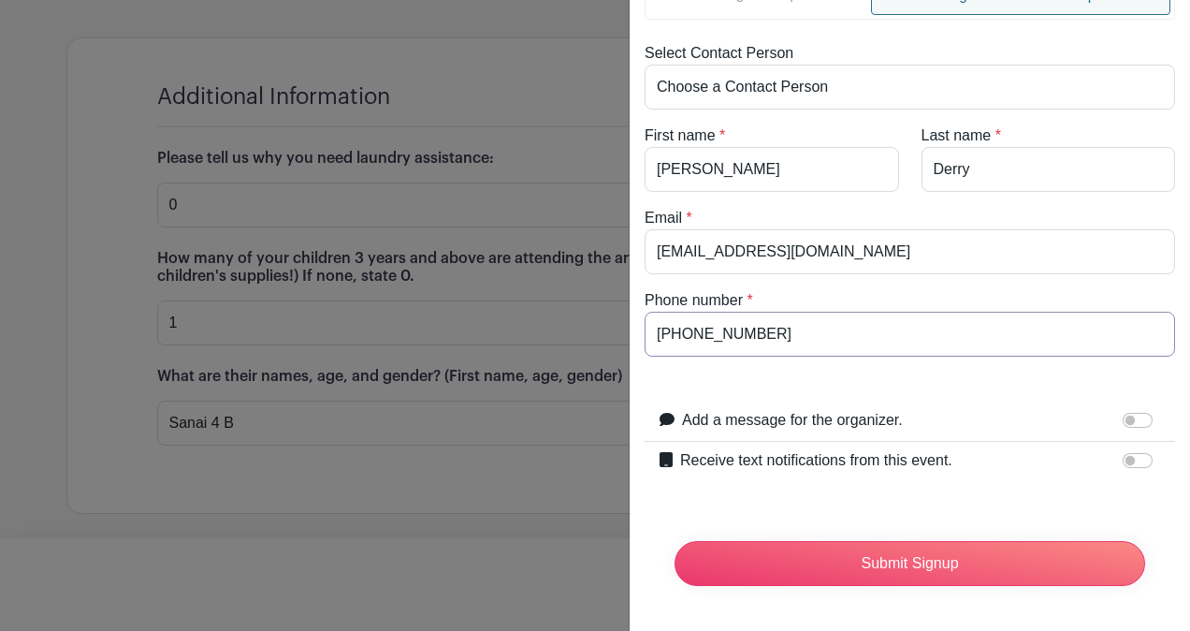
type input "[PHONE_NUMBER]"
click at [1123, 453] on input "Receive text notifications from this event." at bounding box center [1138, 460] width 30 height 15
checkbox input "true"
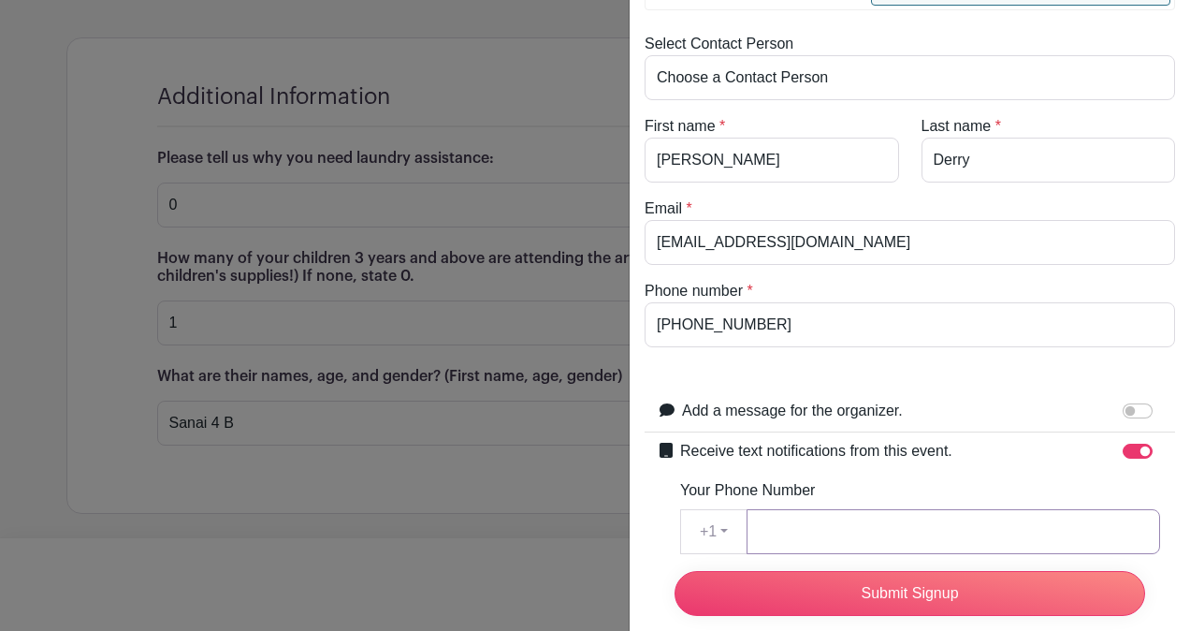
click at [979, 529] on input "Your Phone Number" at bounding box center [954, 531] width 414 height 45
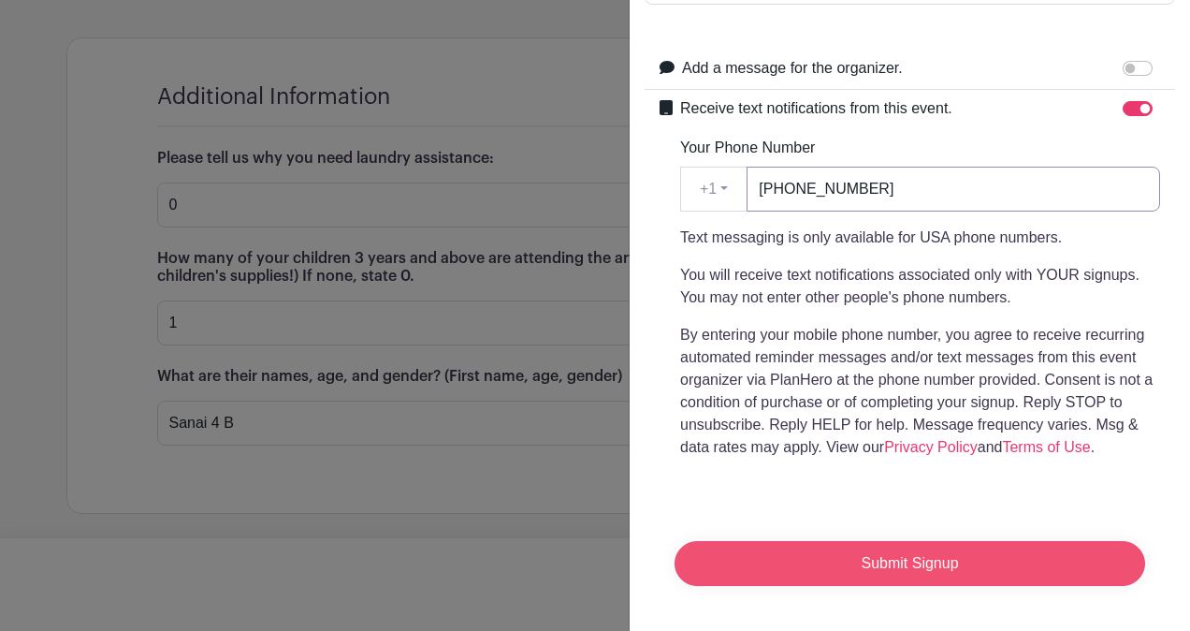
scroll to position [492, 0]
type input "[PHONE_NUMBER]"
click at [918, 557] on input "Submit Signup" at bounding box center [910, 563] width 471 height 45
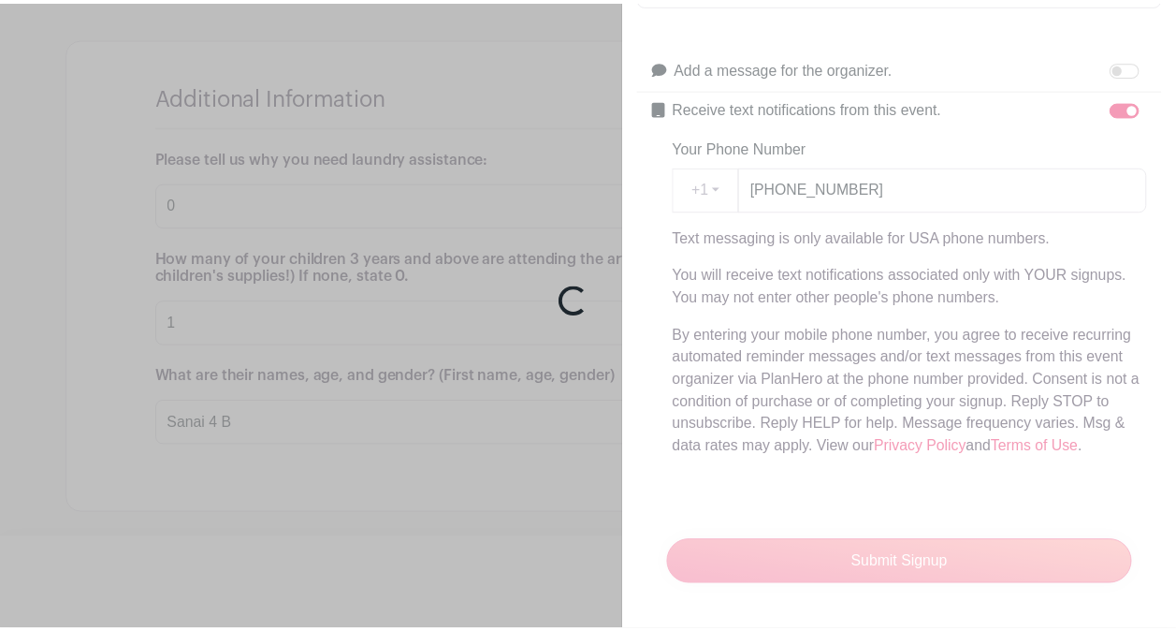
scroll to position [1974, 0]
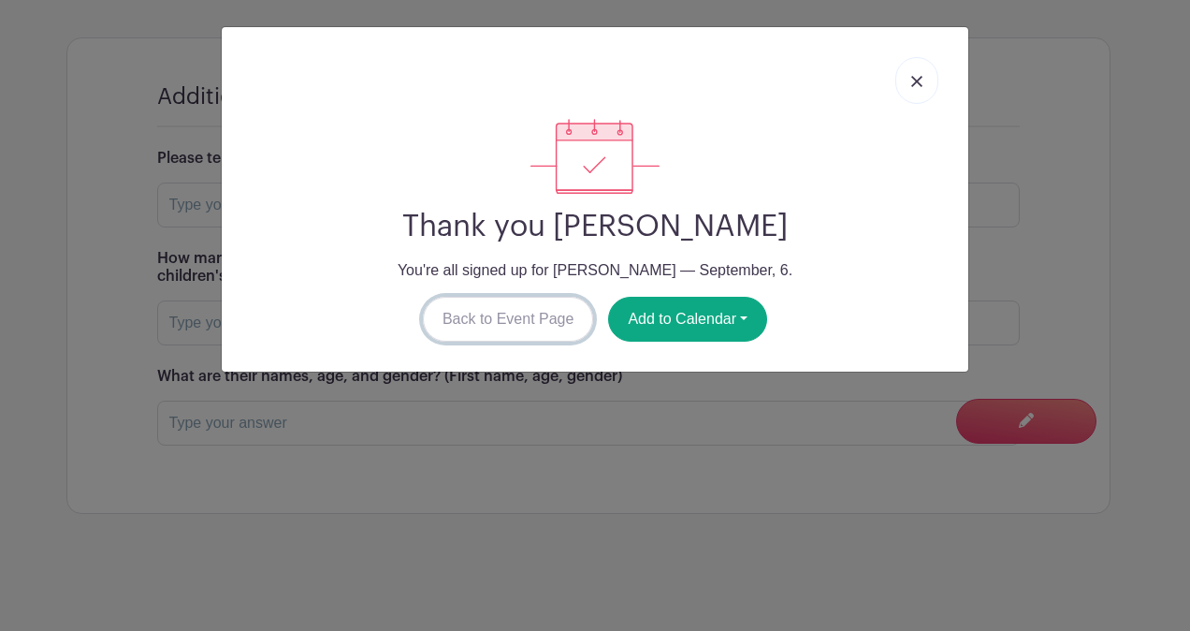
click at [496, 323] on link "Back to Event Page" at bounding box center [508, 319] width 171 height 45
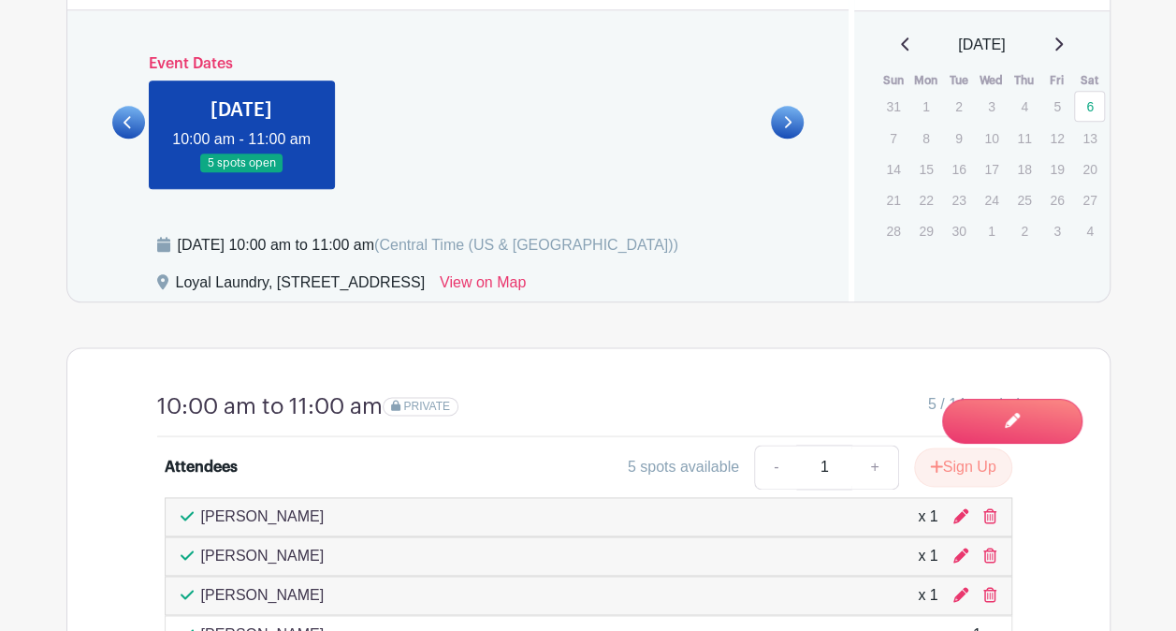
scroll to position [945, 0]
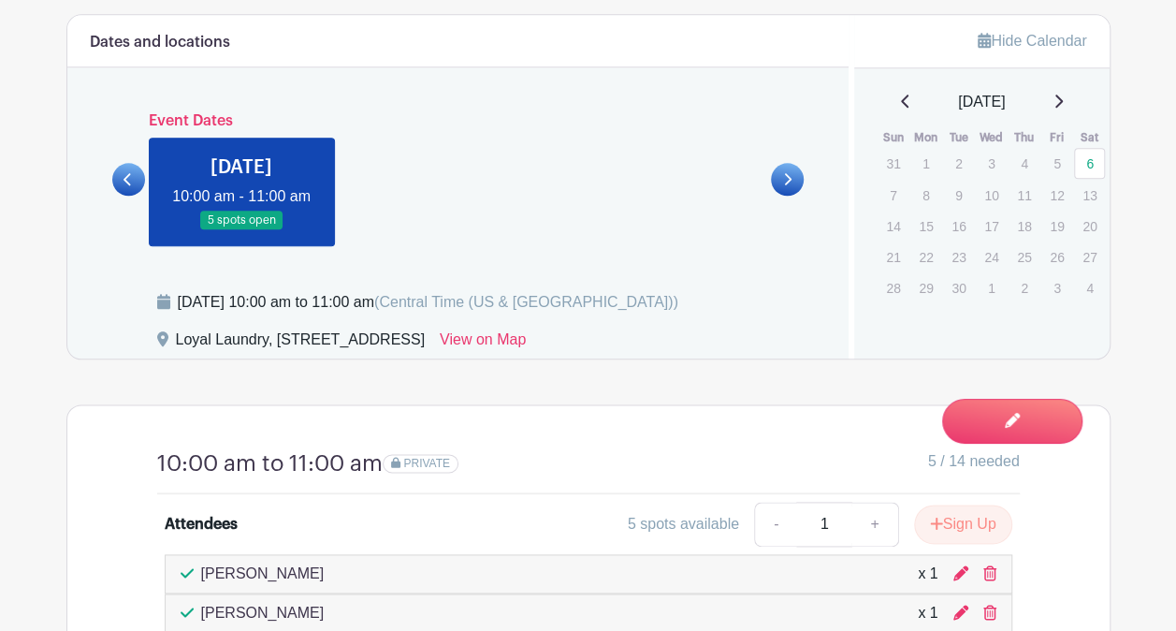
click at [124, 186] on icon at bounding box center [128, 179] width 8 height 14
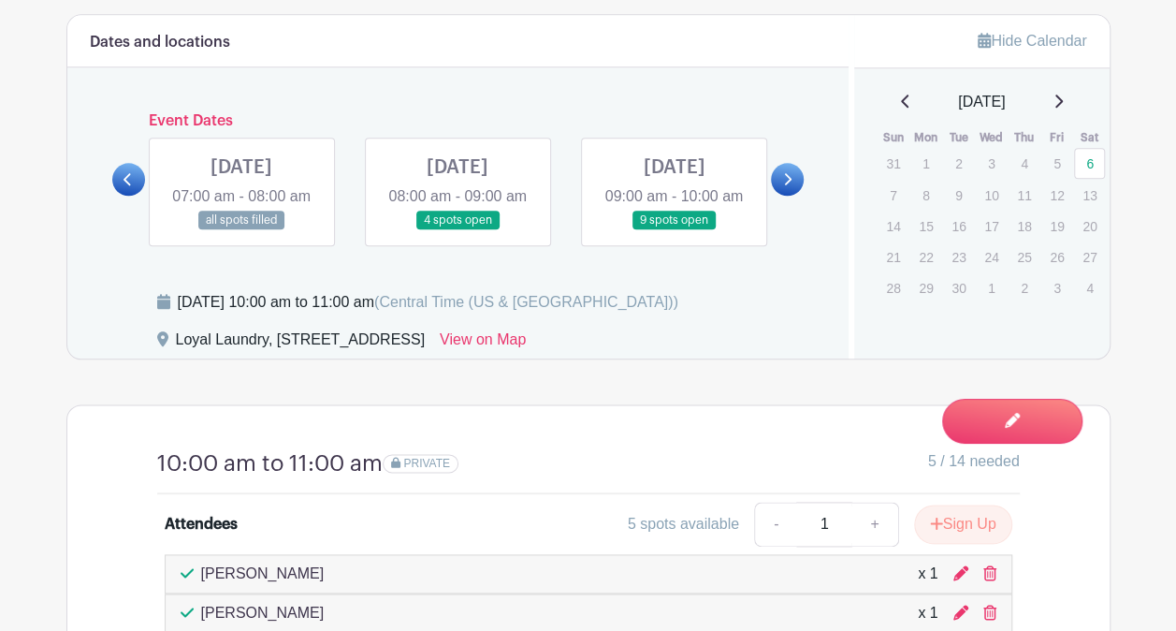
click at [674, 230] on link at bounding box center [674, 230] width 0 height 0
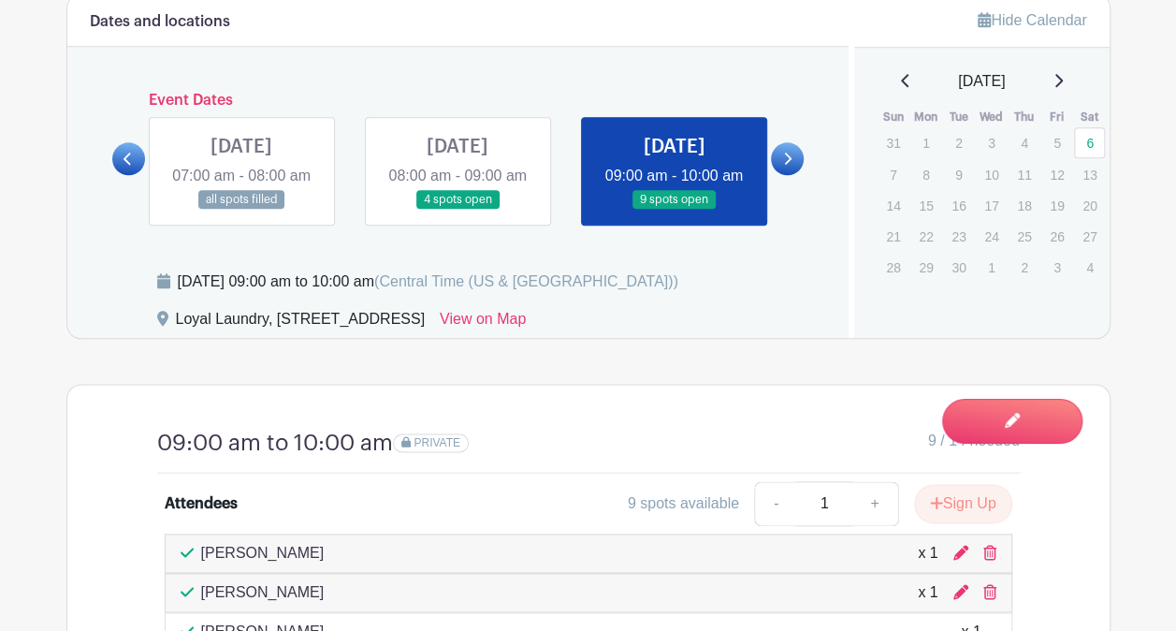
scroll to position [1039, 0]
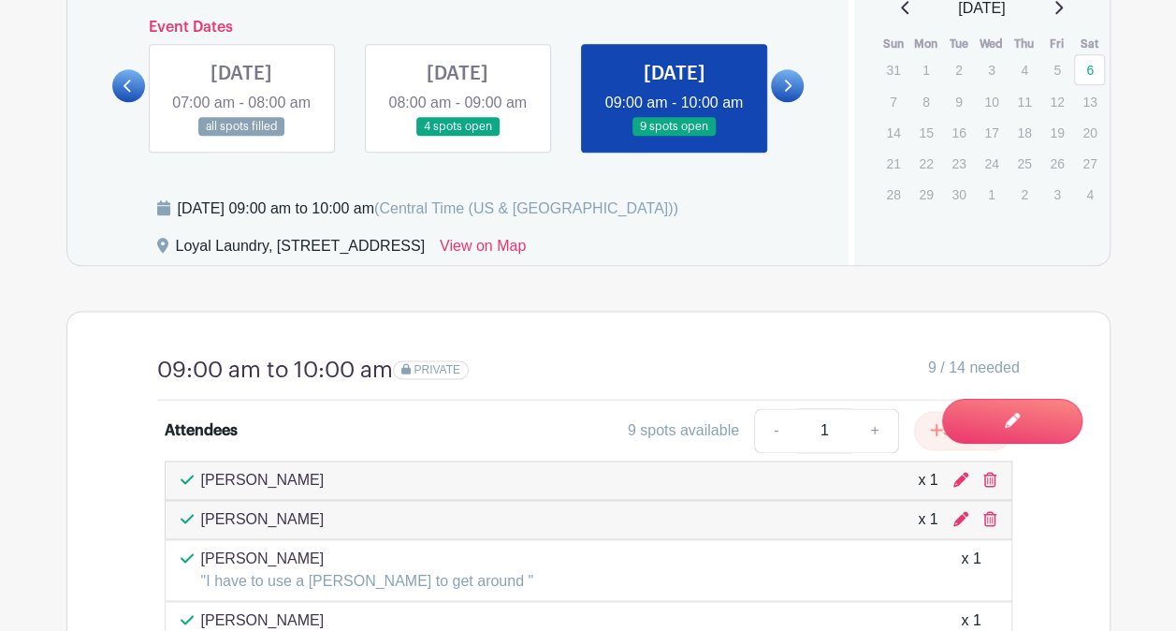
click at [458, 137] on link at bounding box center [458, 137] width 0 height 0
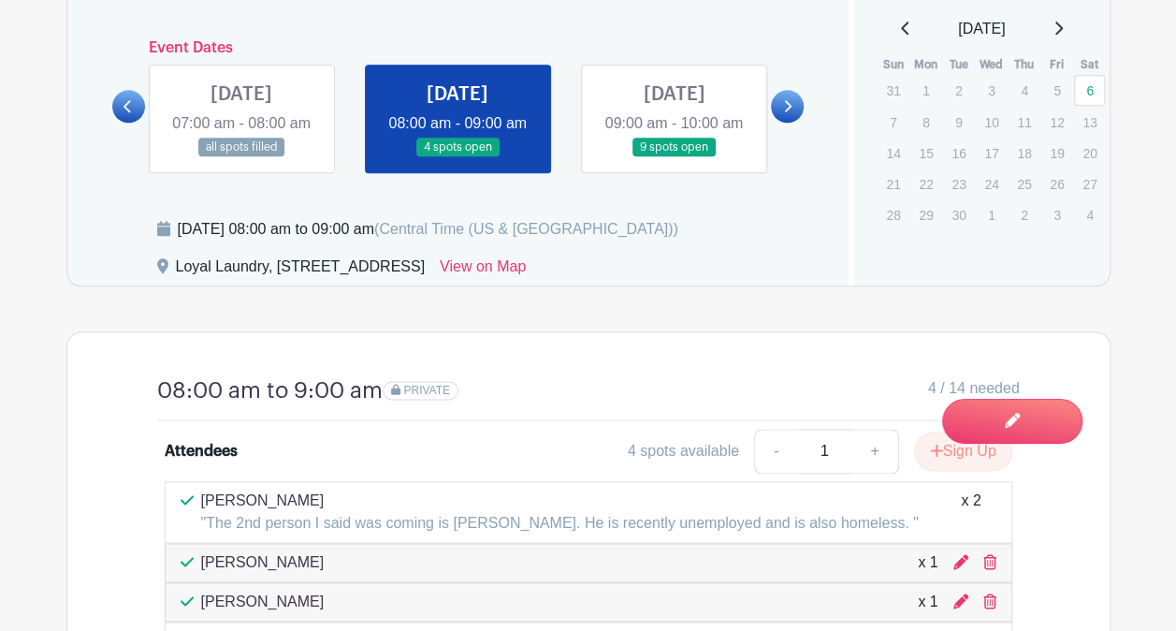
scroll to position [851, 0]
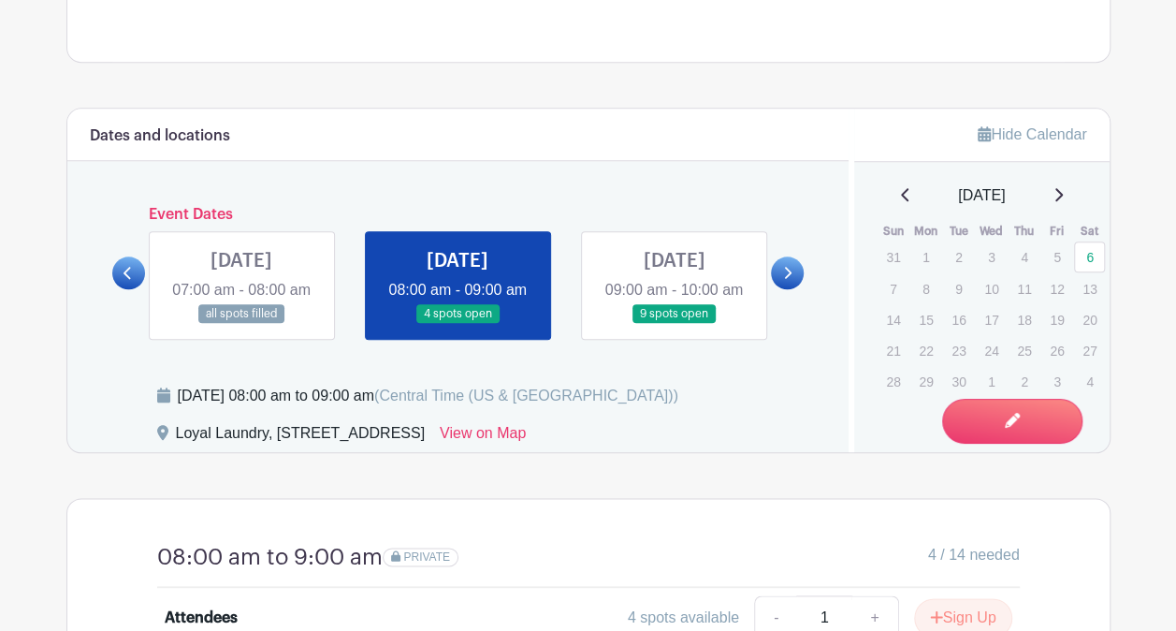
click at [241, 324] on link at bounding box center [241, 324] width 0 height 0
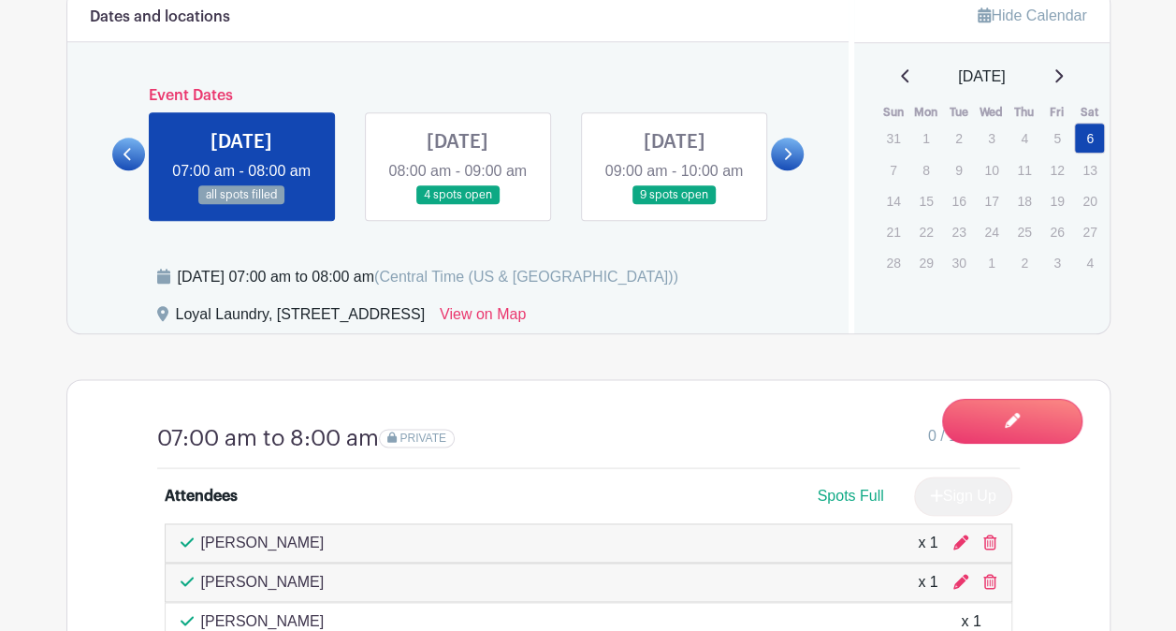
scroll to position [851, 0]
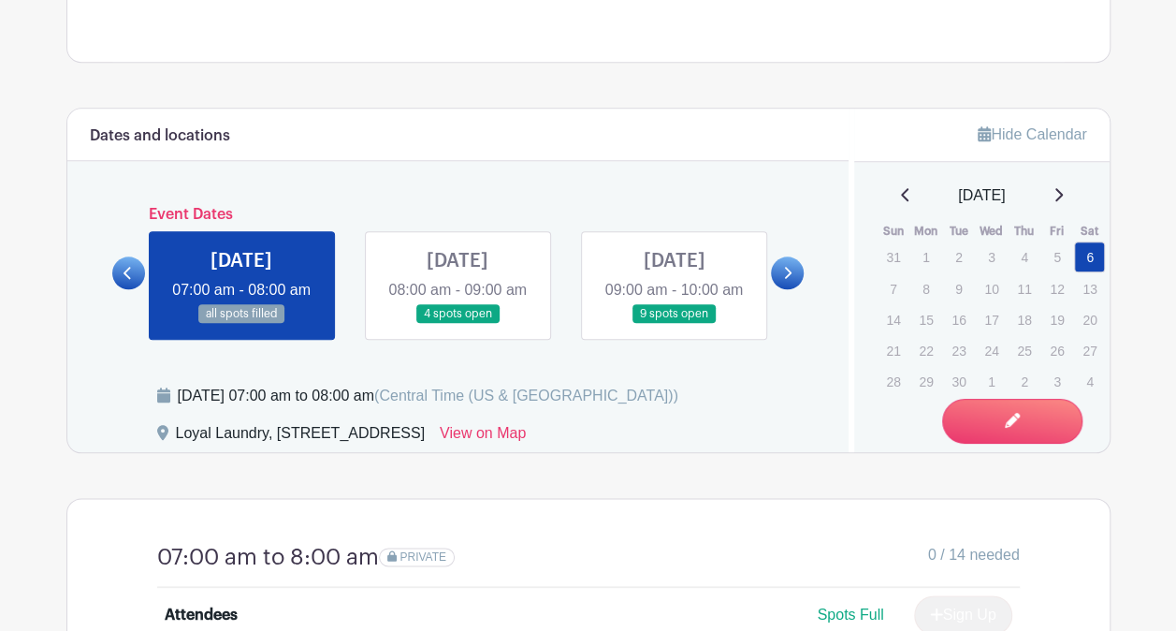
click at [674, 324] on link at bounding box center [674, 324] width 0 height 0
